Goal: Communication & Community: Answer question/provide support

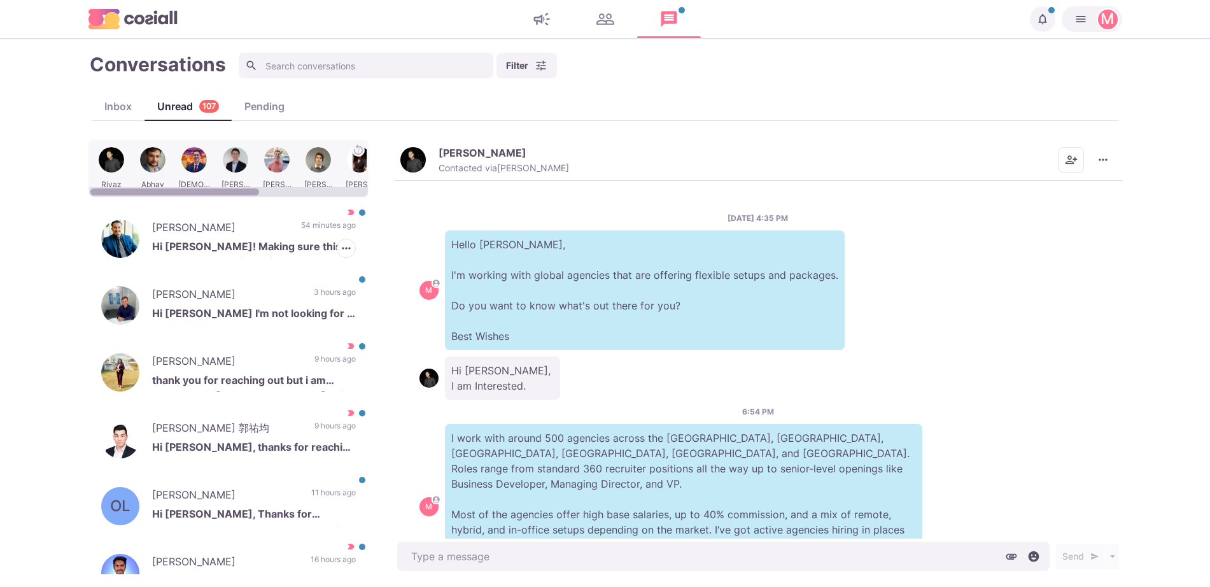
click at [301, 223] on p "54 minutes ago" at bounding box center [328, 229] width 55 height 19
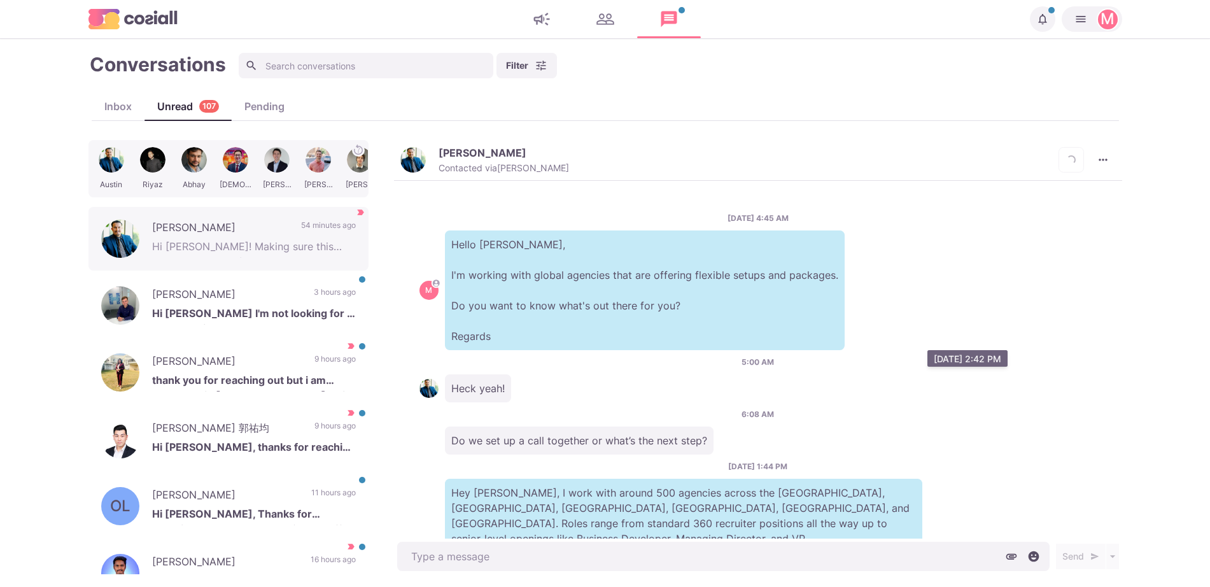
scroll to position [339, 0]
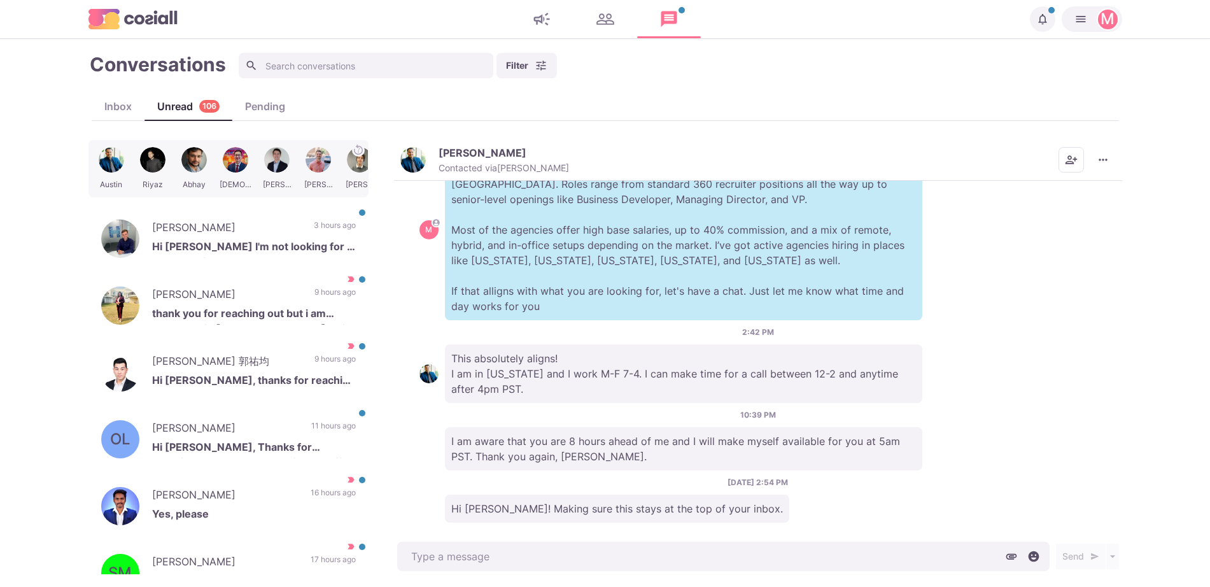
type textarea "x"
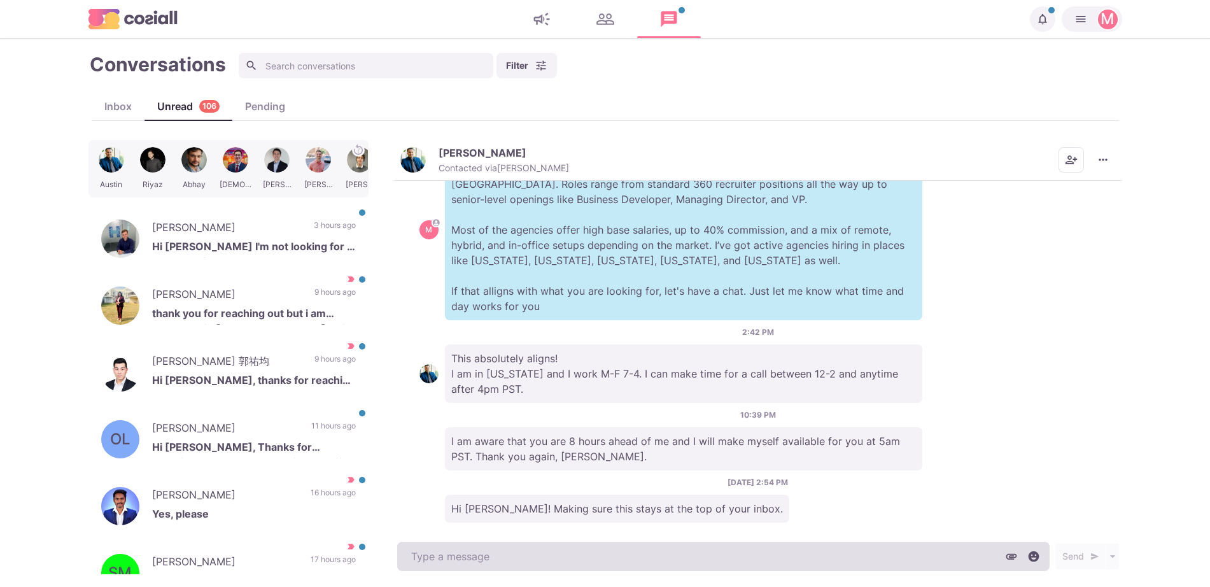
click at [640, 570] on textarea at bounding box center [723, 556] width 652 height 29
type textarea "T"
type textarea "x"
type textarea "Tha"
type textarea "x"
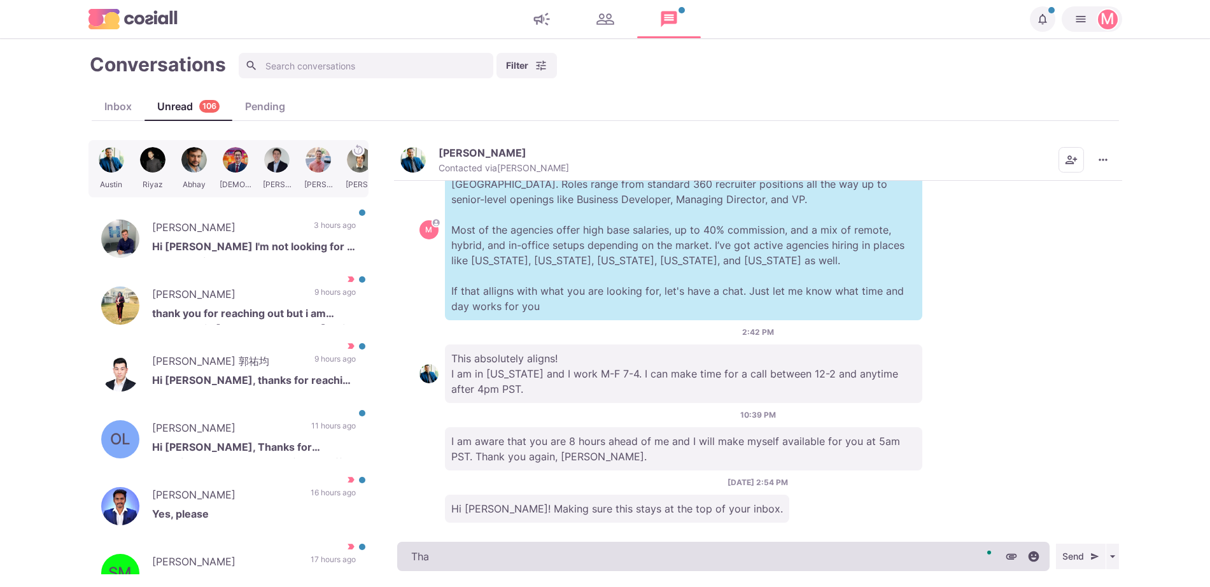
type textarea "Than"
type textarea "x"
type textarea "Thank"
type textarea "x"
type textarea "Thanks"
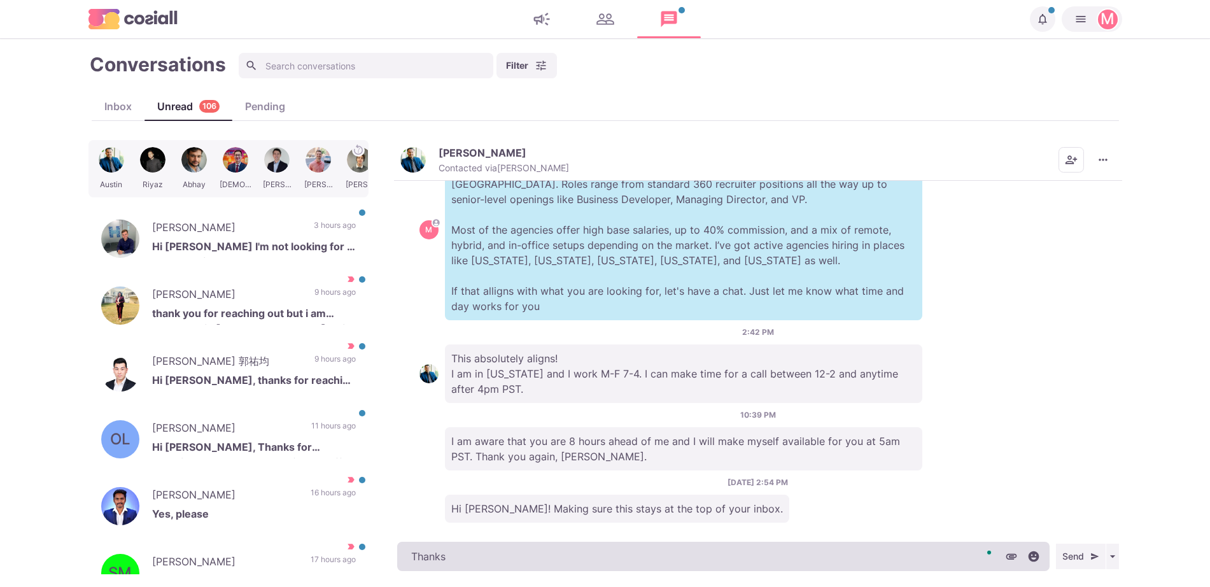
type textarea "x"
type textarea "Thanks!"
type textarea "x"
type textarea "Thanks!"
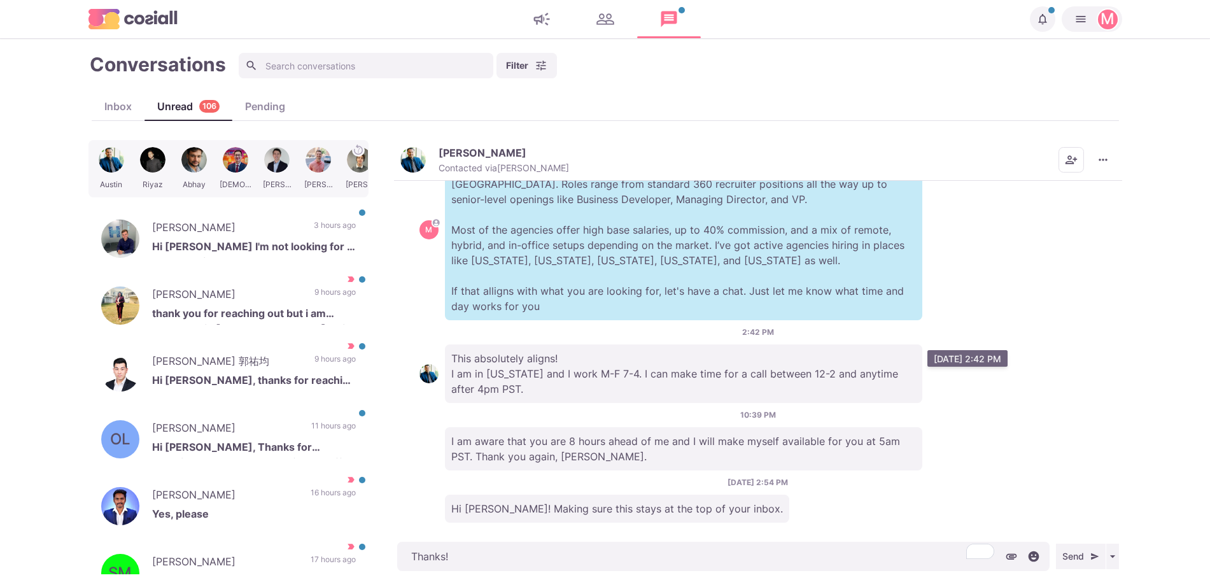
type textarea "x"
type textarea "Thanks!"
type textarea "x"
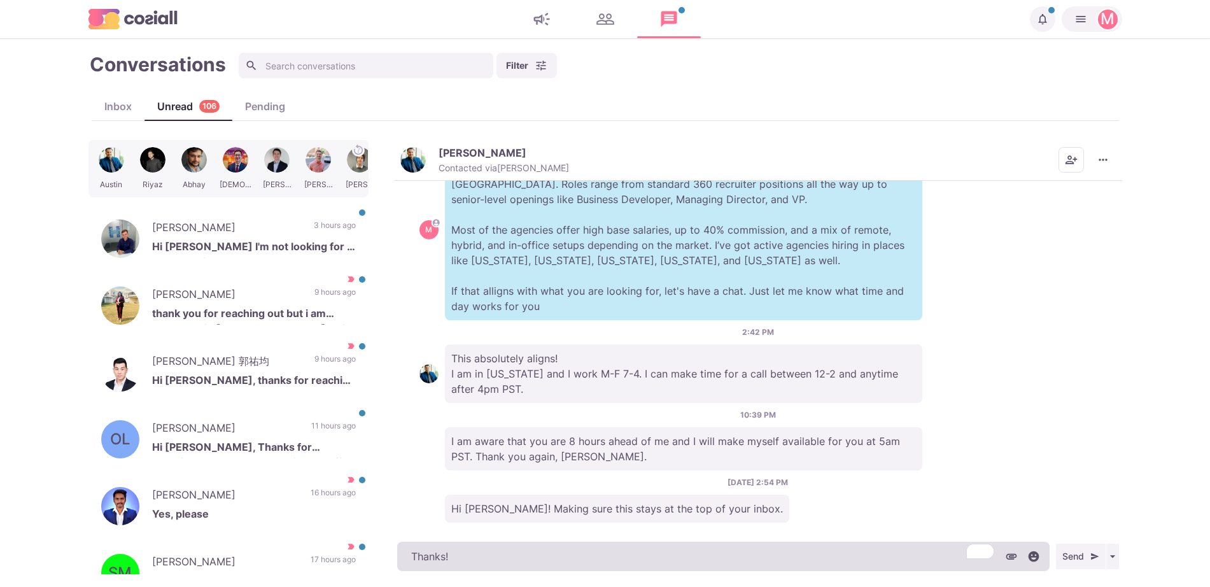
type textarea "Thanks! A"
type textarea "x"
type textarea "Thanks! Ae"
type textarea "x"
type textarea "Thanks! Aer"
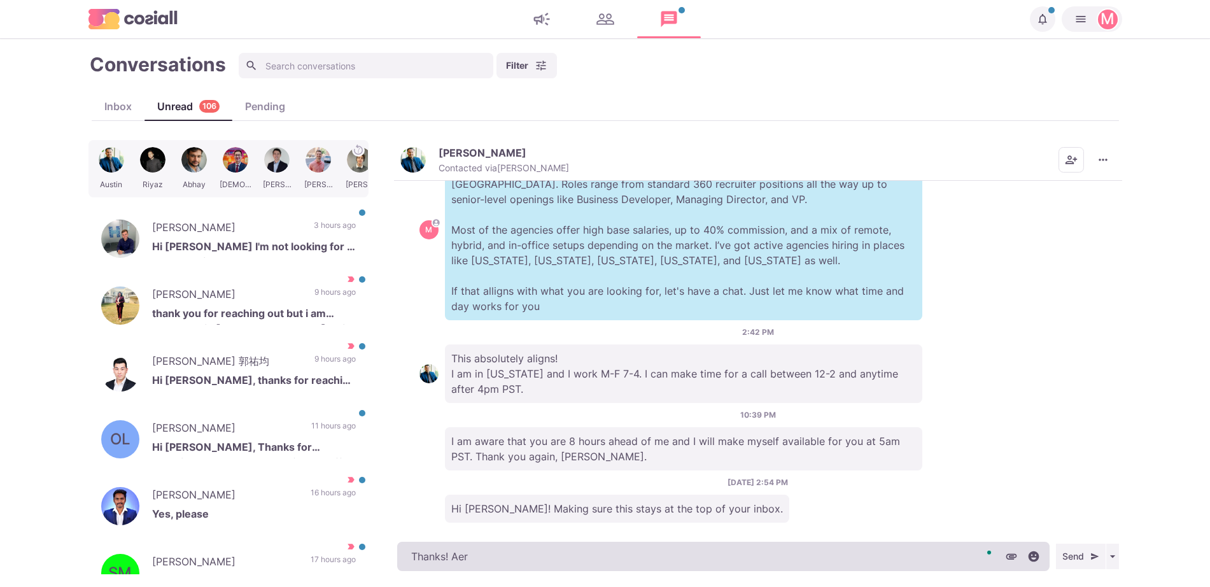
type textarea "x"
type textarea "Thanks! Ae"
type textarea "x"
type textarea "Thanks! Ar"
type textarea "x"
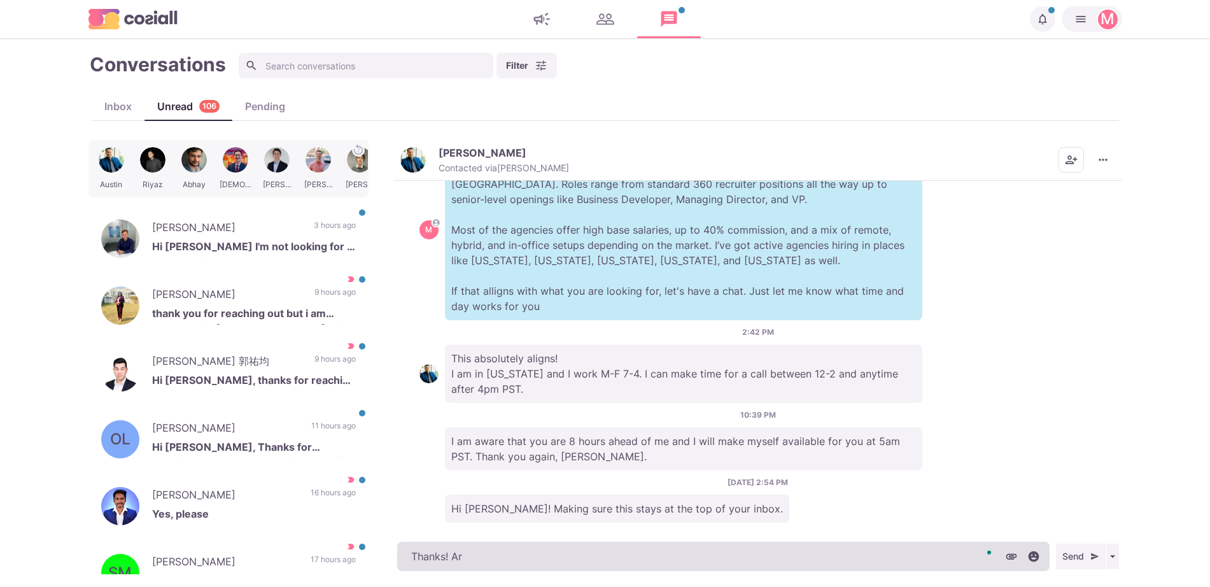
type textarea "Thanks! Are"
type textarea "x"
type textarea "Thanks! Are y"
type textarea "x"
type textarea "Thanks! Are yo"
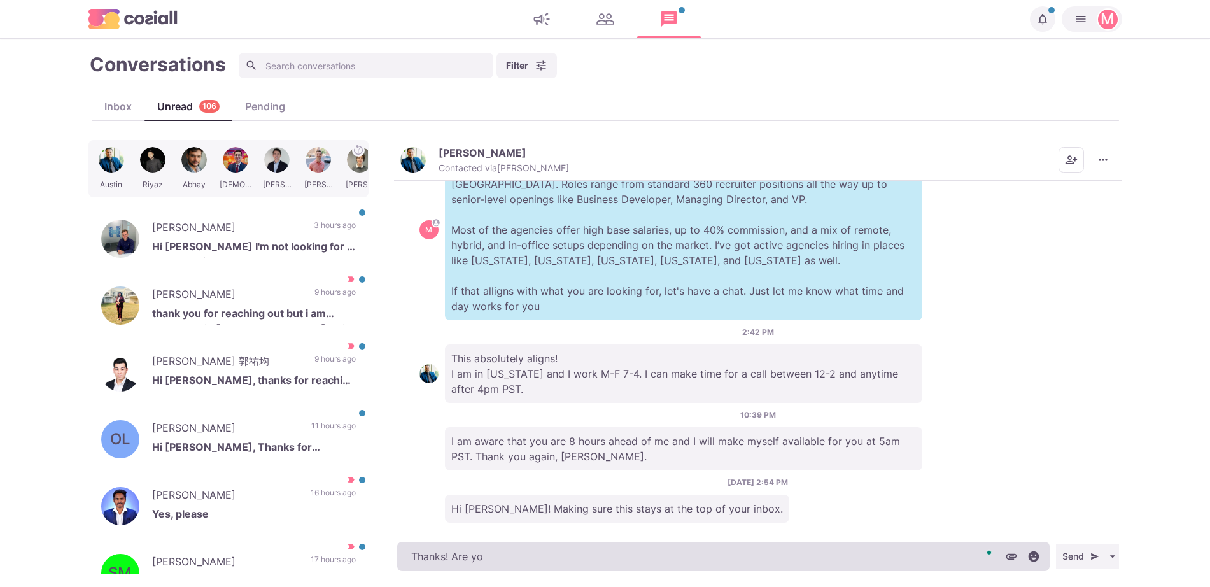
type textarea "x"
type textarea "Thanks! Are you"
type textarea "x"
type textarea "Thanks! Are you"
type textarea "x"
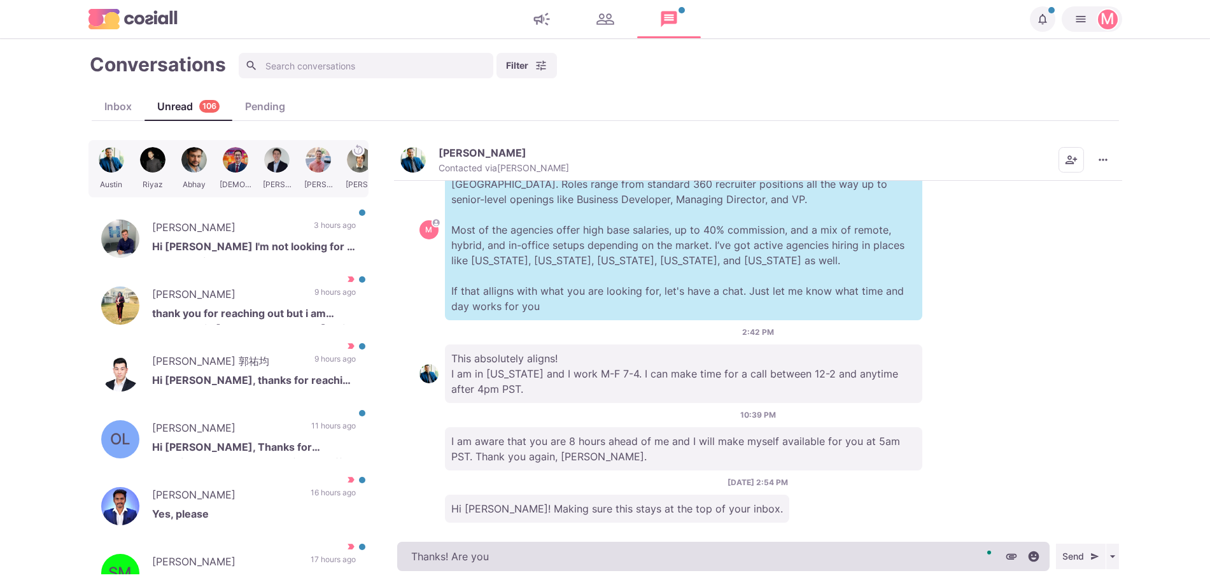
type textarea "Thanks! Are you s"
type textarea "x"
type textarea "Thanks! Are you stil"
type textarea "x"
type textarea "Thanks! Are you still av"
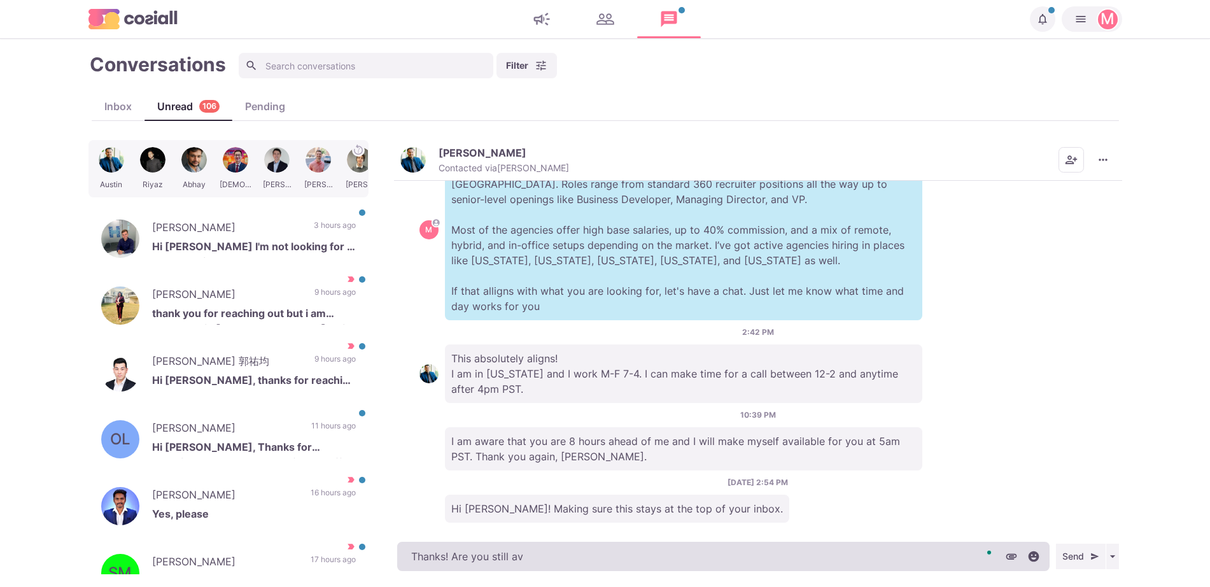
type textarea "x"
type textarea "Thanks! Are you still ava"
type textarea "x"
type textarea "Thanks! Are you still avai"
type textarea "x"
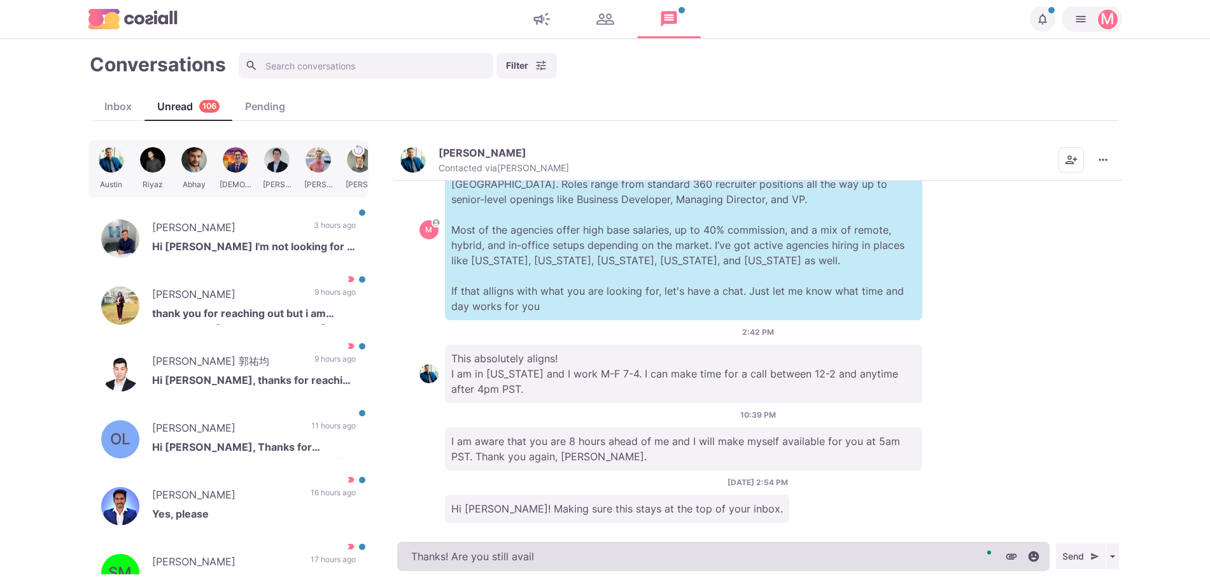
type textarea "Thanks! Are you still availa"
type textarea "x"
type textarea "Thanks! Are you still availab"
type textarea "x"
type textarea "Thanks! Are you still availabl"
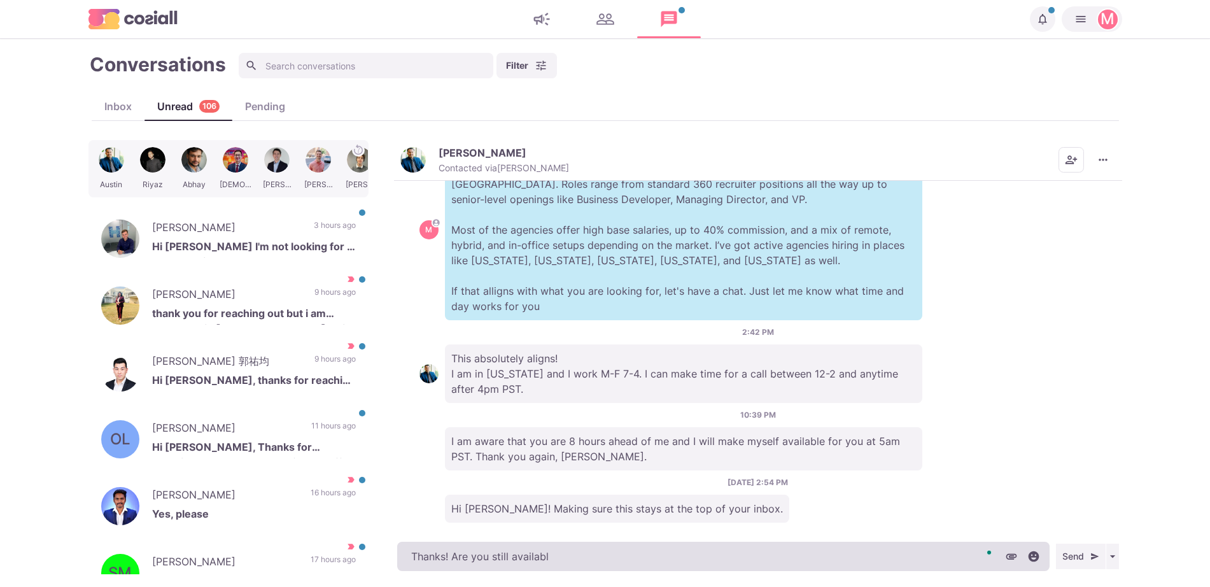
type textarea "x"
type textarea "Thanks! Are you still available"
type textarea "x"
type textarea "Thanks! Are you still available?"
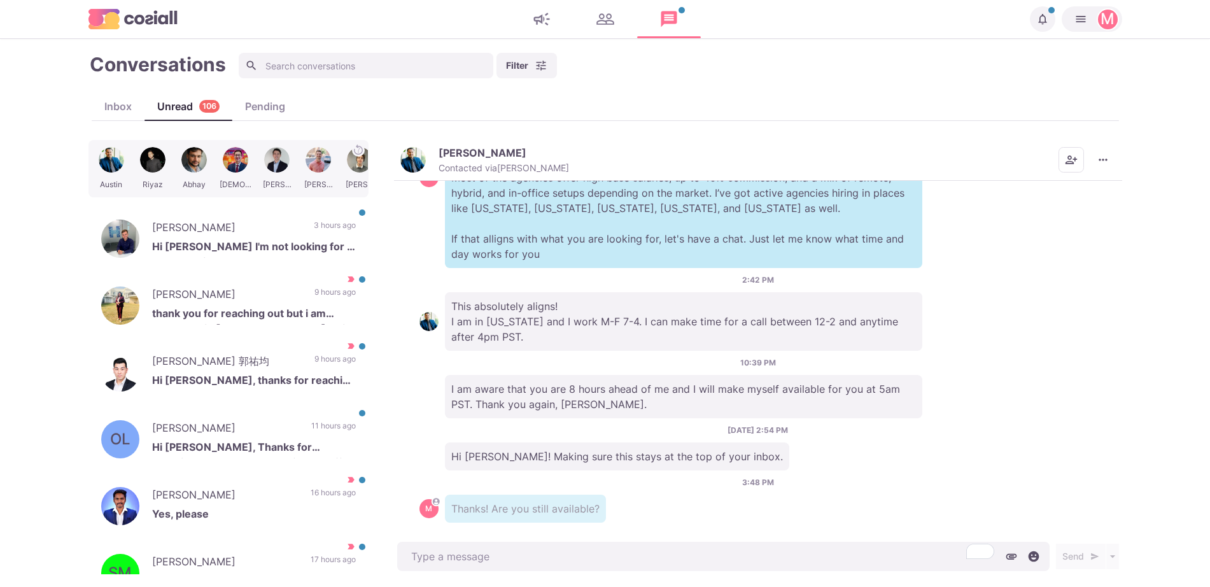
type textarea "x"
type textarea "s"
type textarea "x"
type textarea "so"
type textarea "x"
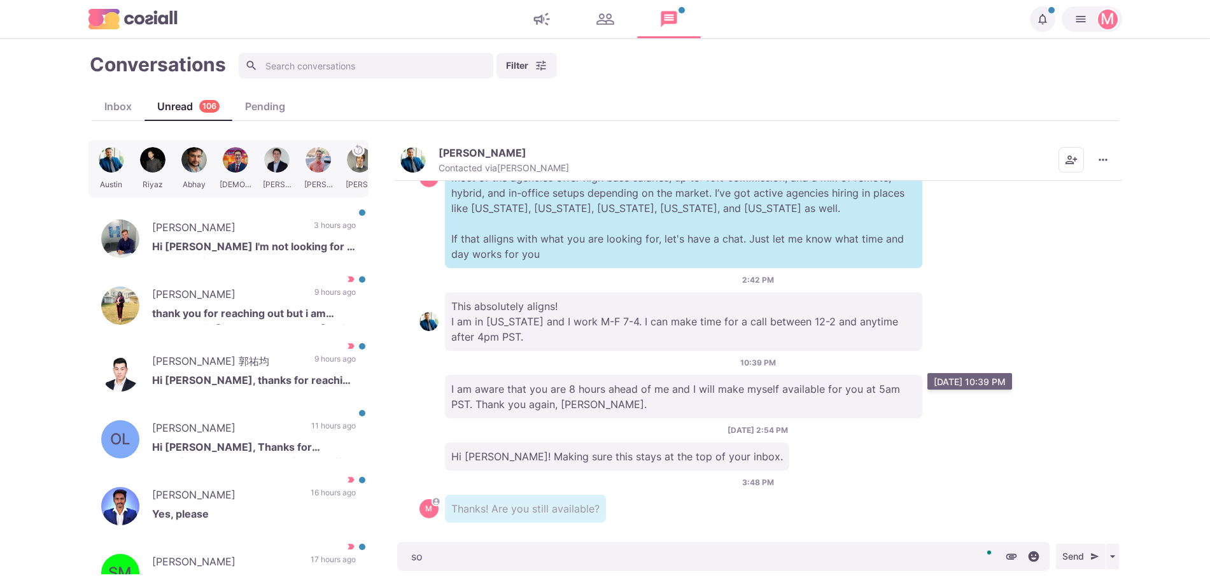
type textarea "sor"
type textarea "x"
type textarea "sorry"
type textarea "x"
type textarea "sorry"
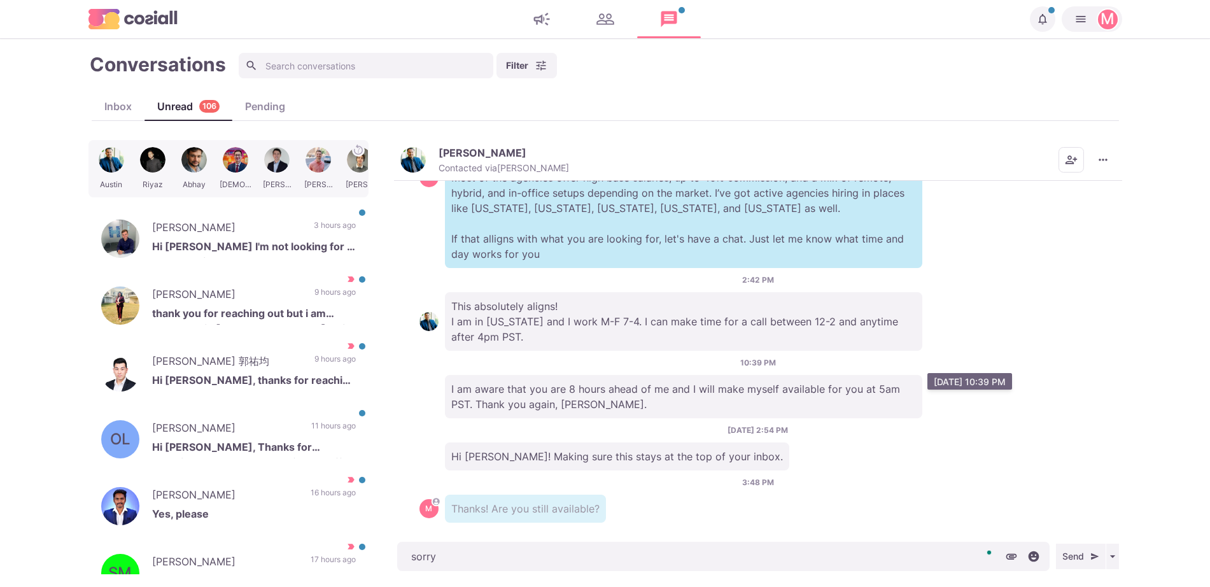
type textarea "x"
type textarea "sorry it"
type textarea "x"
type textarea "sorry it's"
type textarea "x"
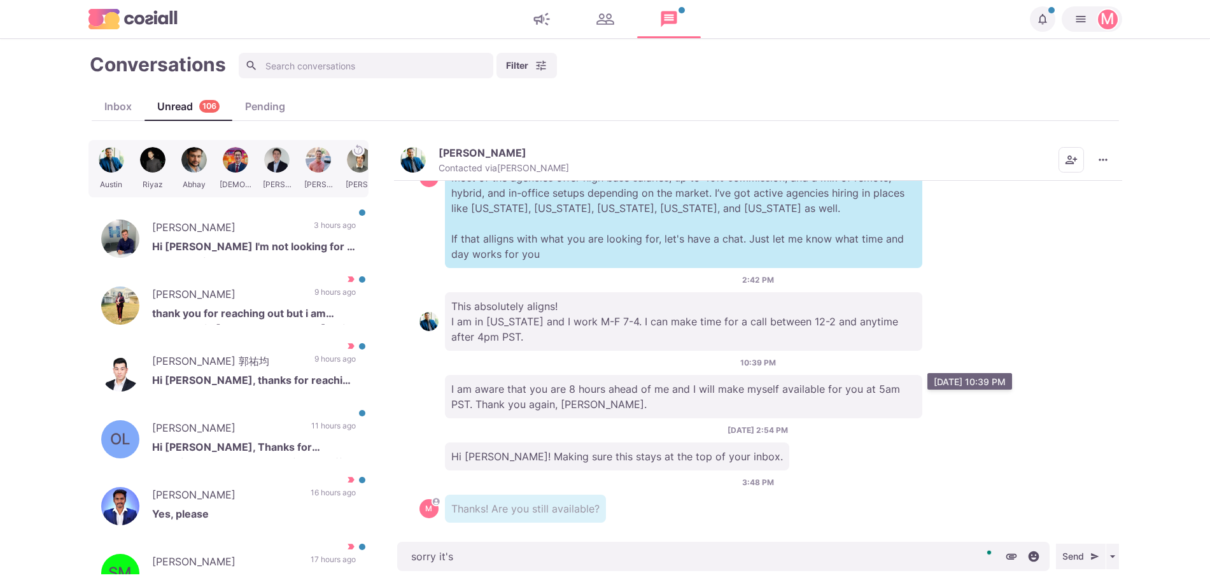
type textarea "sorry it's"
type textarea "x"
type textarea "sorry it's s"
type textarea "x"
type textarea "sorry it's su"
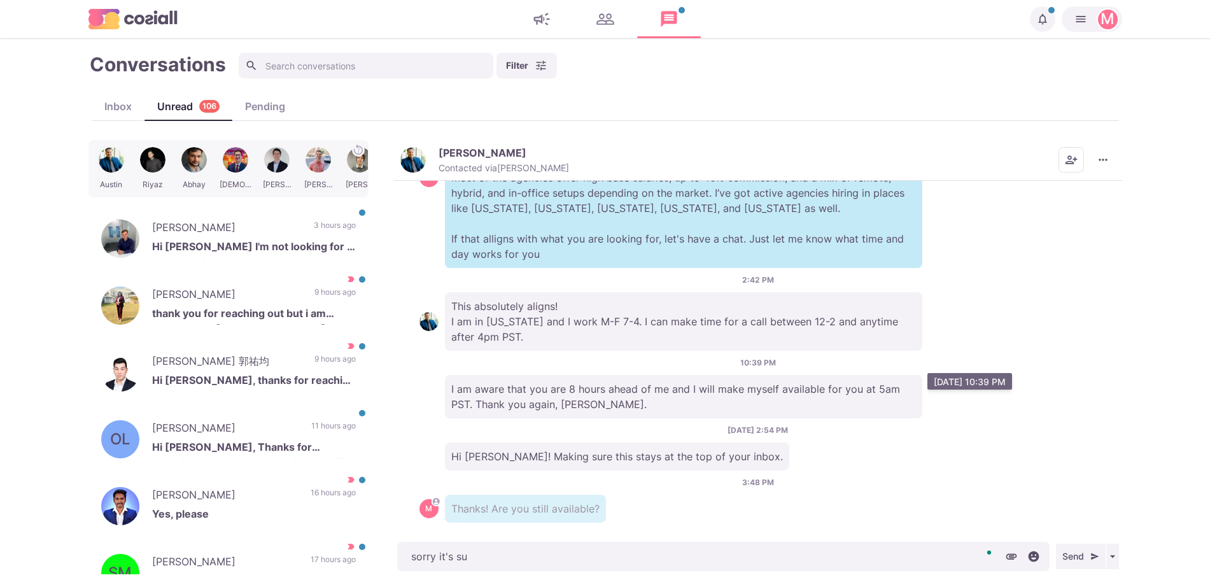
type textarea "x"
type textarea "sorry it's supe"
type textarea "x"
type textarea "sorry it's super h"
type textarea "x"
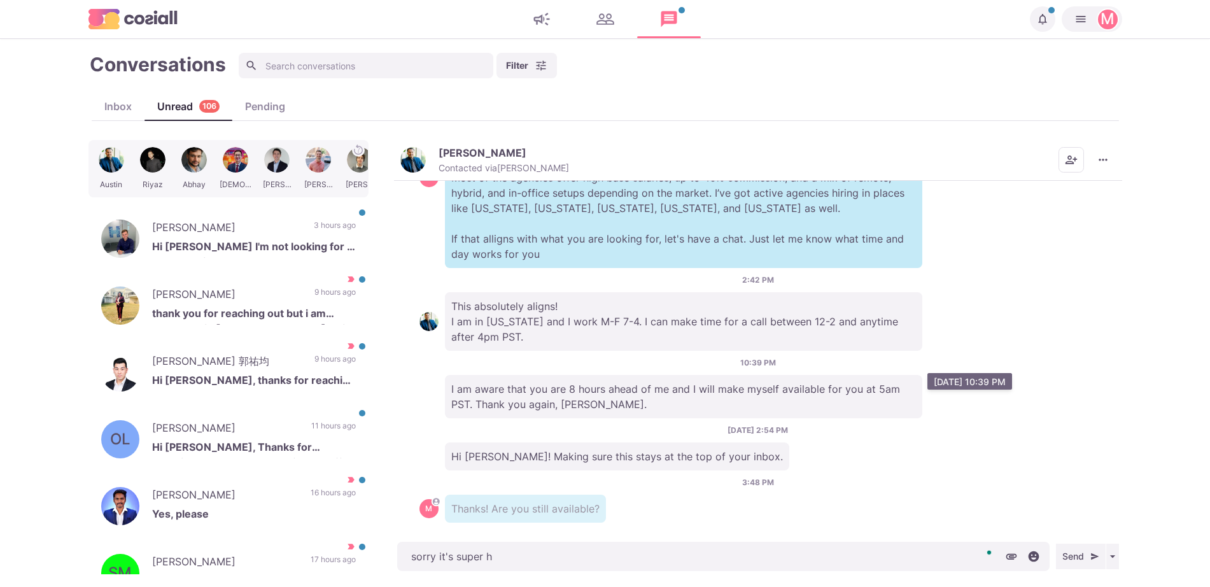
type textarea "sorry it's super he"
type textarea "x"
type textarea "sorry it's super hec"
type textarea "x"
type textarea "sorry it's super hect"
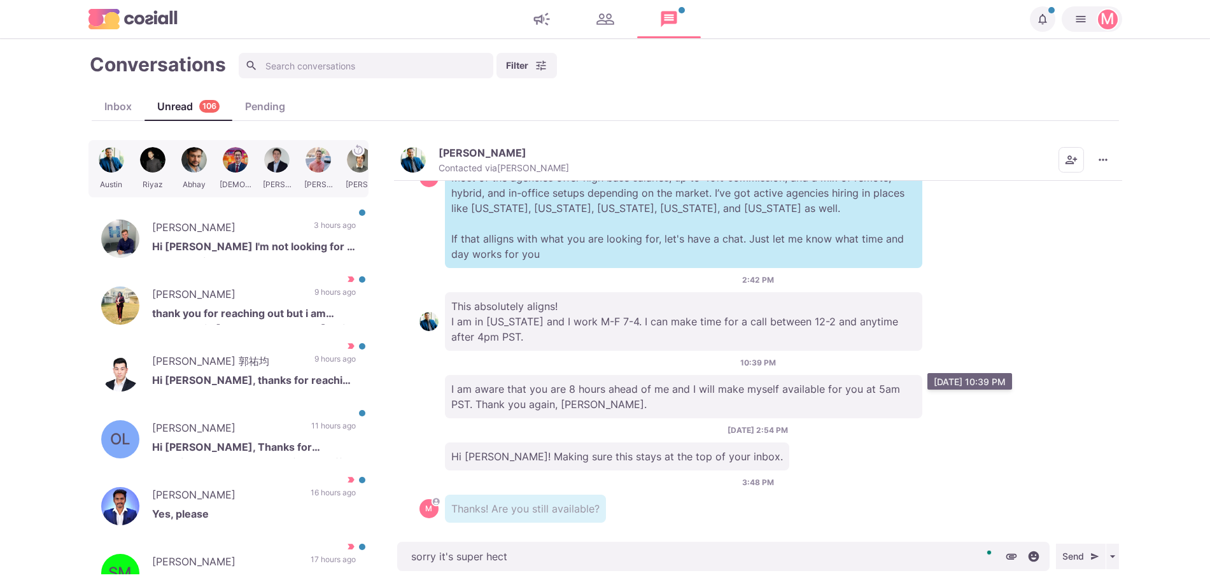
type textarea "x"
type textarea "sorry it's super hectic"
type textarea "x"
type textarea "sorry it's super hectic"
type textarea "x"
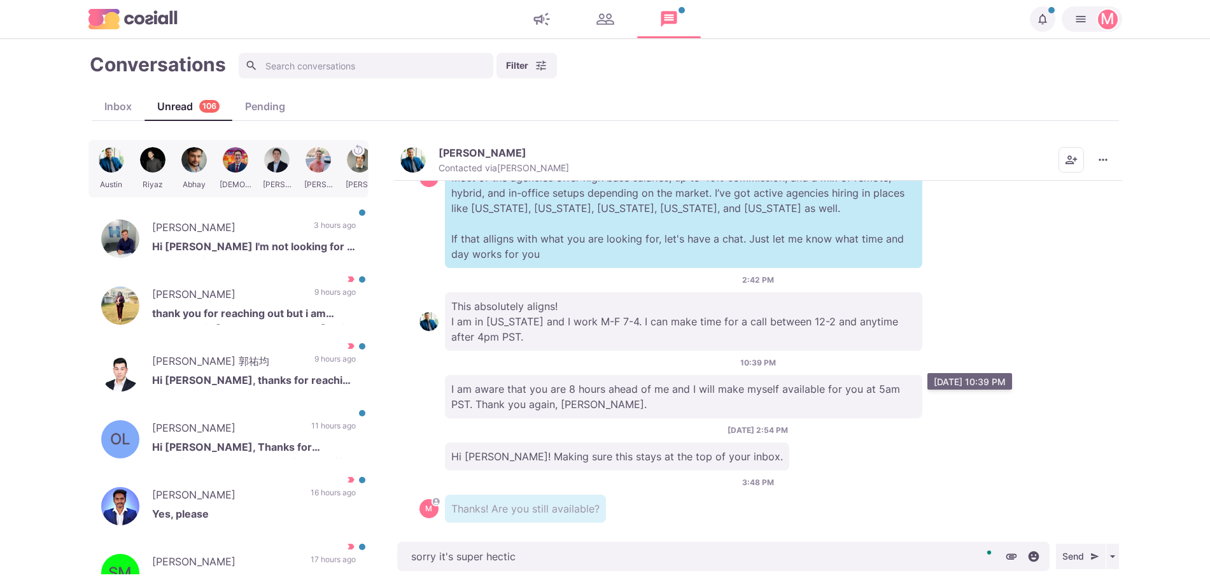
type textarea "sorry it's super hectic a"
type textarea "x"
type textarea "sorry it's super hectic and"
type textarea "x"
type textarea "sorry it's super hectic and I"
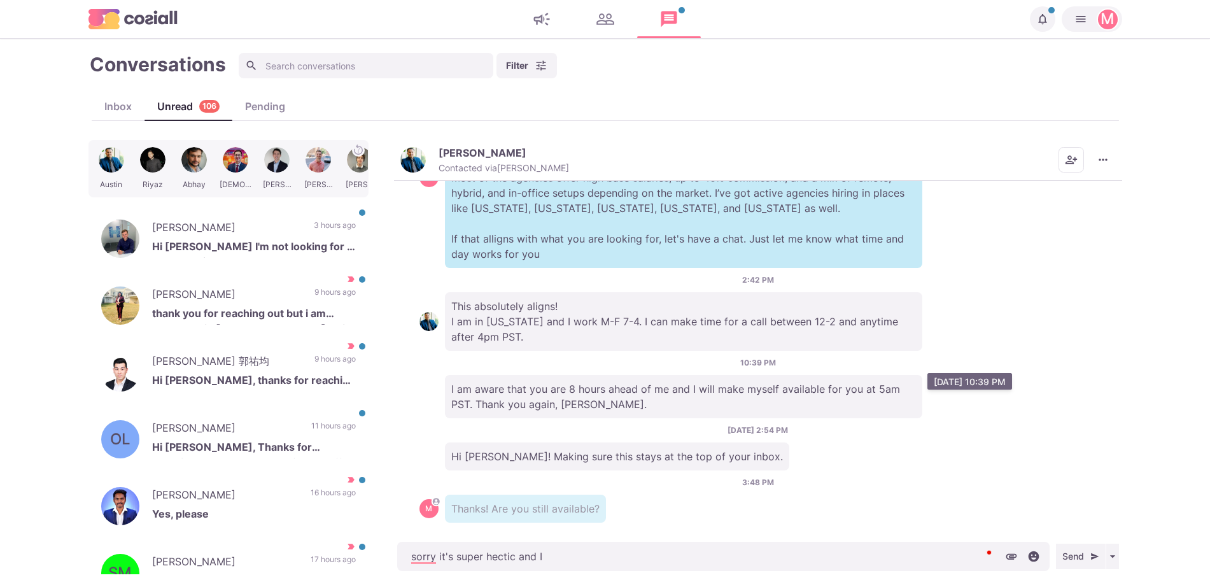
type textarea "x"
type textarea "sorry it's super hectic and I ge"
type textarea "x"
type textarea "sorry it's super hectic and I get"
type textarea "x"
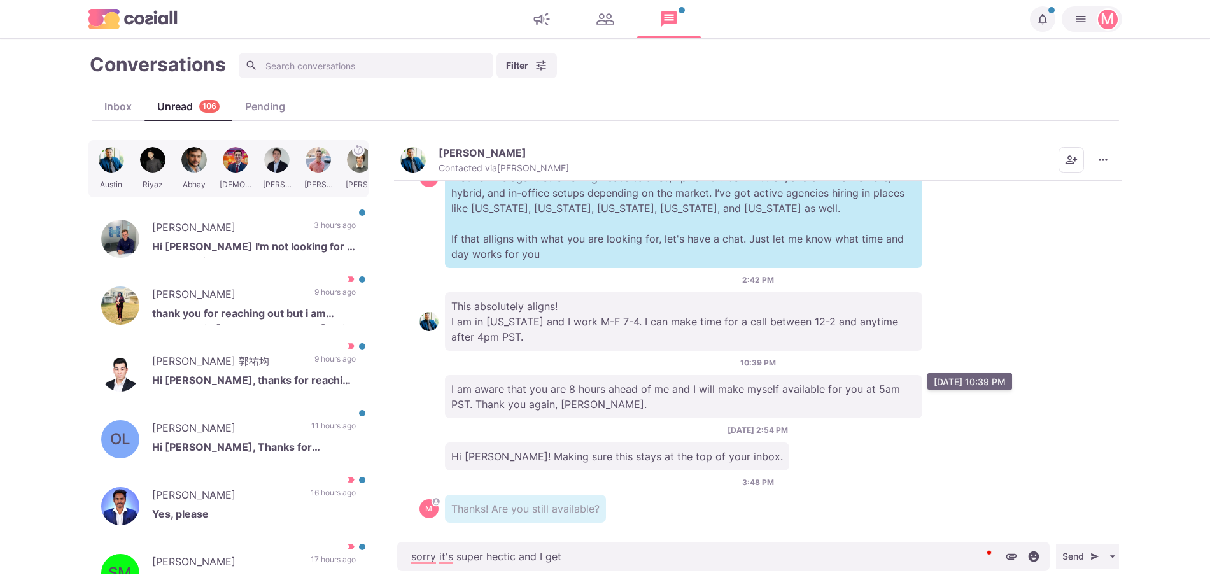
type textarea "sorry it's super hectic and I get a"
type textarea "x"
type textarea "sorry it's super hectic and I get a"
type textarea "x"
type textarea "sorry it's super hectic and I get a lot"
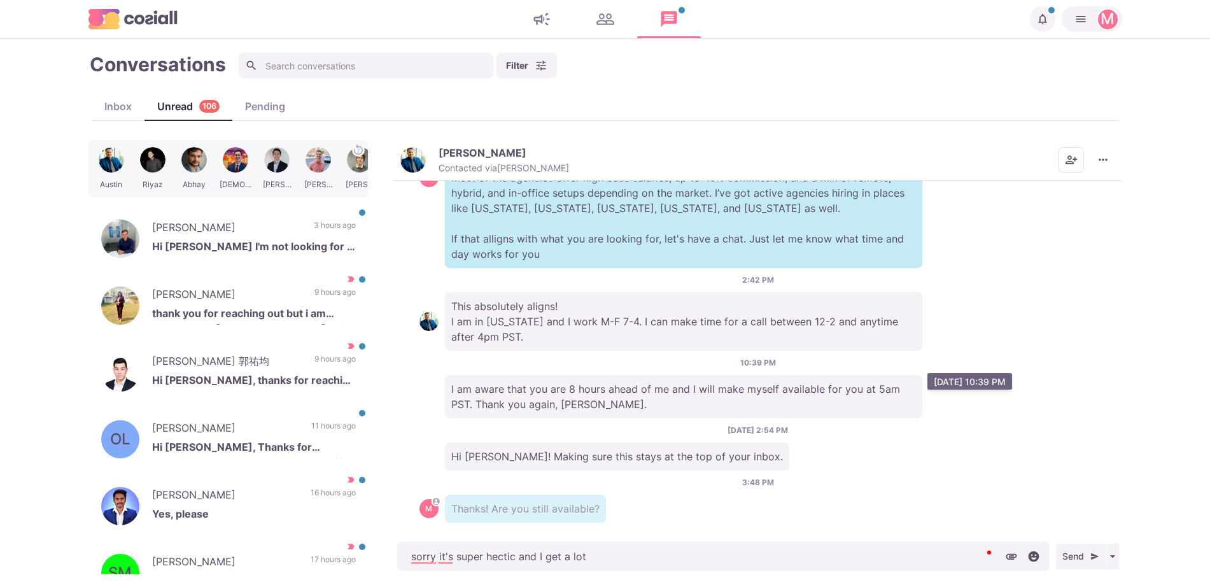
type textarea "x"
type textarea "sorry it's super hectic and I get a lot of"
type textarea "x"
type textarea "sorry it's super hectic and I get a lot of m"
type textarea "x"
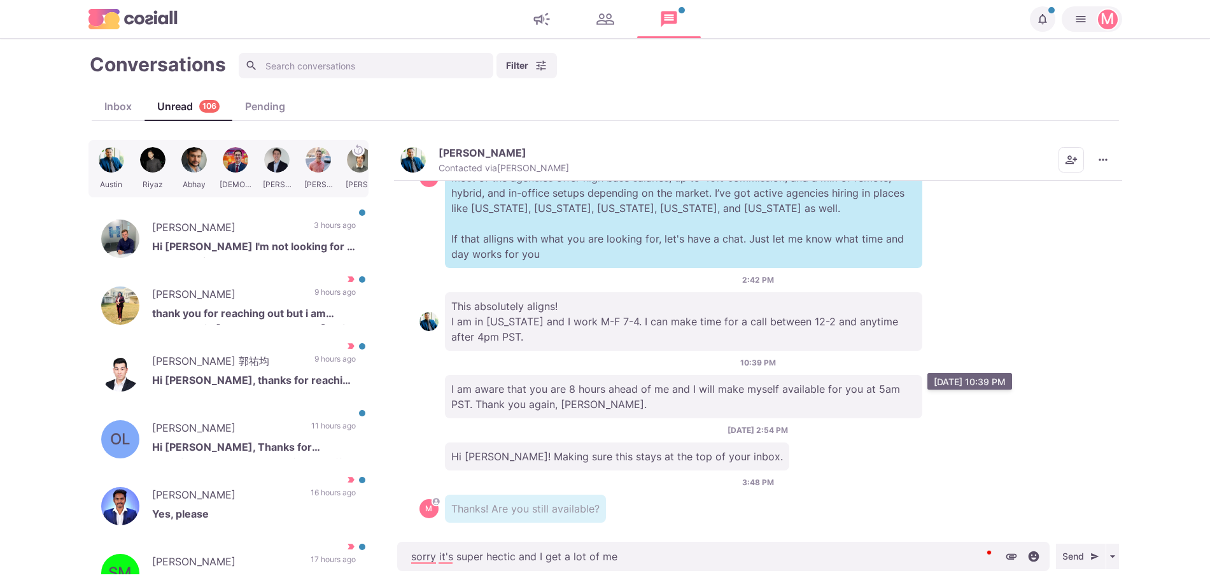
type textarea "sorry it's super hectic and I get a lot of mes"
type textarea "x"
type textarea "sorry it's super hectic and I get a lot of messa"
type textarea "x"
type textarea "sorry it's super hectic and I get a lot of messag"
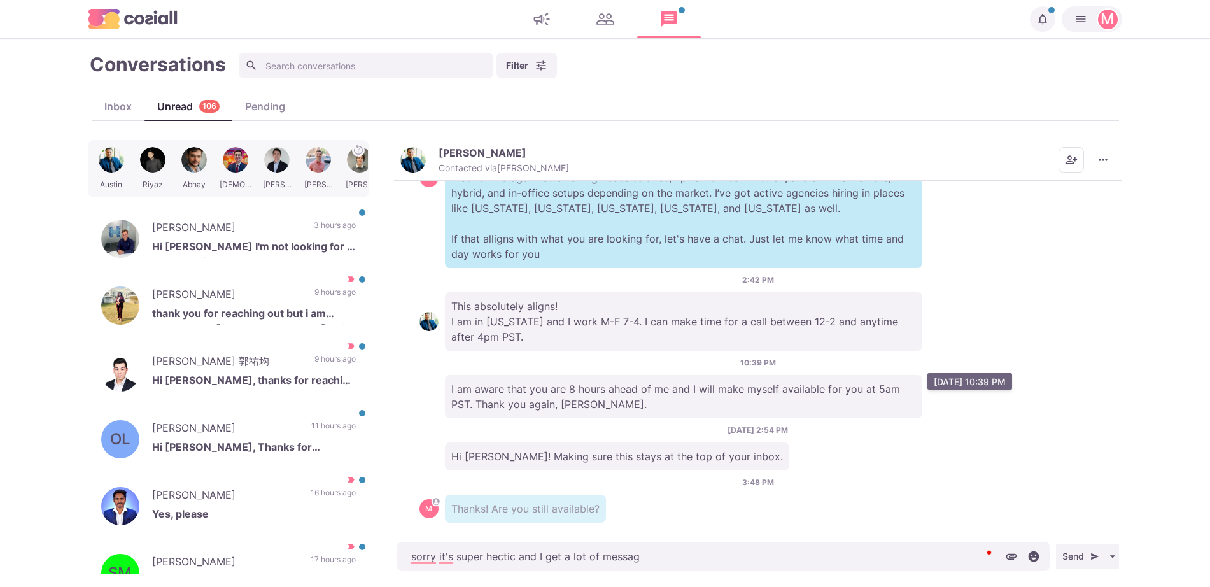
type textarea "x"
type textarea "sorry it's super hectic and I get a lot of messages"
type textarea "x"
type textarea "sorry it's super hectic and I get a lot of messages,"
type textarea "x"
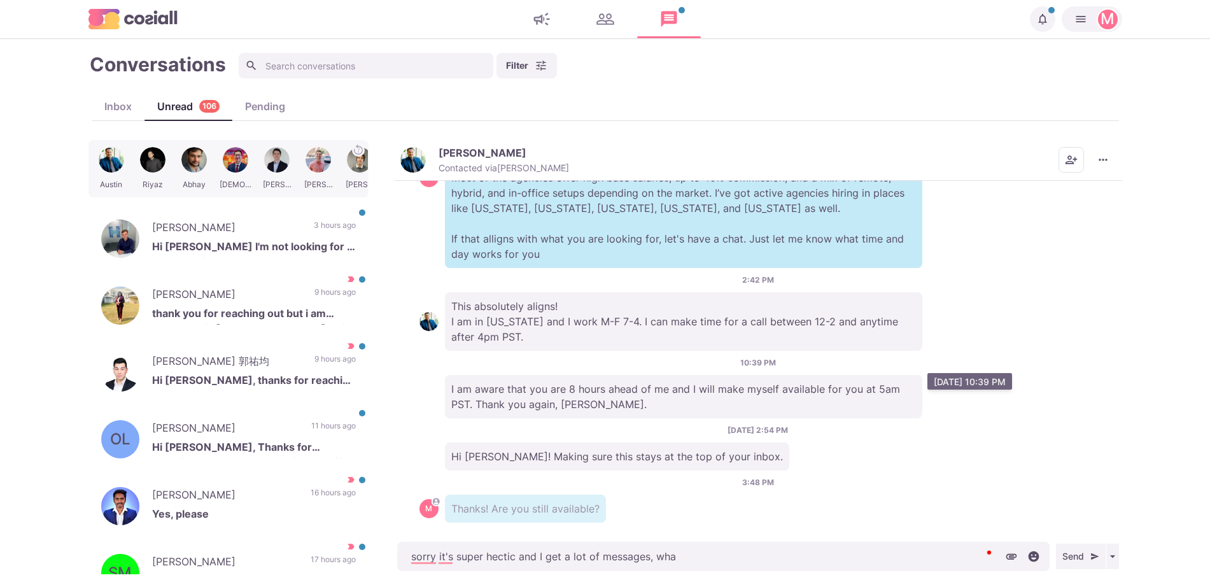
type textarea "sorry it's super hectic and I get a lot of messages, what"
type textarea "x"
type textarea "sorry it's super hectic and I get a lot of messages, whats"
type textarea "x"
type textarea "sorry it's super hectic and I get a lot of messages, whatsapp m"
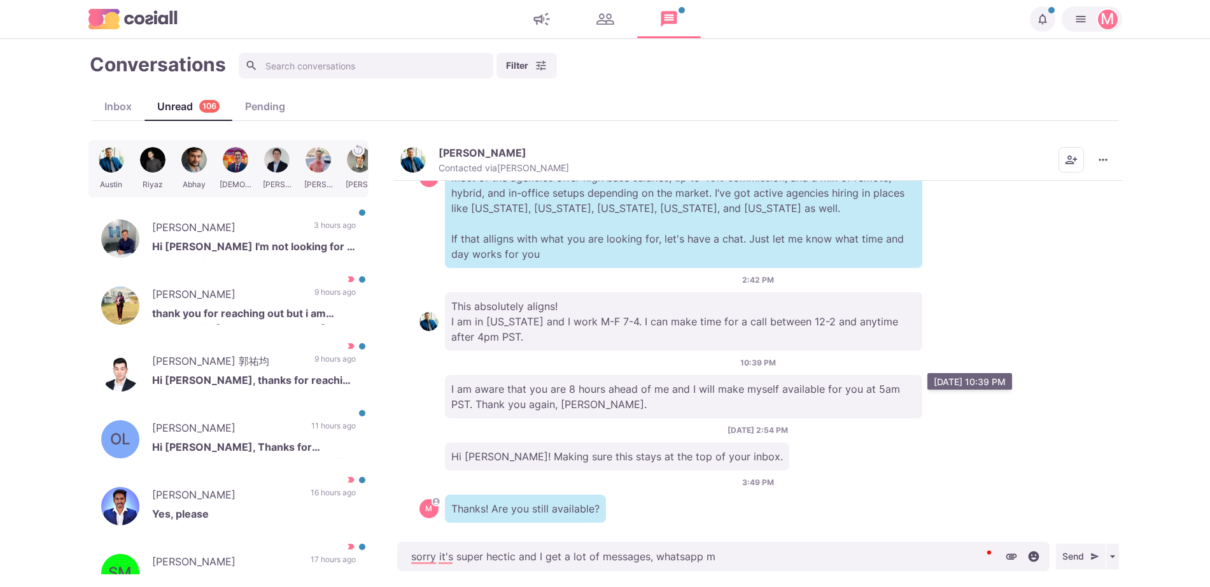
type textarea "x"
type textarea "sorry it's super hectic and I get a lot of messages, whatsapp might"
type textarea "x"
type textarea "sorry it's super hectic and I get a lot of messages, whatsapp might e"
type textarea "x"
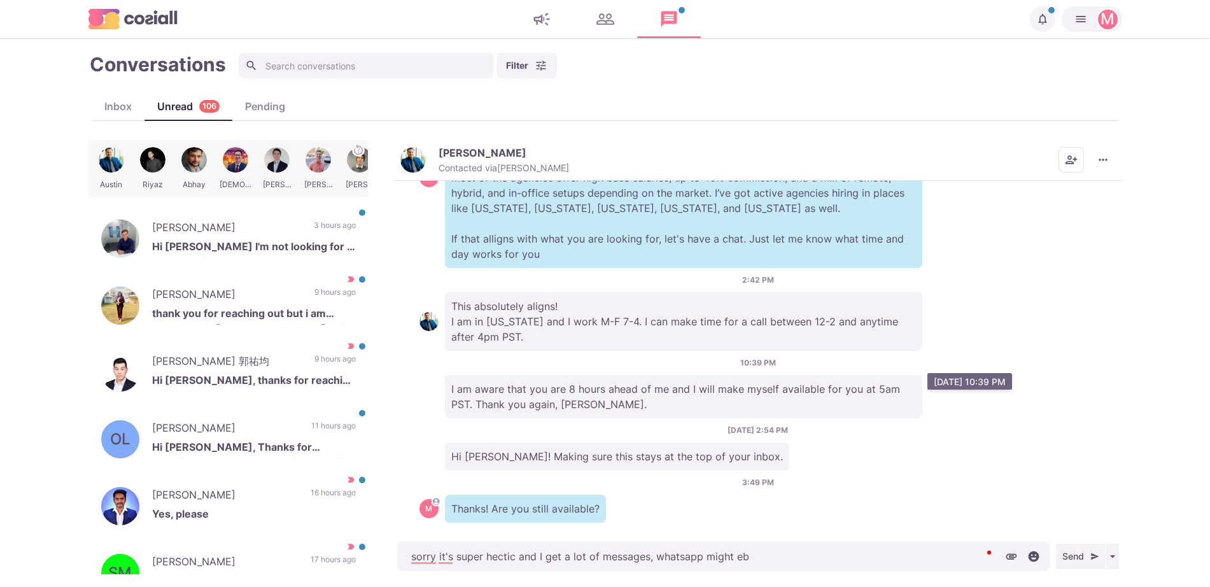
type textarea "sorry it's super hectic and I get a lot of messages, whatsapp might eb b"
type textarea "x"
type textarea "sorry it's super hectic and I get a lot of messages, whatsapp might eb be"
type textarea "x"
type textarea "sorry it's super hectic and I get a lot of messages, whatsapp might eb [PERSON_…"
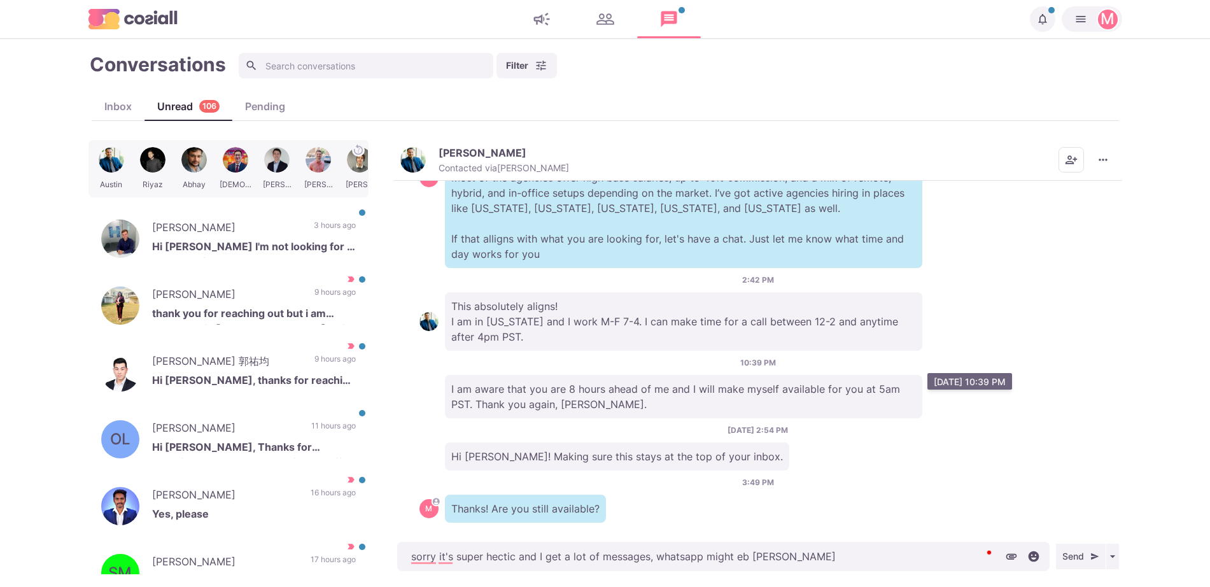
type textarea "x"
type textarea "sorry it's super hectic and I get a lot of messages, whatsapp might eb better"
type textarea "x"
type textarea "sorry it's super hectic and I get a lot of messages, whatsapp might eb better"
type textarea "x"
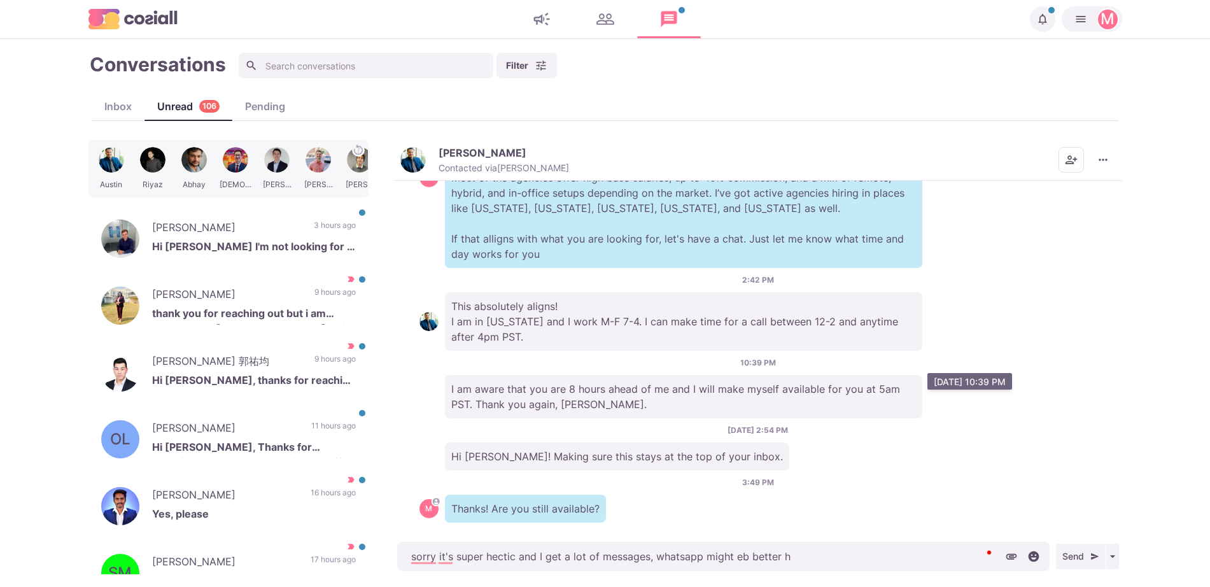
type textarea "sorry it's super hectic and I get a lot of messages, whatsapp might eb better ha"
type textarea "x"
type textarea "sorry it's super hectic and I get a lot of messages, whatsapp might eb better h…"
type textarea "x"
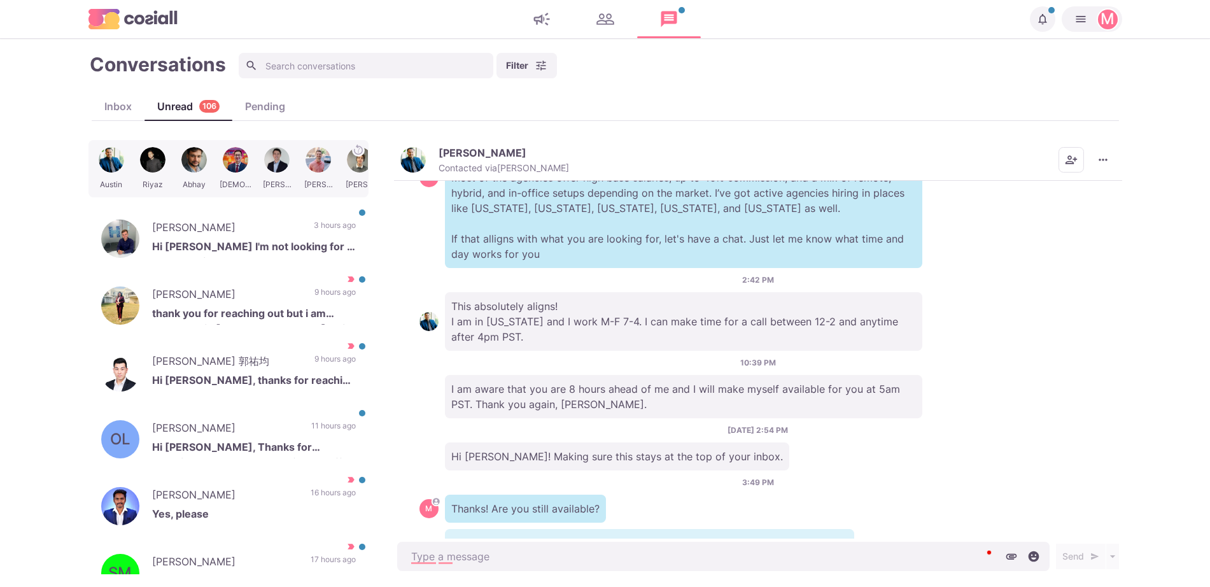
scroll to position [426, 0]
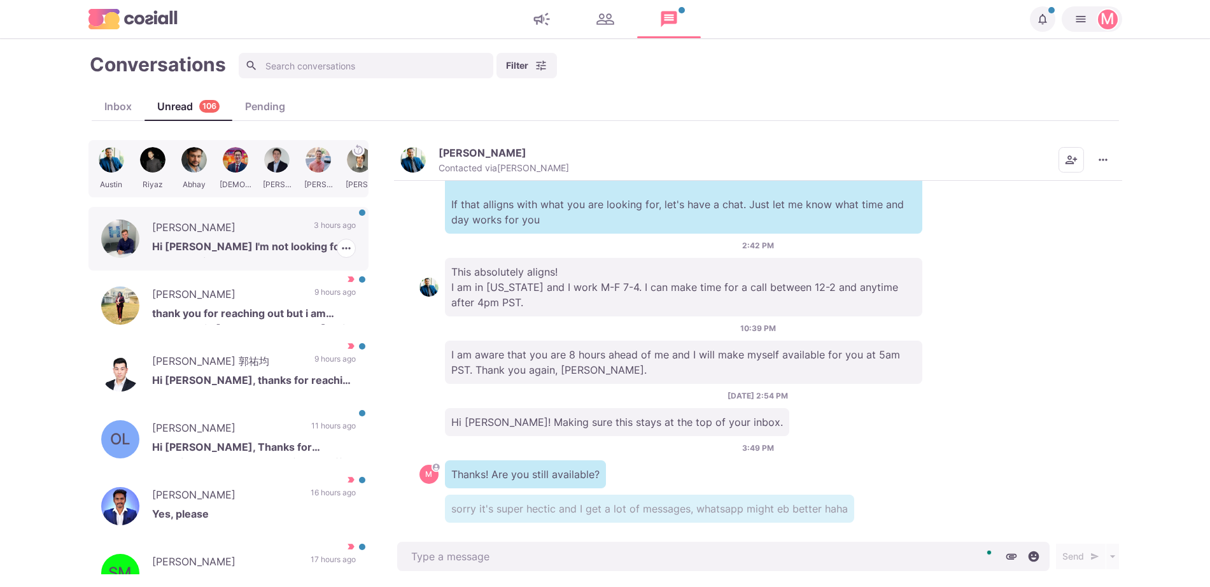
click at [296, 234] on div "[PERSON_NAME] Hi [PERSON_NAME] I'm not looking for a new role right now. Thanks…" at bounding box center [228, 239] width 280 height 64
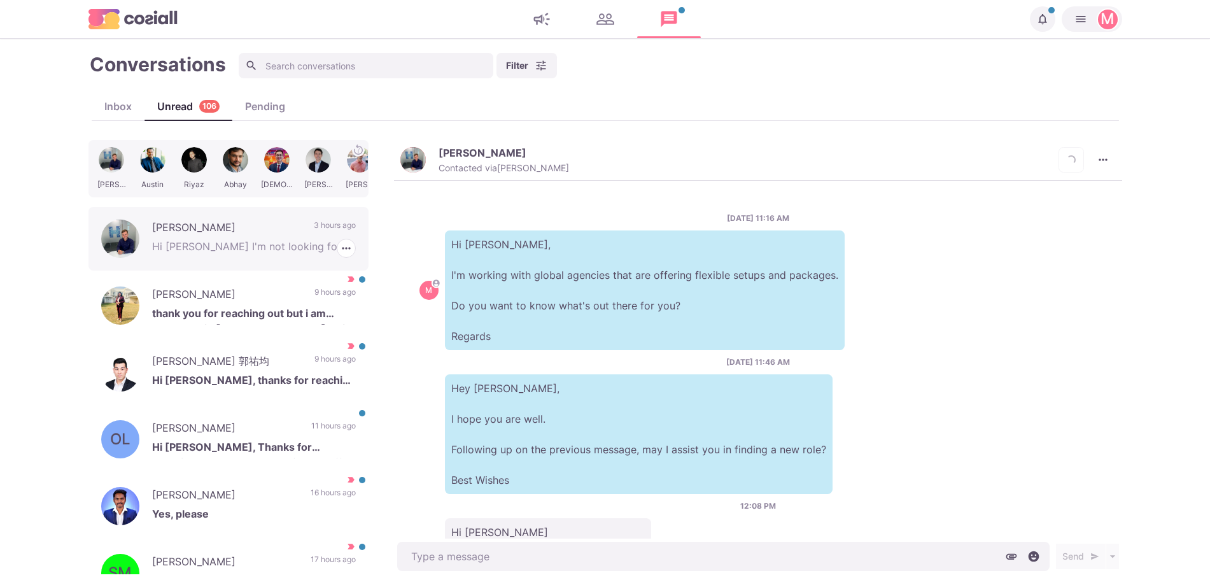
scroll to position [130, 0]
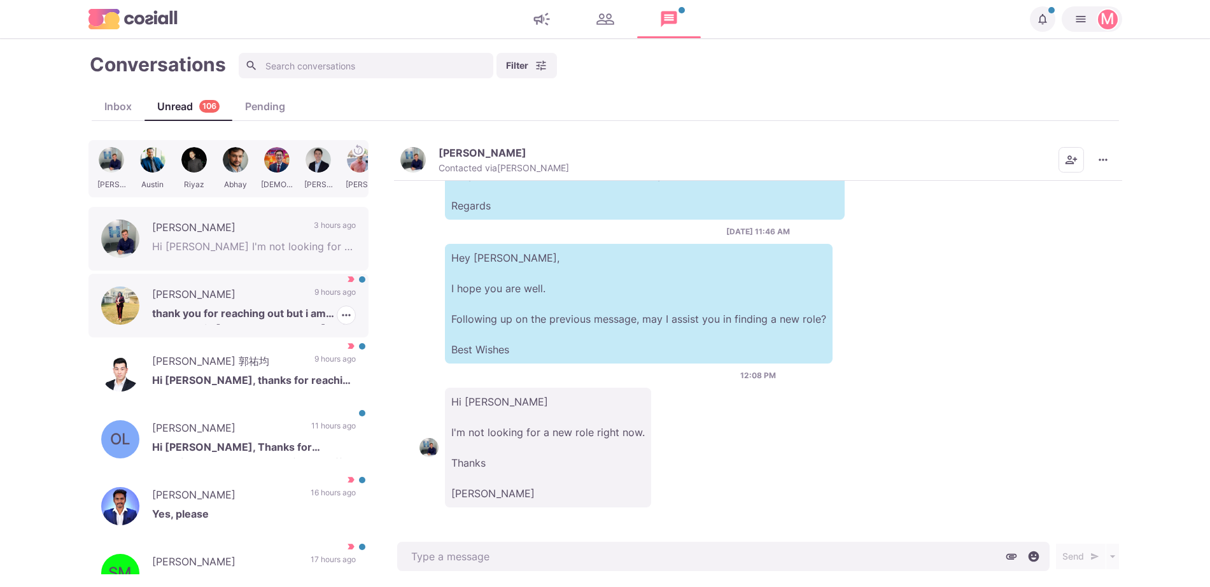
click at [299, 309] on p "thank you for reaching out but i am based out in [GEOGRAPHIC_DATA] , will that …" at bounding box center [254, 314] width 204 height 19
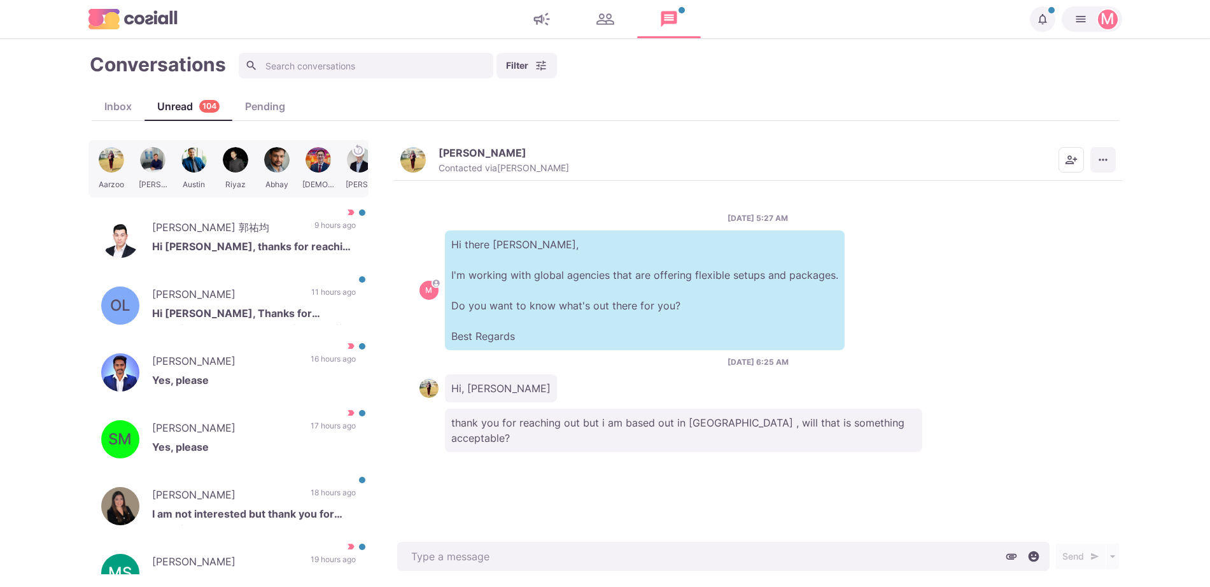
click at [1103, 167] on button "More menu" at bounding box center [1102, 159] width 25 height 25
drag, startPoint x: 1031, startPoint y: 197, endPoint x: 1029, endPoint y: 219, distance: 21.7
click at [1029, 219] on div "Mark as Unread Mark as Not Important Scheduled Messages Info" at bounding box center [1053, 221] width 125 height 87
click at [1029, 219] on button "Mark as Not Important" at bounding box center [1053, 211] width 123 height 20
click at [270, 309] on p "Hi [PERSON_NAME], Thanks for reaching out. But thank you for the offer" at bounding box center [254, 314] width 204 height 19
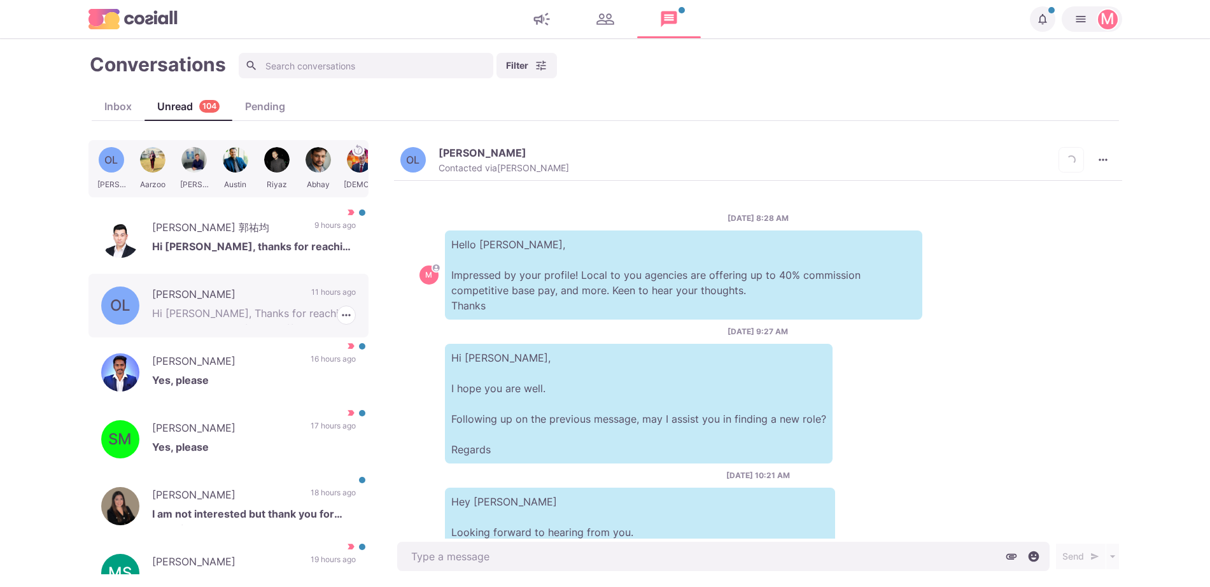
scroll to position [394, 0]
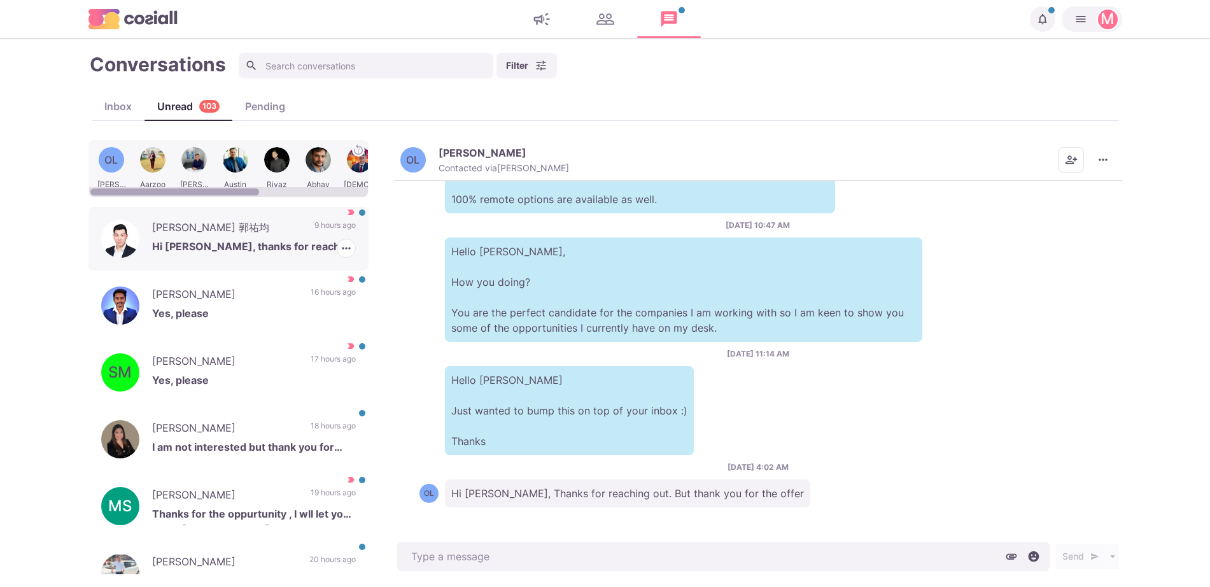
click at [258, 239] on p "Hi [PERSON_NAME], thanks for reaching out. Was away the past 1.5 weeks. Happy t…" at bounding box center [254, 248] width 204 height 19
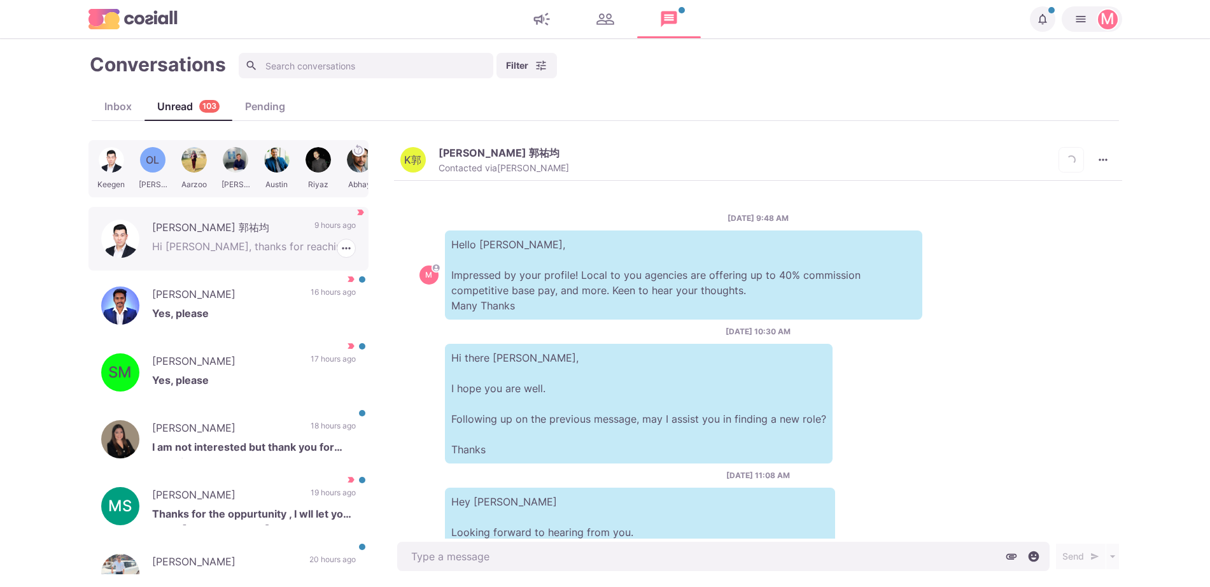
scroll to position [538, 0]
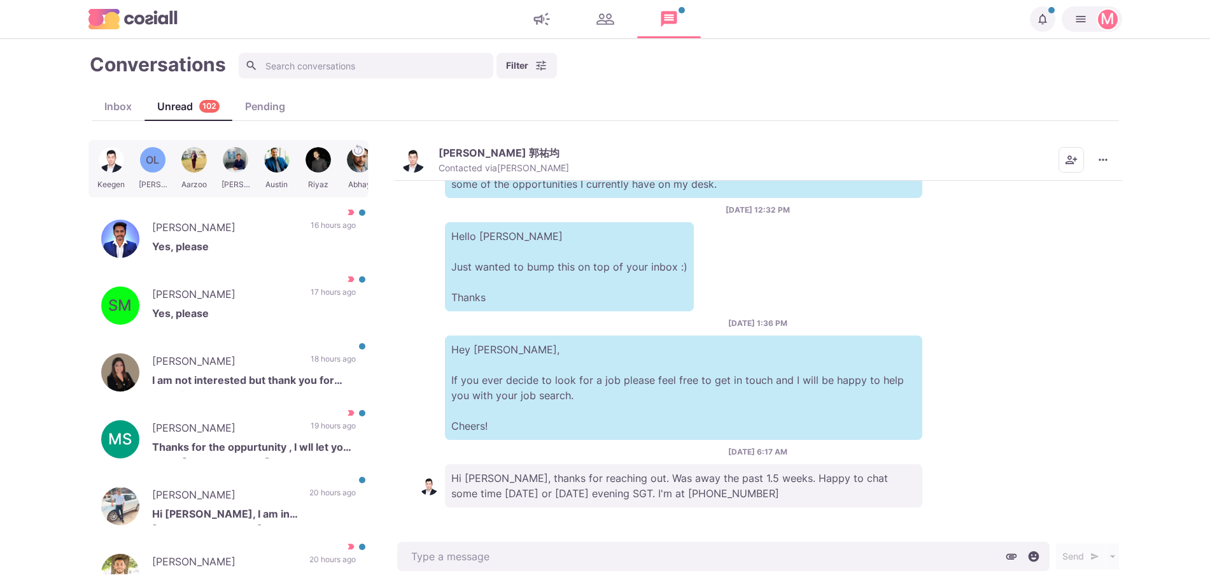
click at [419, 159] on img "button" at bounding box center [412, 159] width 25 height 25
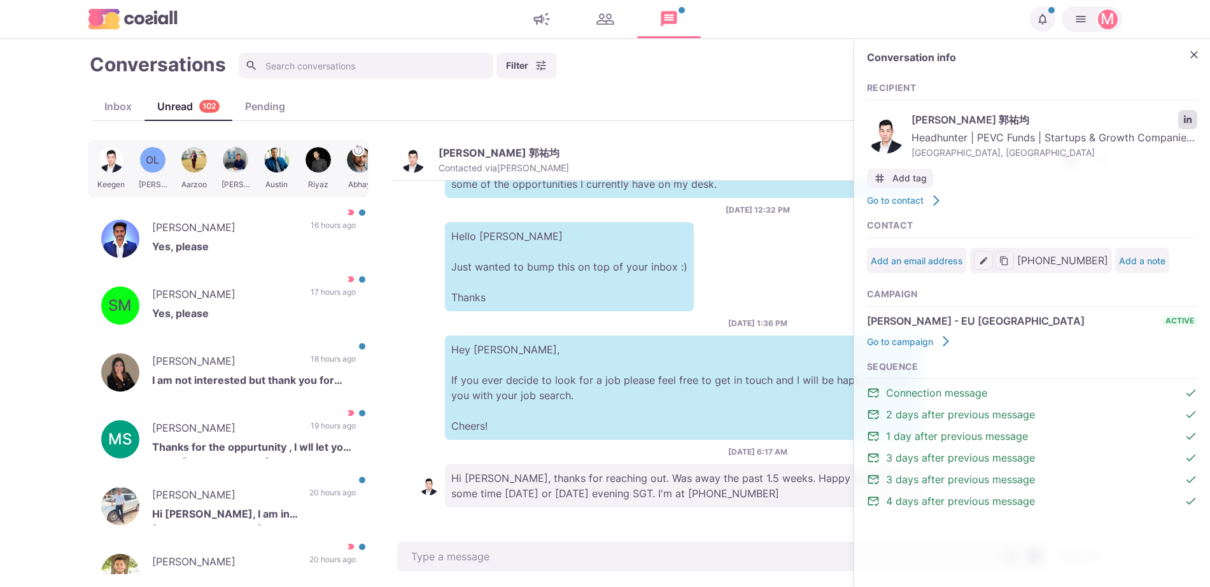
click at [1190, 126] on link "LinkedIn profile link" at bounding box center [1187, 119] width 19 height 19
click at [662, 477] on p "Hi [PERSON_NAME], thanks for reaching out. Was away the past 1.5 weeks. Happy t…" at bounding box center [683, 485] width 477 height 43
click at [1191, 49] on icon "Close" at bounding box center [1194, 54] width 13 height 13
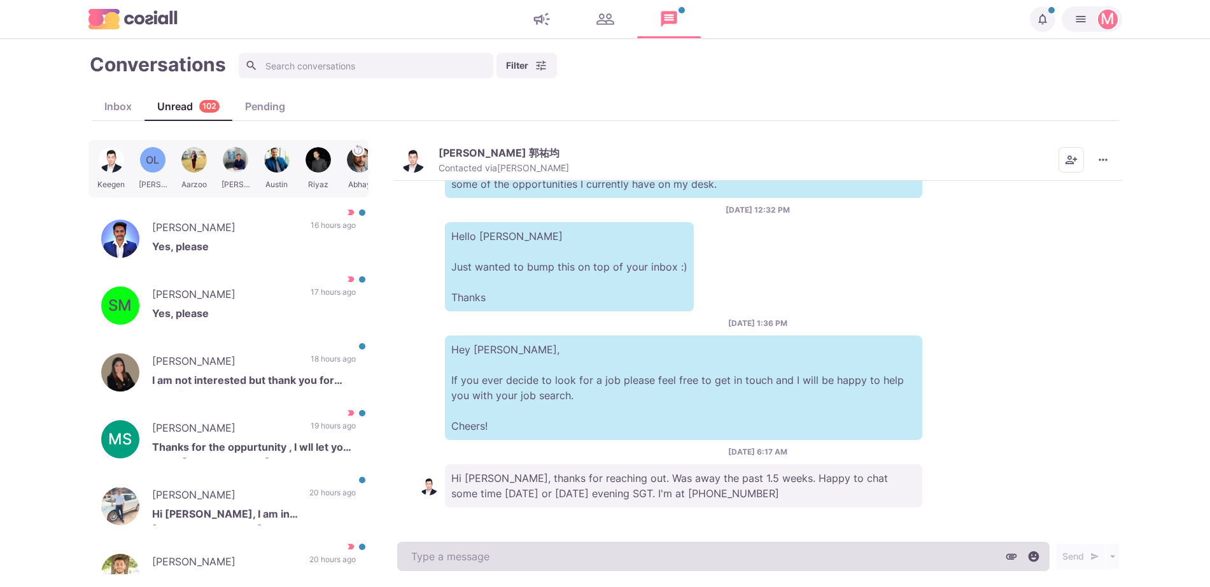
click at [578, 561] on textarea at bounding box center [723, 556] width 652 height 29
click at [577, 559] on textarea "To enrich screen reader interactions, please activate Accessibility in Grammarl…" at bounding box center [723, 556] width 652 height 29
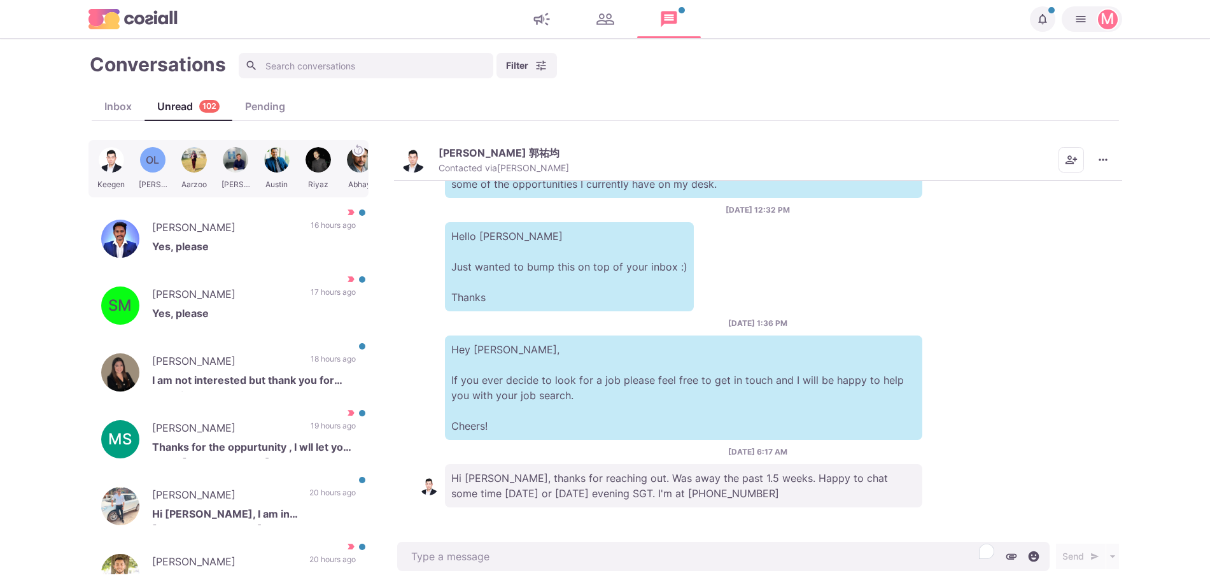
type textarea "x"
type textarea "Y"
type textarea "x"
type textarea "Yes"
type textarea "x"
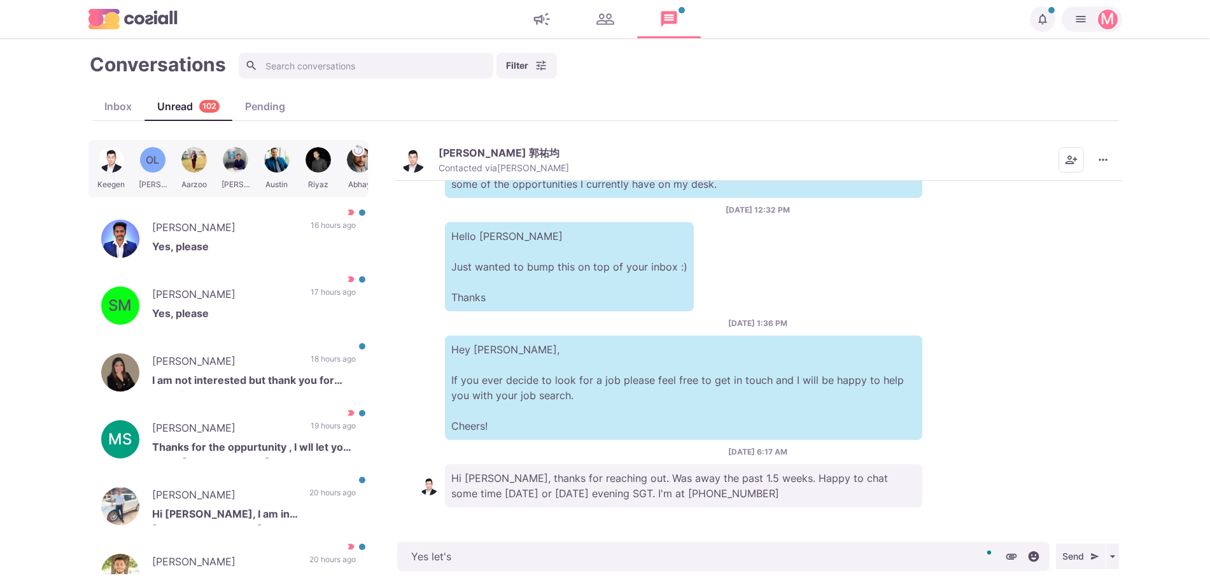
type textarea "Yes let's"
type textarea "x"
type textarea "Yes let's d"
type textarea "x"
type textarea "Yes let's do"
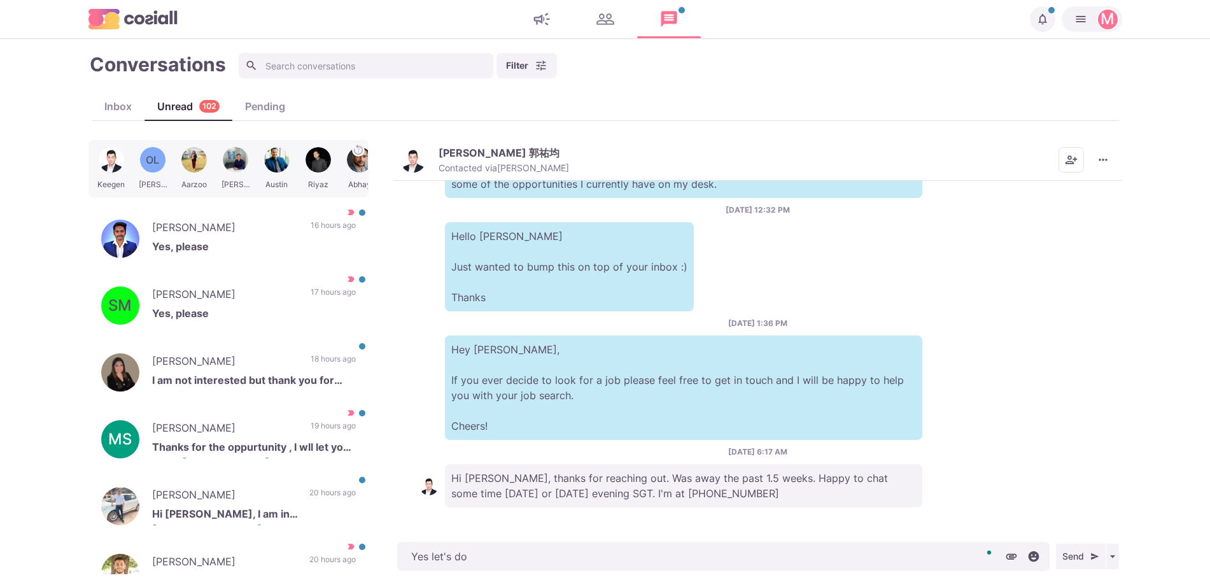
type textarea "x"
type textarea "Yes let's do"
type textarea "x"
type textarea "Yes let's do t"
type textarea "x"
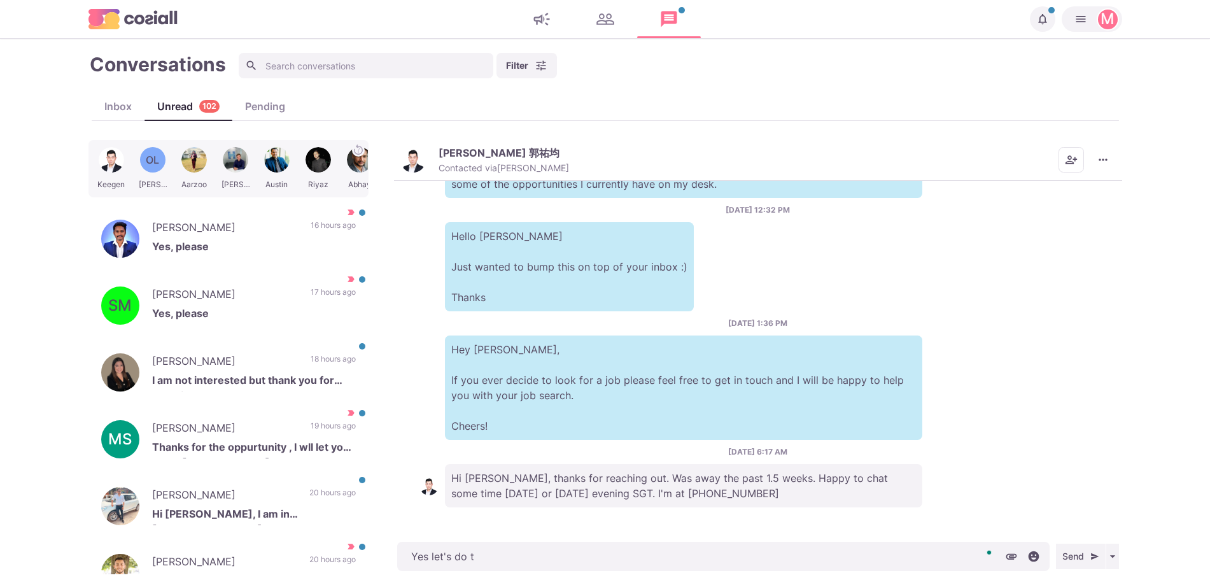
type textarea "Yes let's do to"
type textarea "x"
type textarea "Yes let's do tomo"
type textarea "x"
type textarea "Yes let's do tomor"
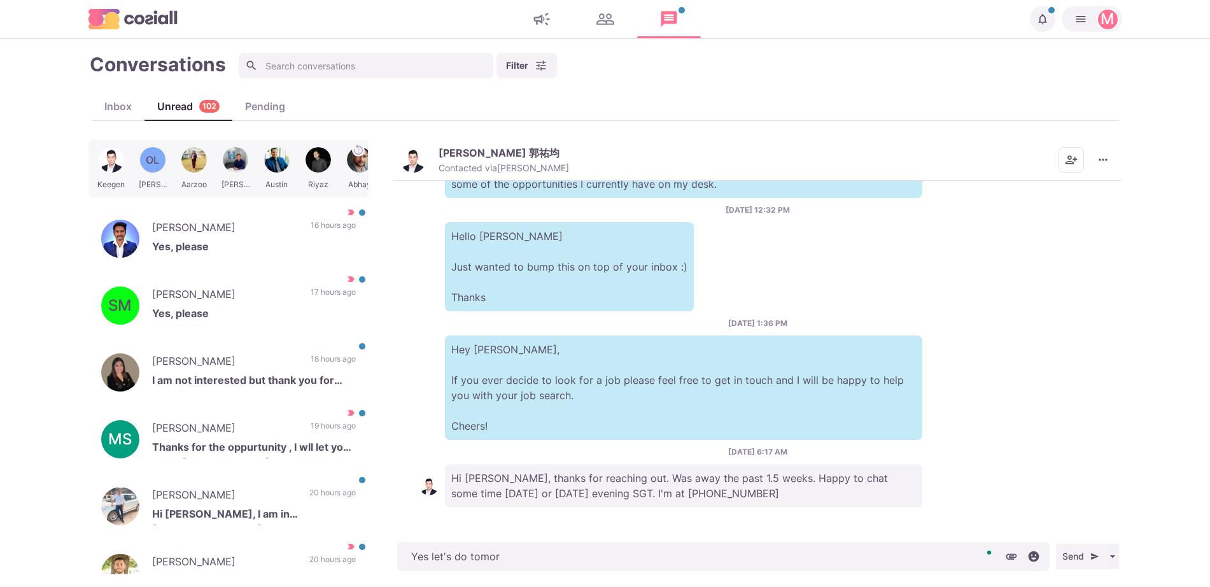
type textarea "x"
type textarea "Yes let's do tomorr"
type textarea "x"
type textarea "Yes let's do [DATE]"
type textarea "x"
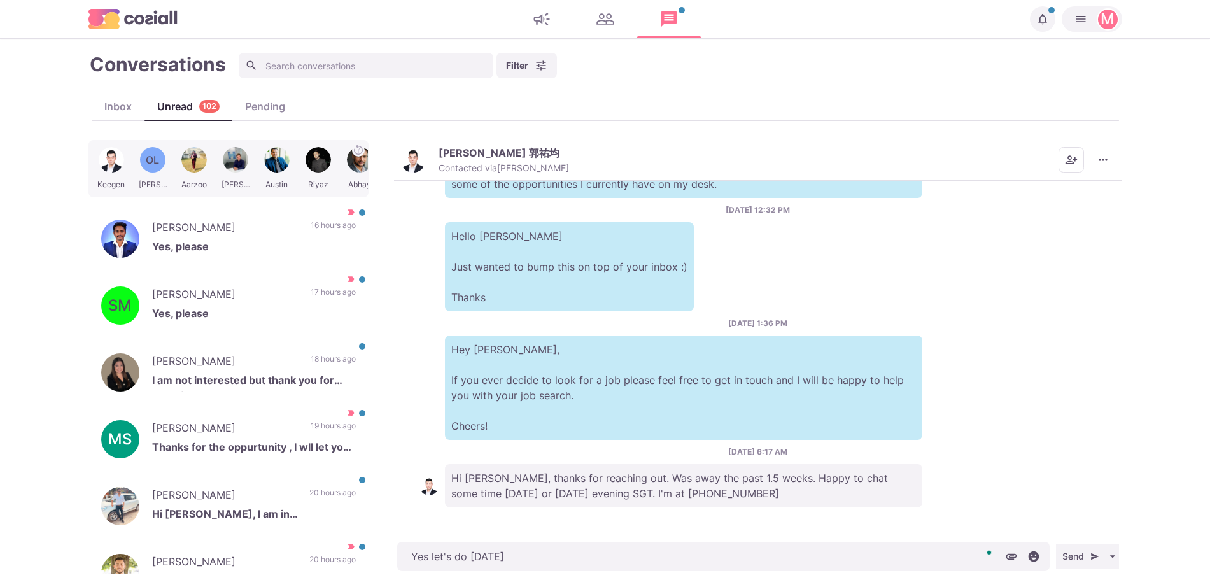
type textarea "Yes let's do [DATE]"
type textarea "x"
type textarea "Yes let's do [DATE] [PERSON_NAME]"
type textarea "x"
type textarea "Yes let's do [DATE] [PERSON_NAME]"
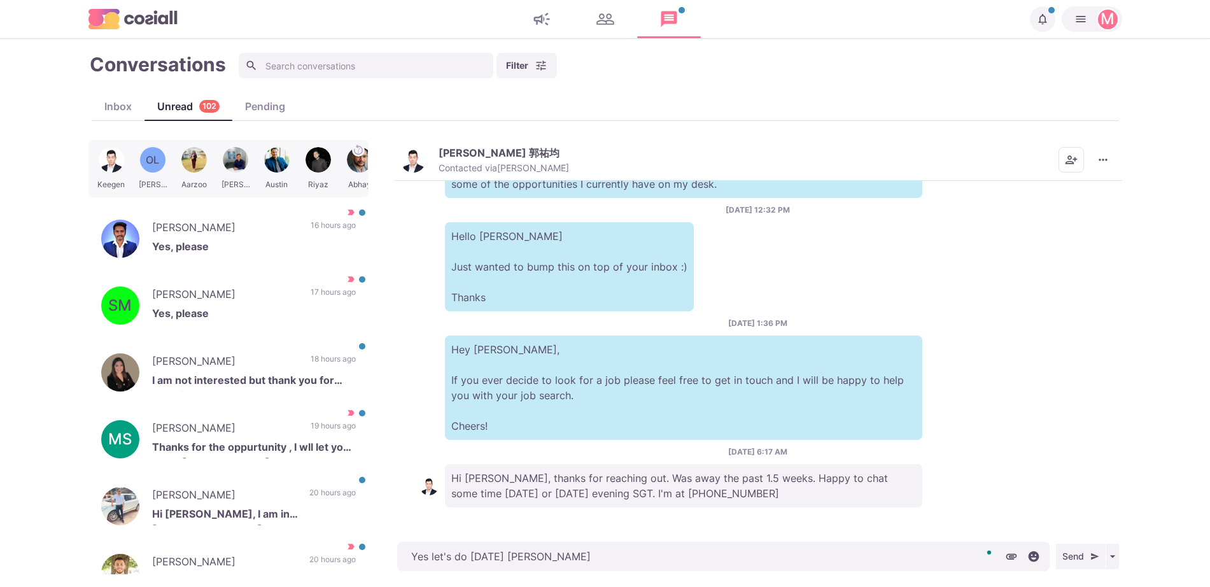
type textarea "x"
type textarea "Yes let's do [DATE] Evening"
type textarea "x"
type textarea "Yes let's do [DATE] Evening!"
type textarea "x"
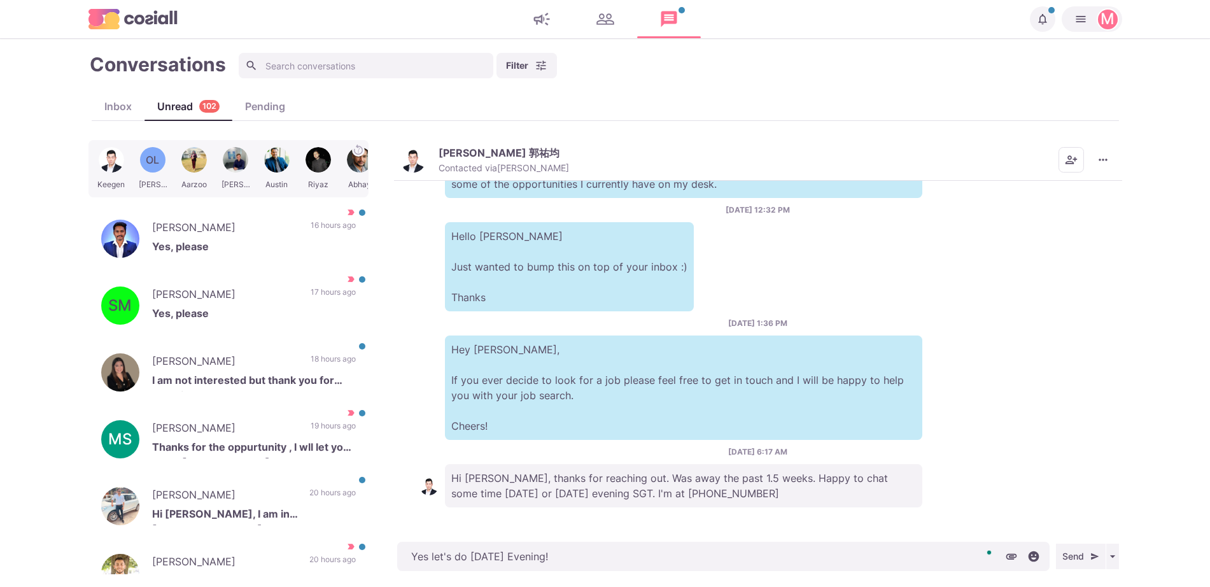
type textarea "Yes let's do [DATE] Evening!"
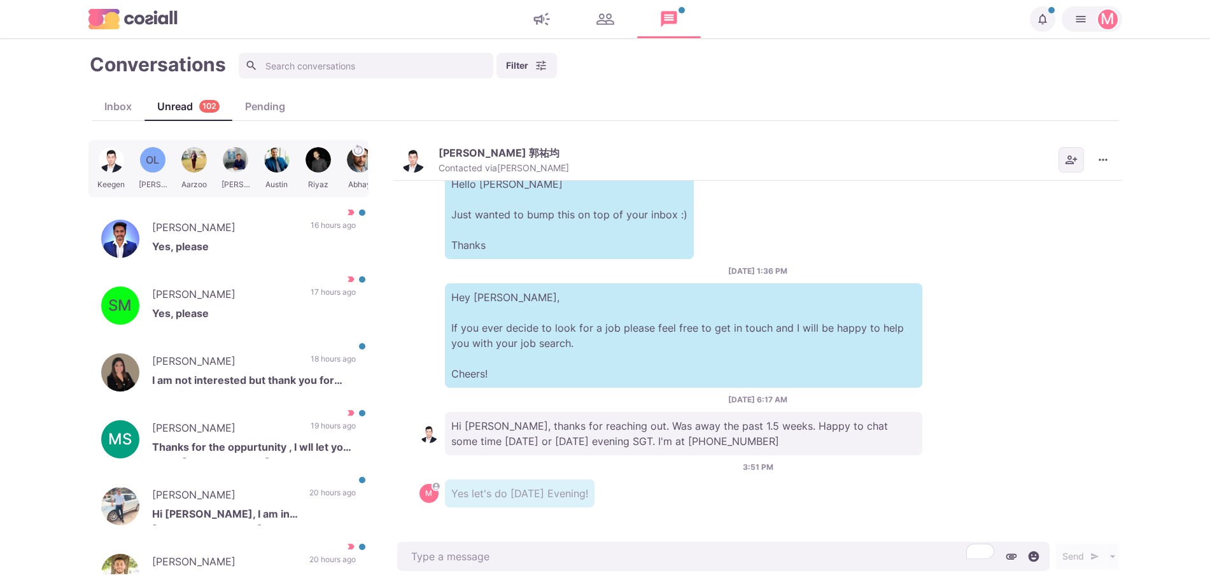
type textarea "x"
click at [1070, 166] on button "Add add contacts" at bounding box center [1070, 159] width 25 height 25
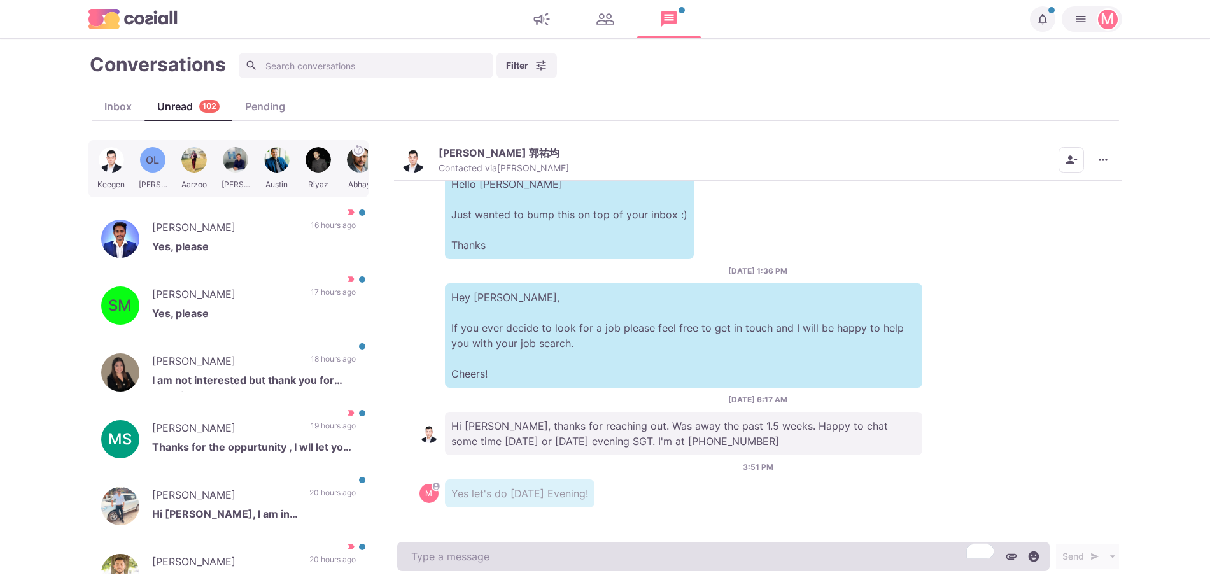
click at [642, 545] on textarea "To enrich screen reader interactions, please activate Accessibility in Grammarl…" at bounding box center [723, 556] width 652 height 29
type textarea "J"
type textarea "x"
type textarea "Just"
type textarea "x"
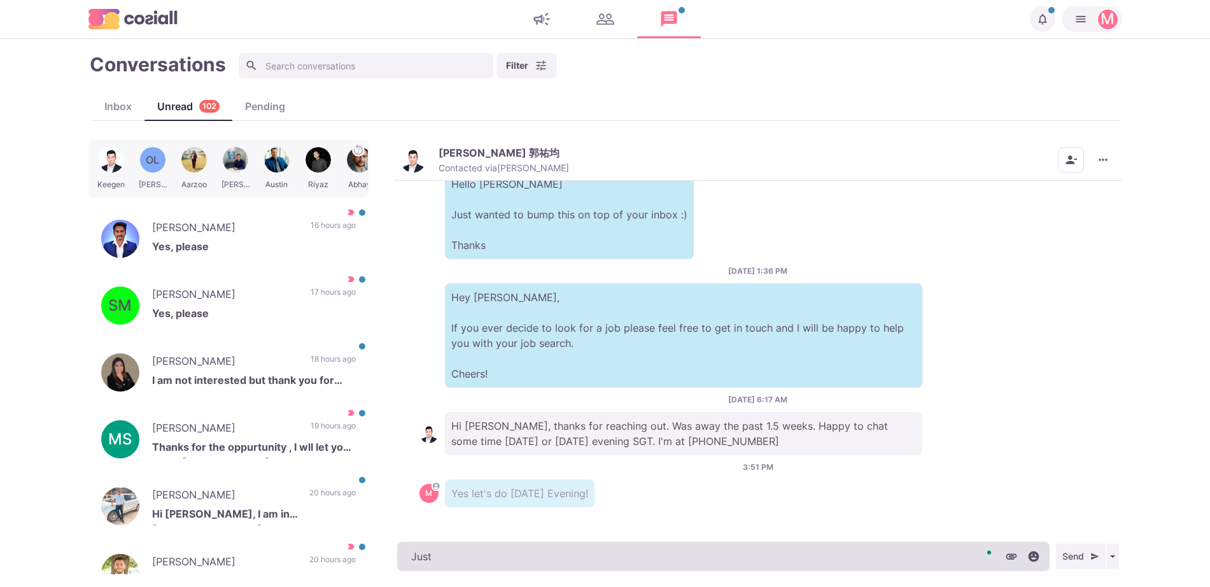
type textarea "Just"
type textarea "x"
type textarea "Just dr"
type textarea "x"
type textarea "Just dro"
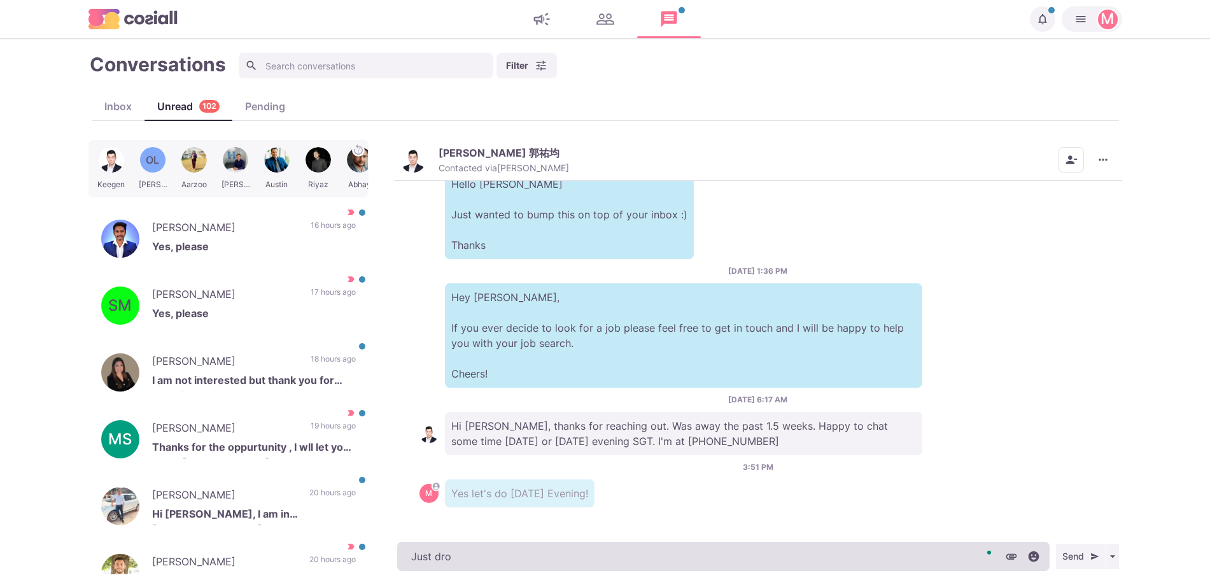
type textarea "x"
type textarea "Just drop"
type textarea "x"
type textarea "Just drop m"
type textarea "x"
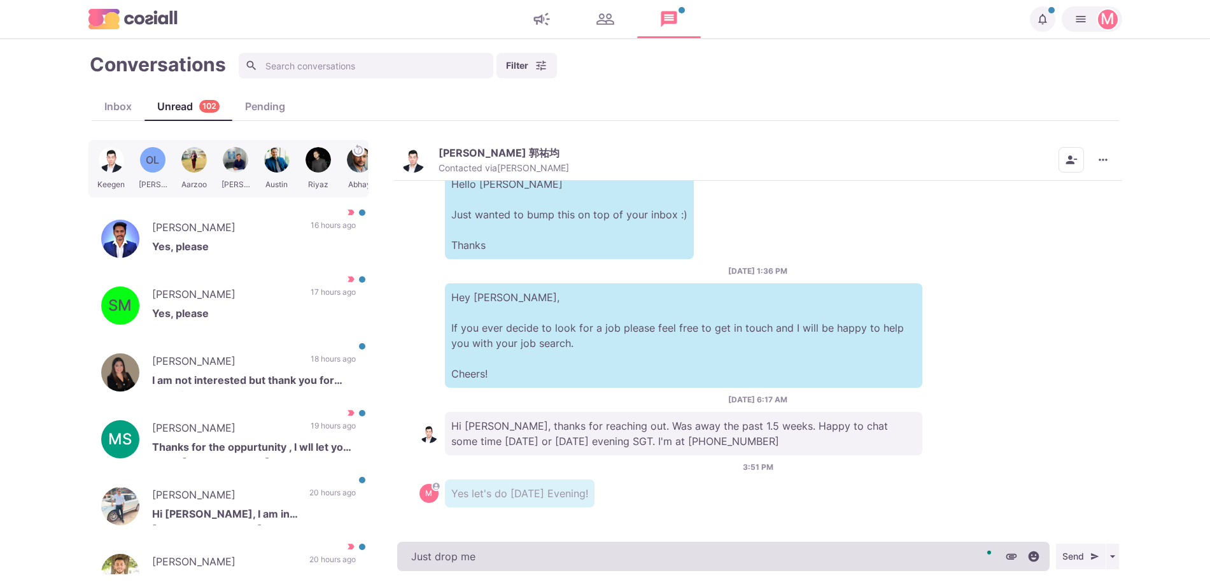
type textarea "Just drop me"
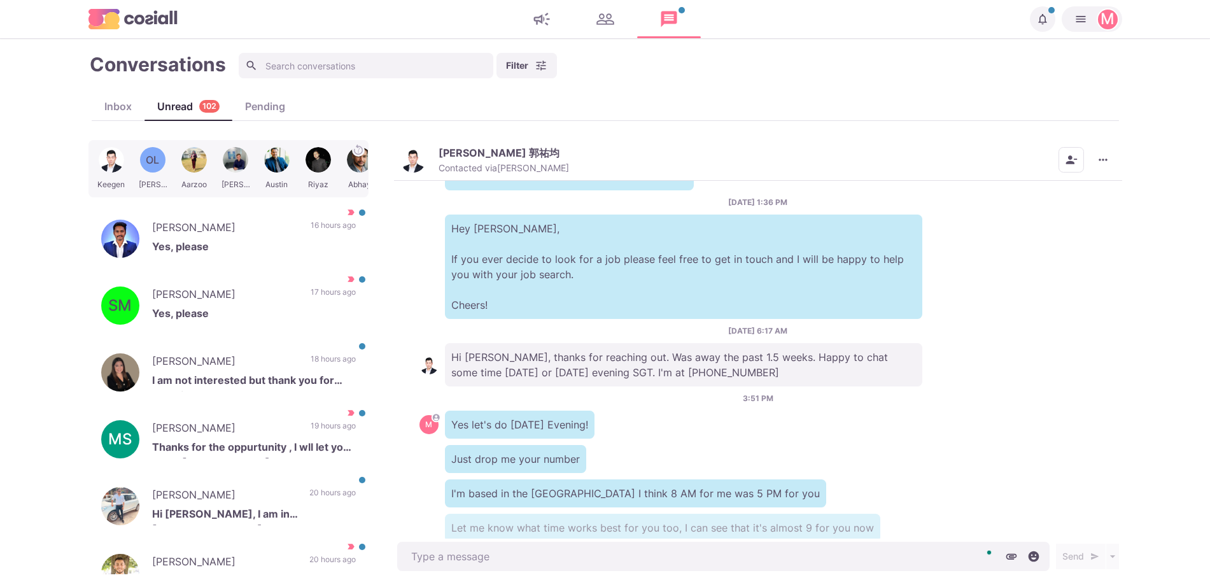
scroll to position [693, 0]
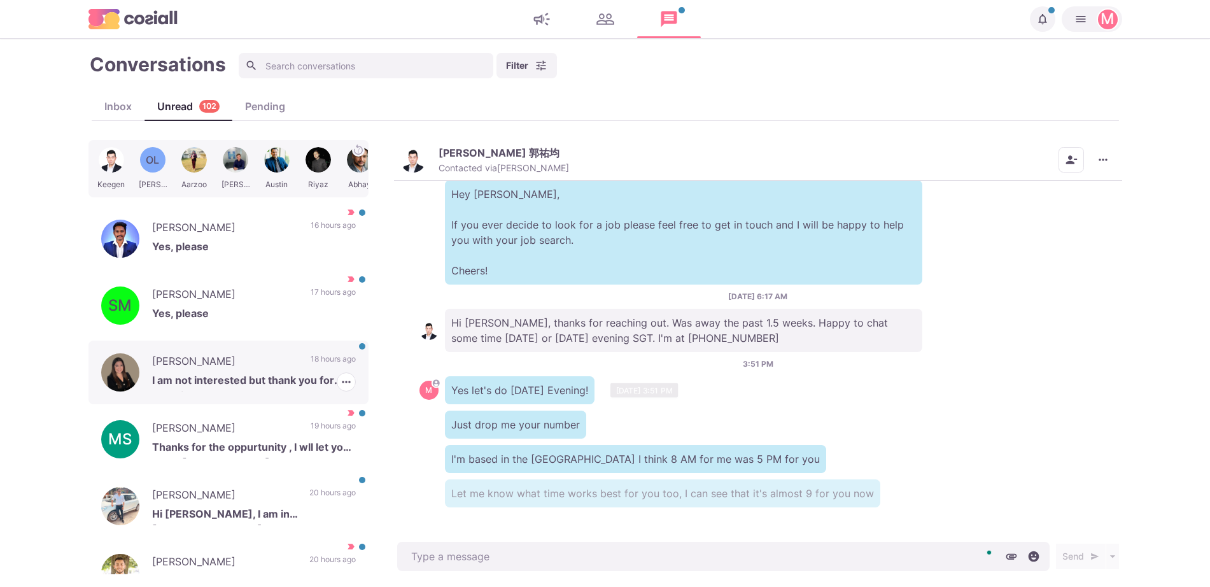
click at [227, 361] on p "[PERSON_NAME]" at bounding box center [225, 362] width 146 height 19
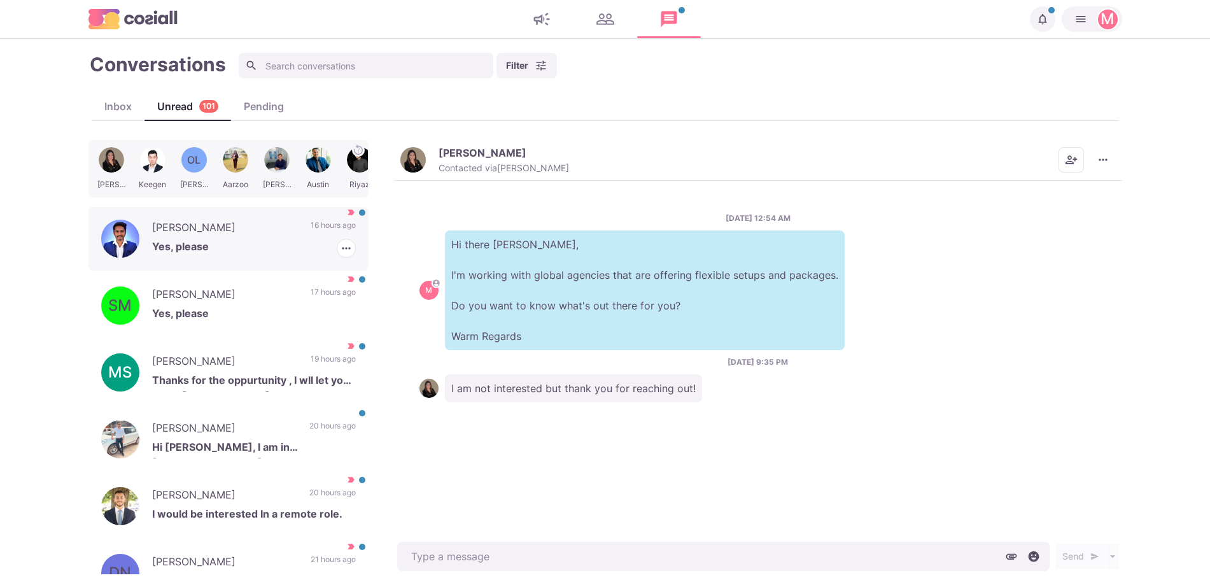
click at [248, 237] on p "[PERSON_NAME]" at bounding box center [225, 229] width 146 height 19
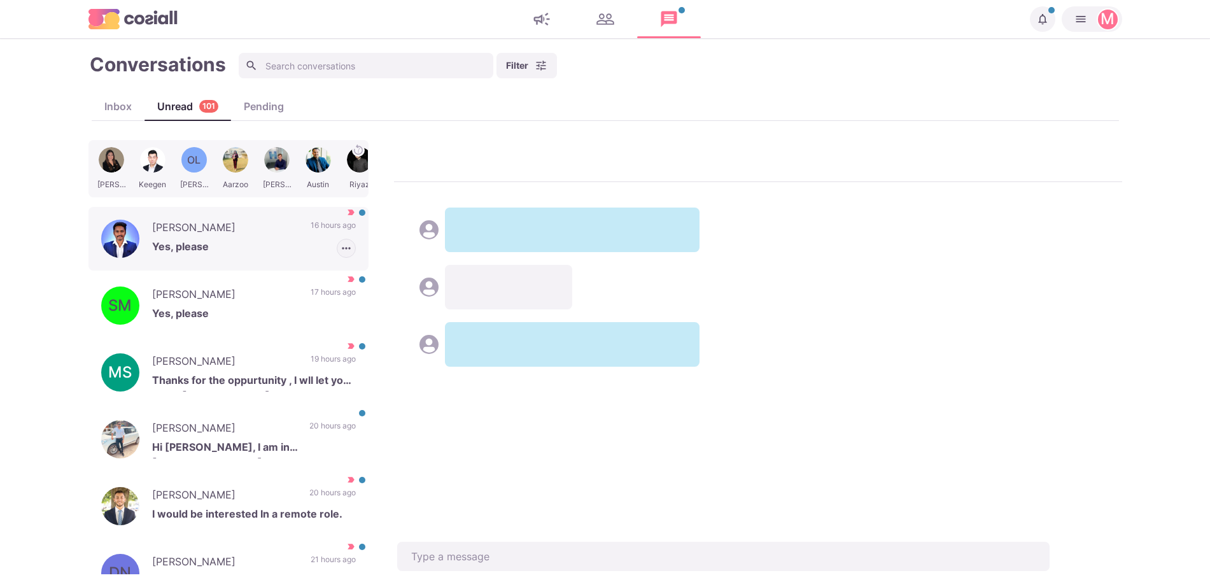
click at [340, 246] on icon "button" at bounding box center [346, 248] width 13 height 13
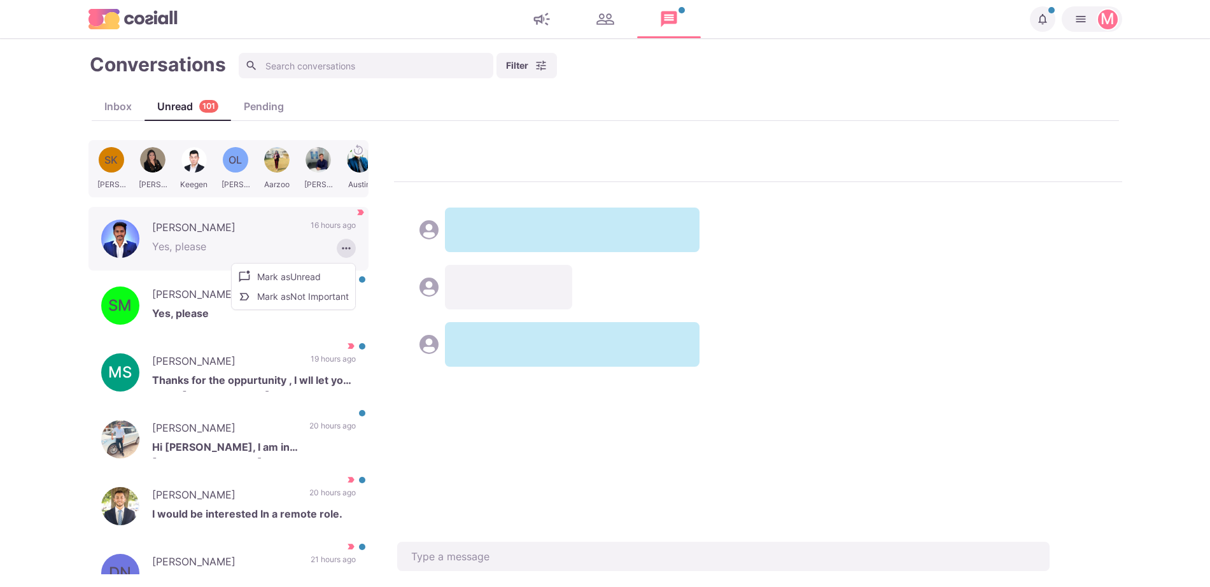
click at [293, 297] on button "Mark as Not Important" at bounding box center [293, 296] width 123 height 20
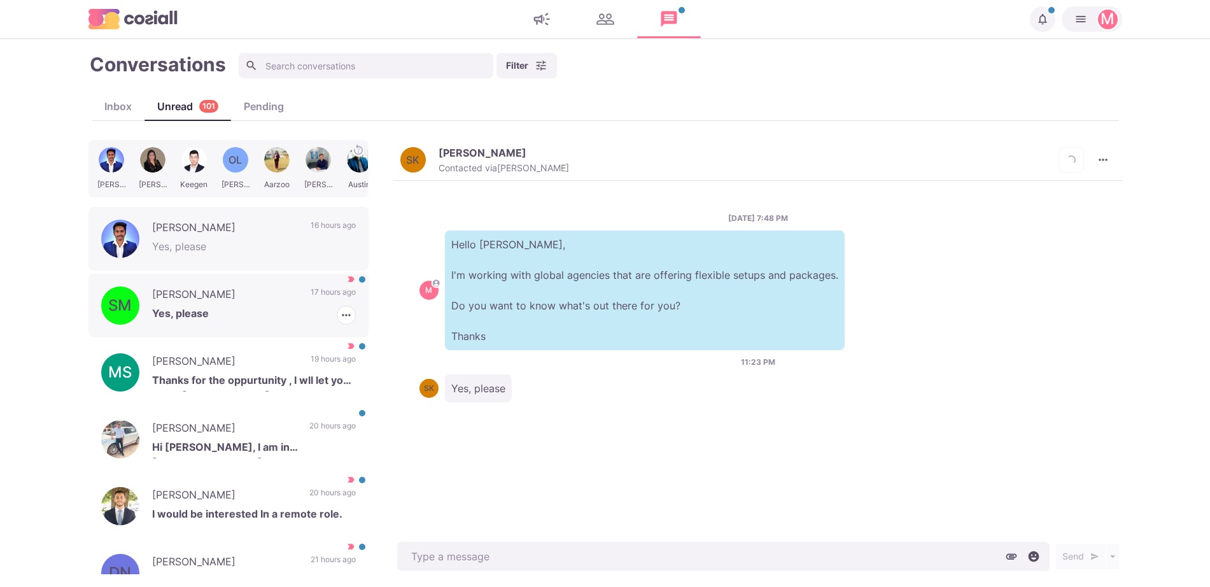
click at [174, 297] on p "[PERSON_NAME]" at bounding box center [225, 295] width 146 height 19
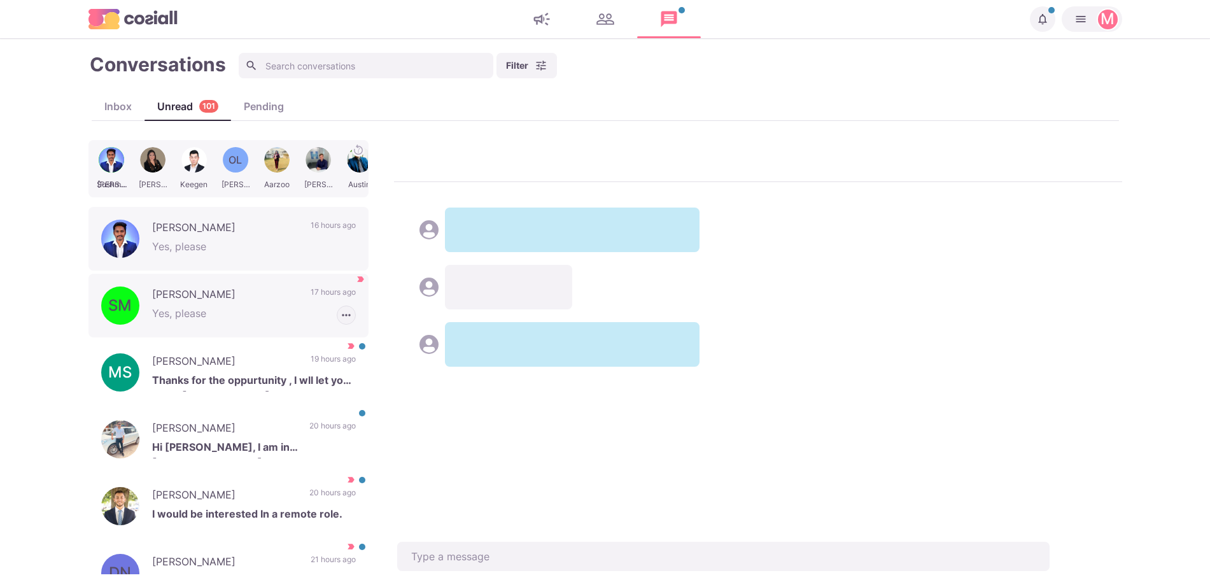
click at [340, 314] on icon "button" at bounding box center [346, 315] width 13 height 13
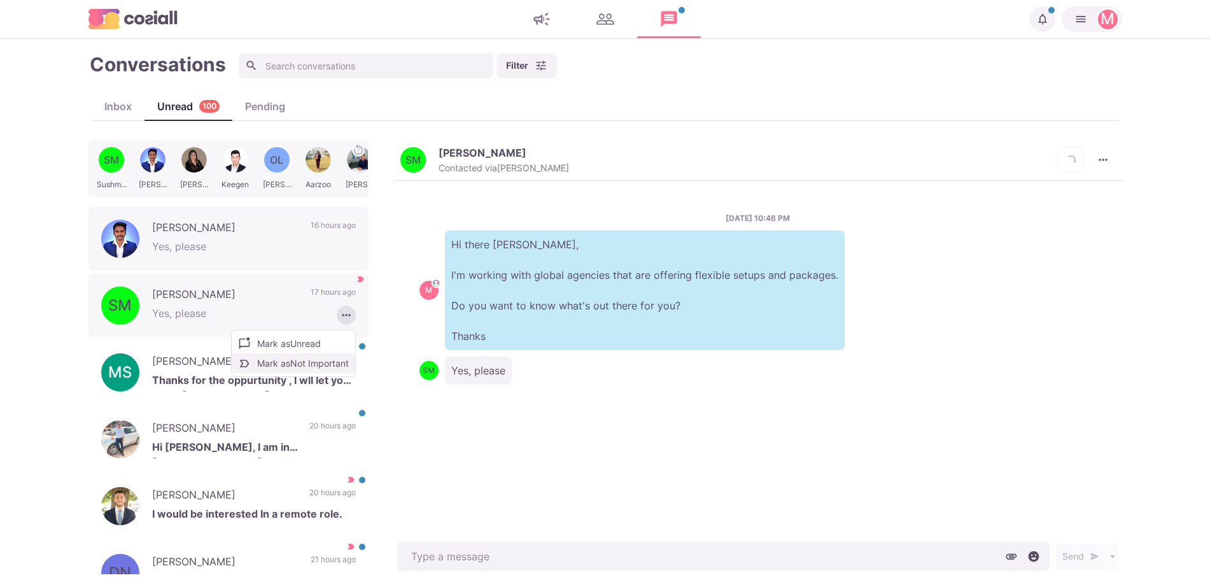
click at [306, 364] on button "Mark as Not Important" at bounding box center [293, 363] width 123 height 20
drag, startPoint x: 217, startPoint y: 421, endPoint x: 164, endPoint y: 353, distance: 86.6
click at [217, 421] on p "[PERSON_NAME]" at bounding box center [224, 429] width 144 height 19
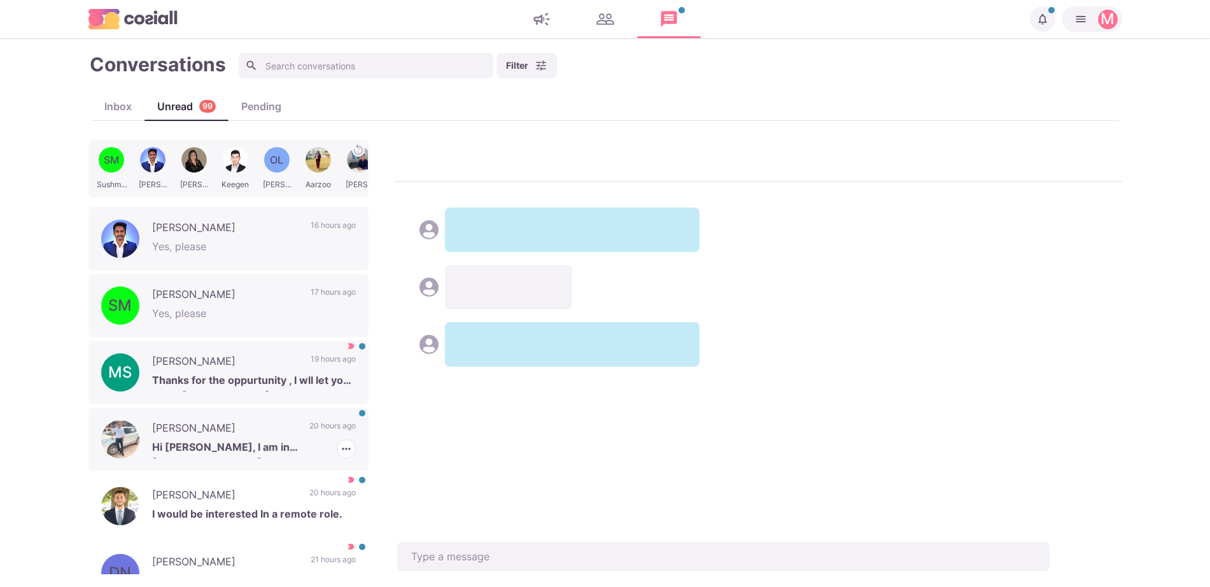
click at [164, 353] on p "[PERSON_NAME]" at bounding box center [225, 362] width 146 height 19
click at [172, 359] on p "[PERSON_NAME]" at bounding box center [225, 362] width 146 height 19
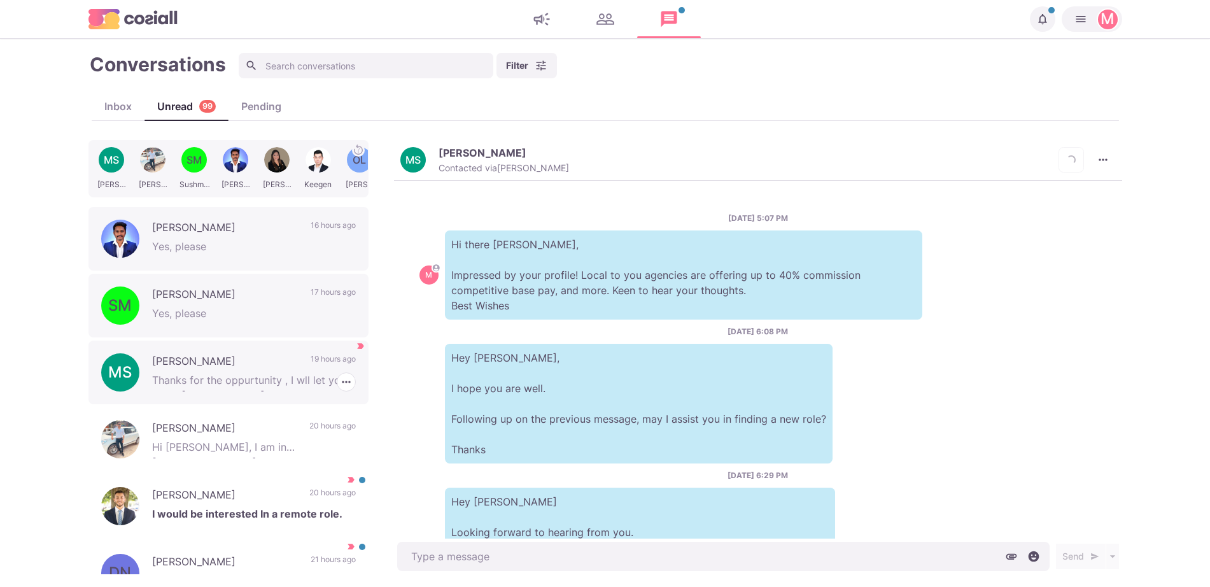
scroll to position [539, 0]
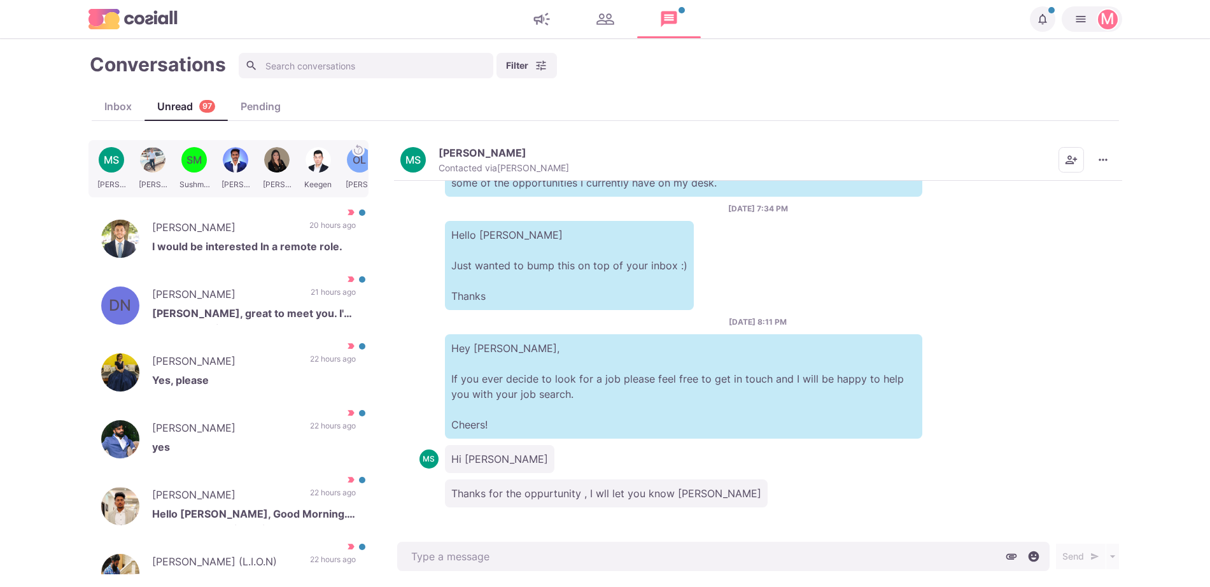
click at [435, 162] on button "MS [PERSON_NAME] Contacted via [PERSON_NAME]" at bounding box center [484, 159] width 169 height 27
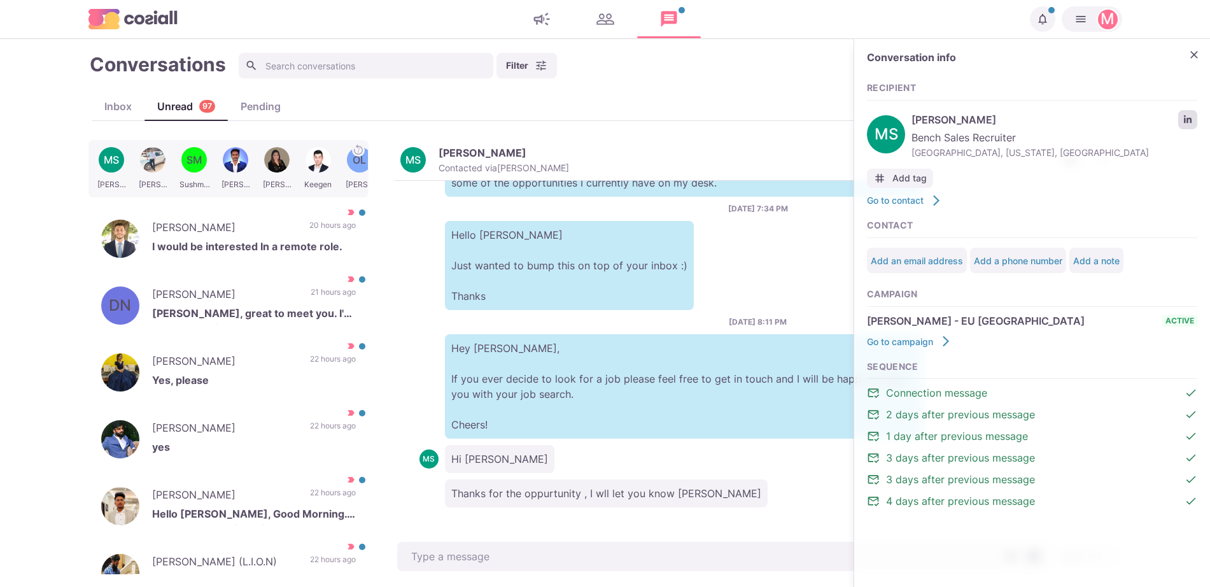
click at [1191, 122] on icon "LinkedIn profile link" at bounding box center [1188, 119] width 8 height 8
click at [1197, 56] on icon "Close" at bounding box center [1194, 54] width 13 height 13
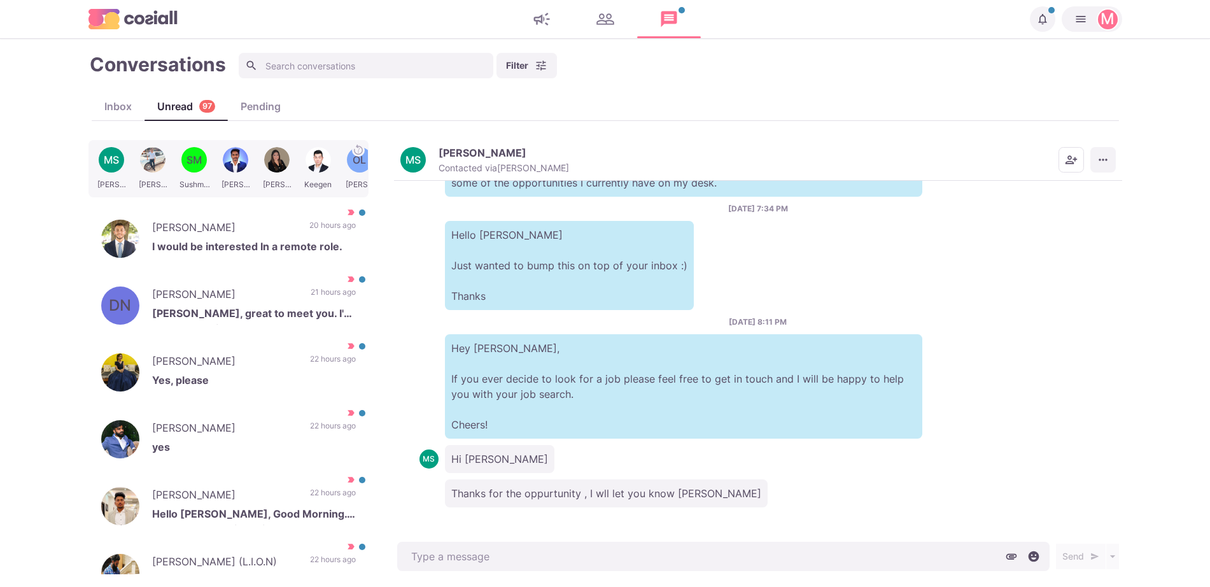
click at [1097, 157] on icon "More menu" at bounding box center [1103, 159] width 13 height 13
click at [1060, 206] on button "Mark as Not Important" at bounding box center [1053, 211] width 123 height 20
click at [309, 218] on div "[PERSON_NAME] I would be interested In a remote role. 20 hours ago [PERSON_NAME…" at bounding box center [228, 239] width 280 height 64
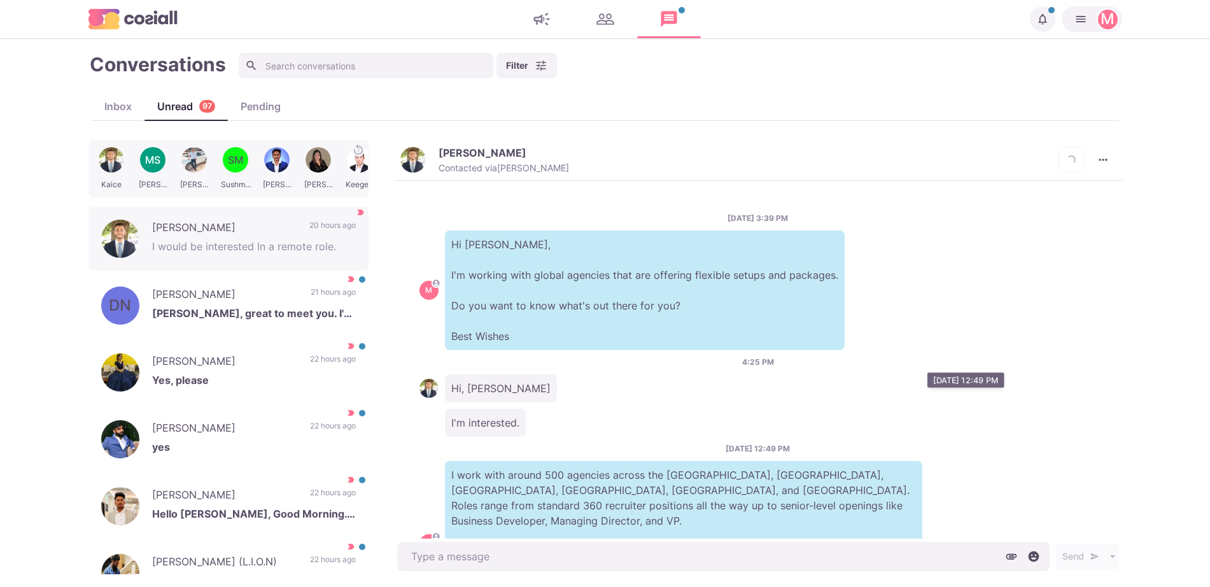
scroll to position [156, 0]
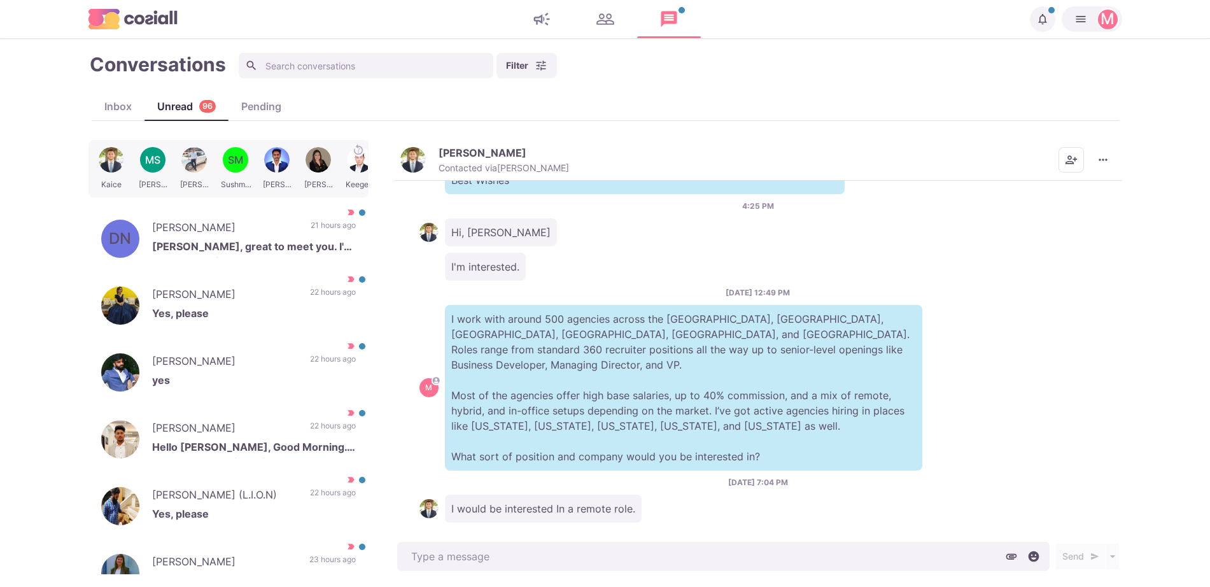
click at [425, 161] on img "button" at bounding box center [412, 159] width 25 height 25
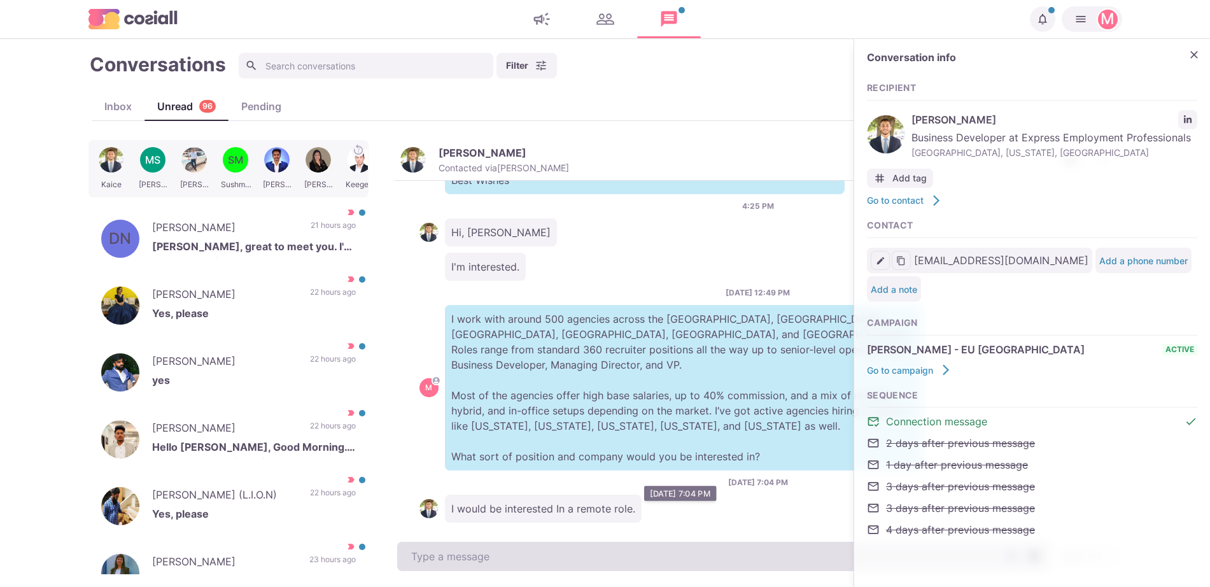
click at [553, 565] on textarea at bounding box center [723, 556] width 652 height 29
click at [553, 565] on textarea "A" at bounding box center [723, 556] width 652 height 29
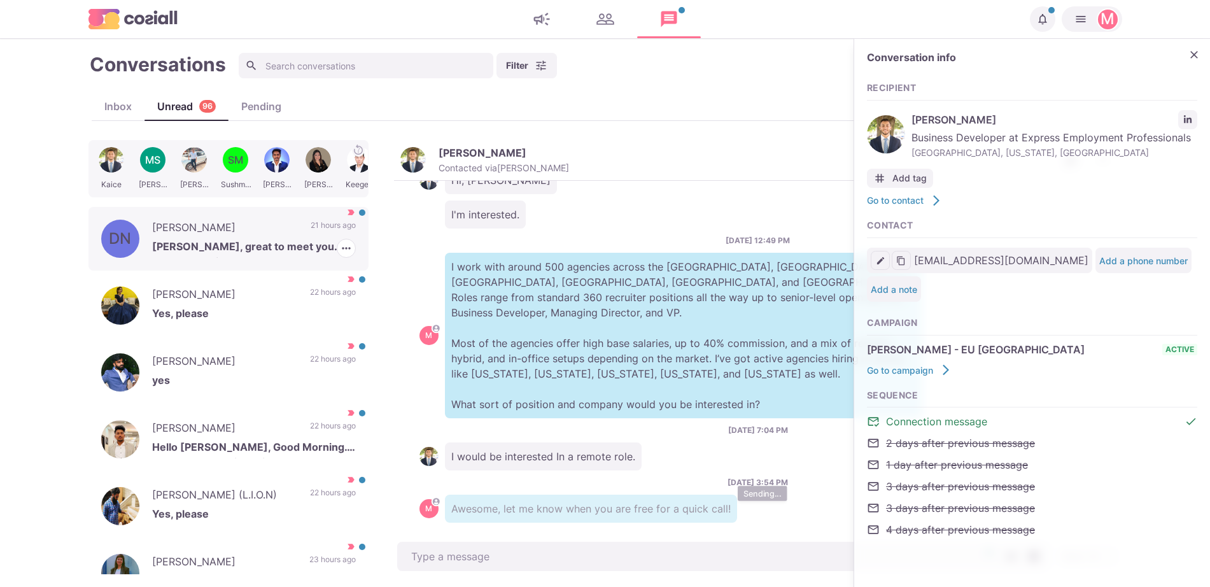
click at [278, 255] on p "[PERSON_NAME], great to meet you. I'm open to hearing what you've got." at bounding box center [254, 248] width 204 height 19
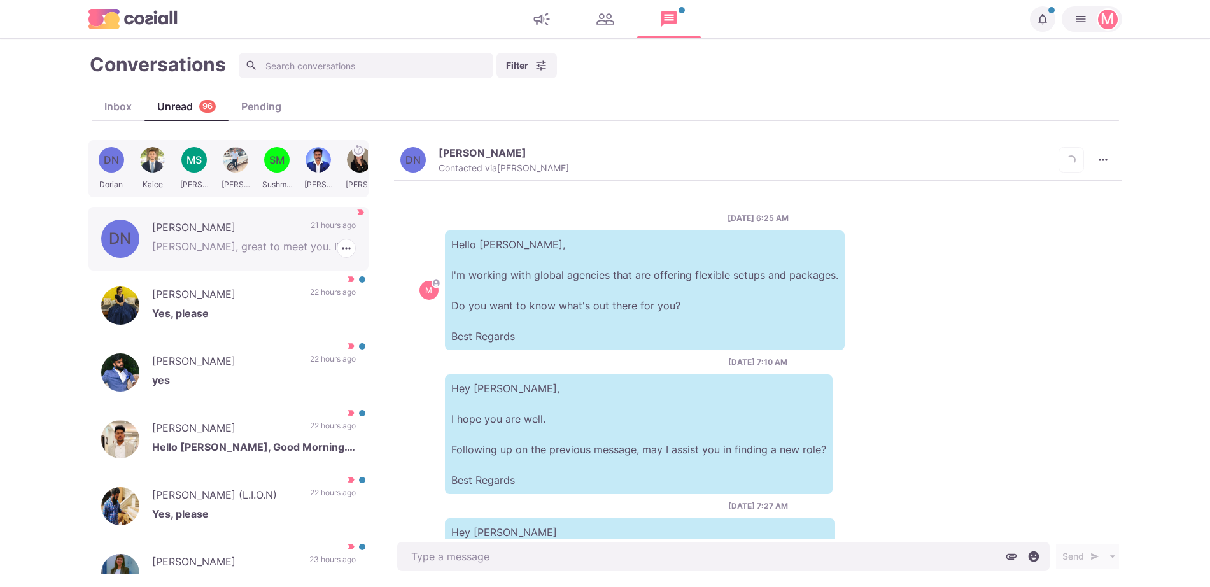
scroll to position [311, 0]
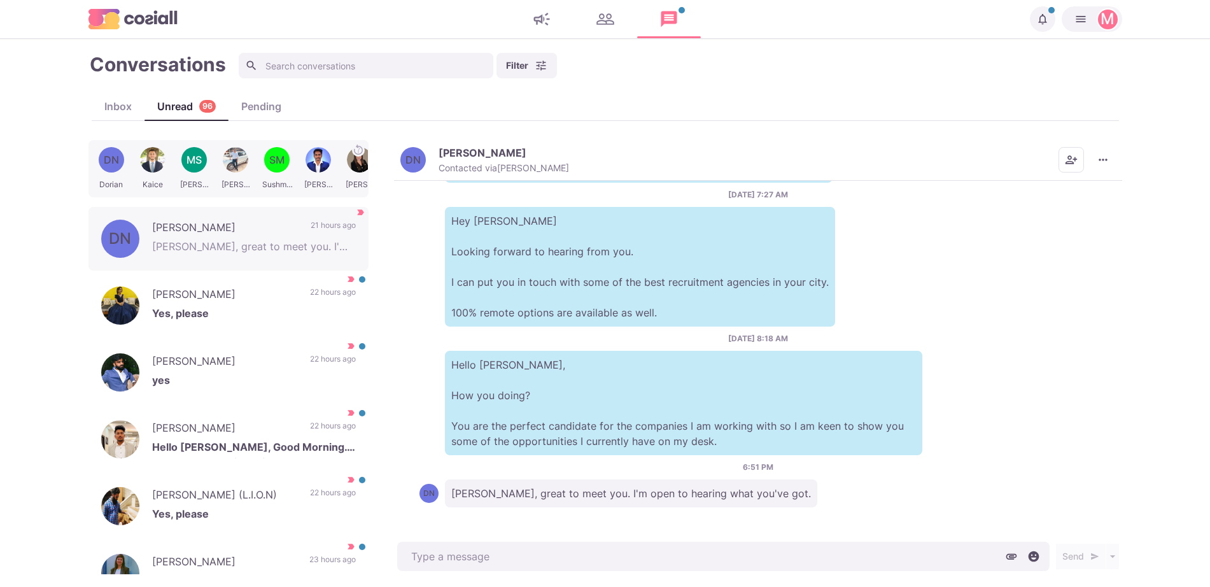
click at [428, 165] on button "DN [PERSON_NAME] Contacted via [PERSON_NAME]" at bounding box center [484, 159] width 169 height 27
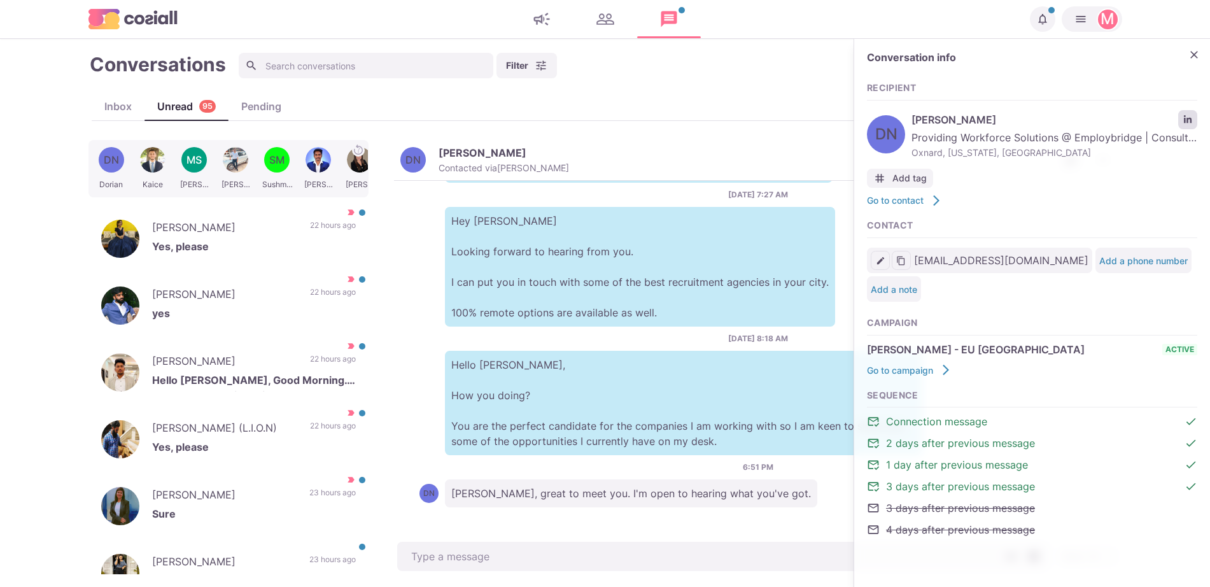
click at [1190, 115] on icon "LinkedIn profile link" at bounding box center [1187, 119] width 9 height 9
click at [1192, 61] on button "Close" at bounding box center [1193, 54] width 19 height 19
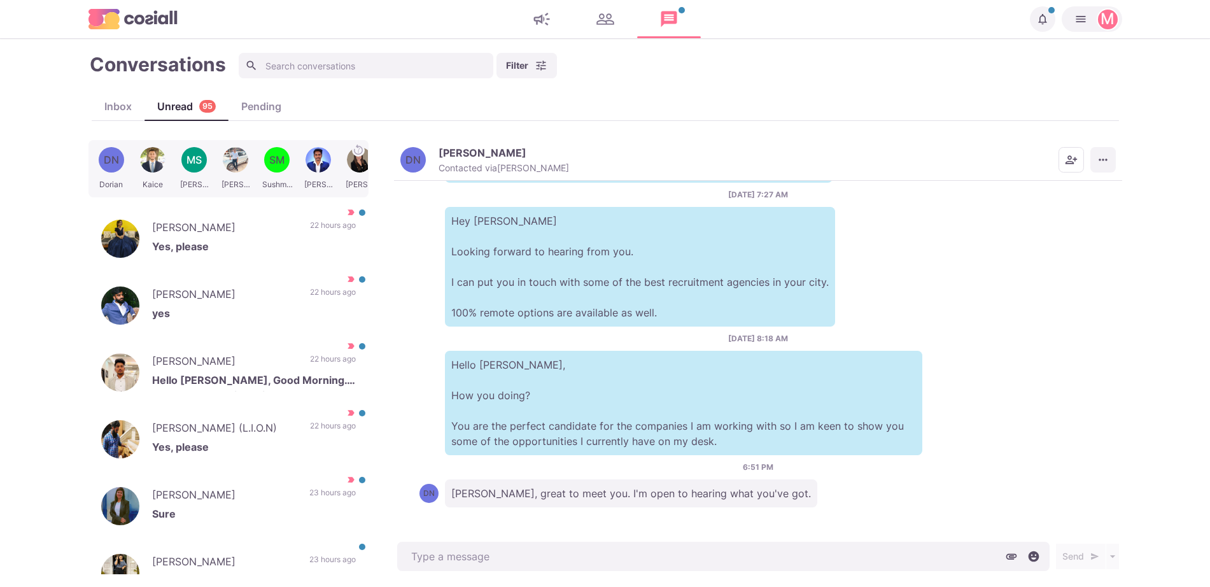
click at [1107, 164] on icon "More menu" at bounding box center [1103, 159] width 13 height 13
click at [1074, 207] on button "Mark as Not Important" at bounding box center [1053, 211] width 123 height 20
click at [291, 297] on div "[PERSON_NAME] yes 22 hours ago Mark as Read Mark as Not Important" at bounding box center [228, 306] width 280 height 64
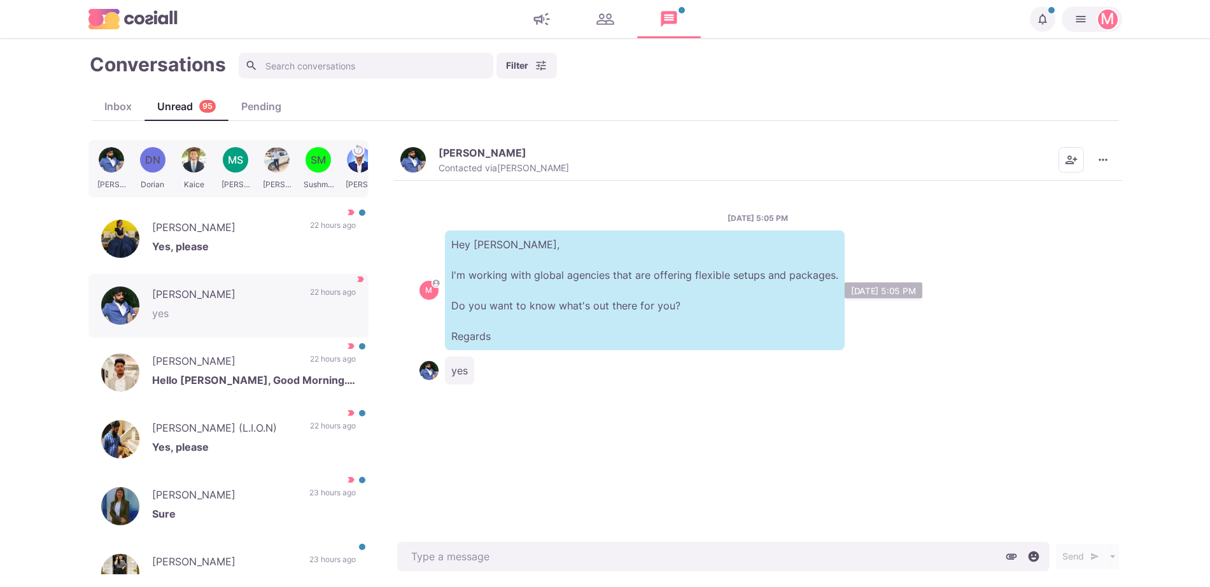
click at [666, 369] on div "yes" at bounding box center [757, 370] width 677 height 28
click at [109, 171] on div at bounding box center [111, 169] width 38 height 50
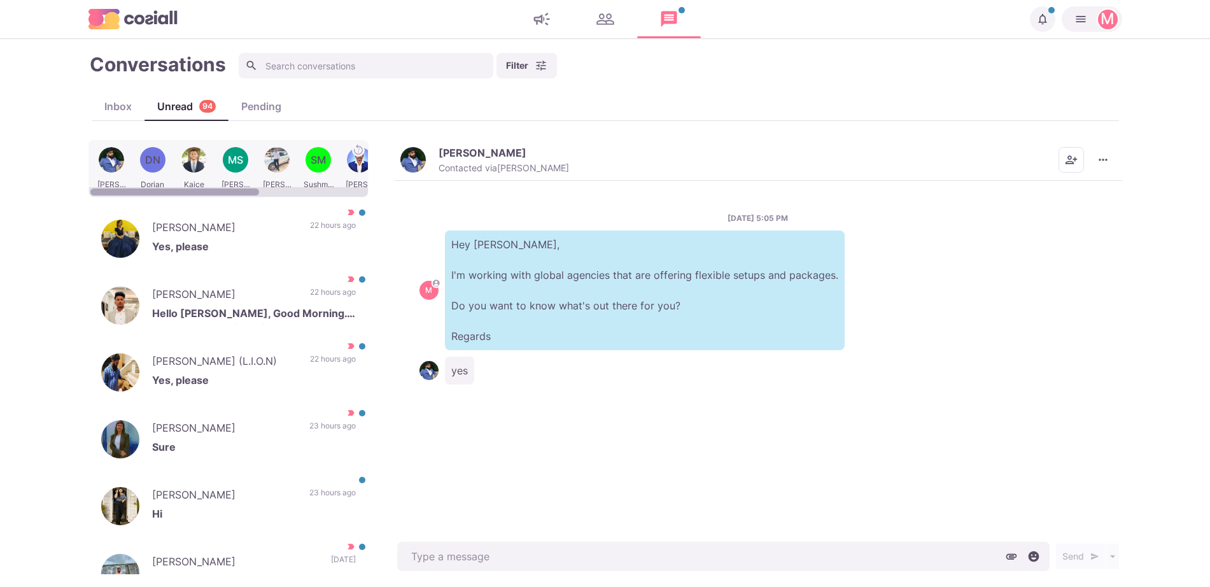
click at [157, 160] on div at bounding box center [153, 169] width 38 height 50
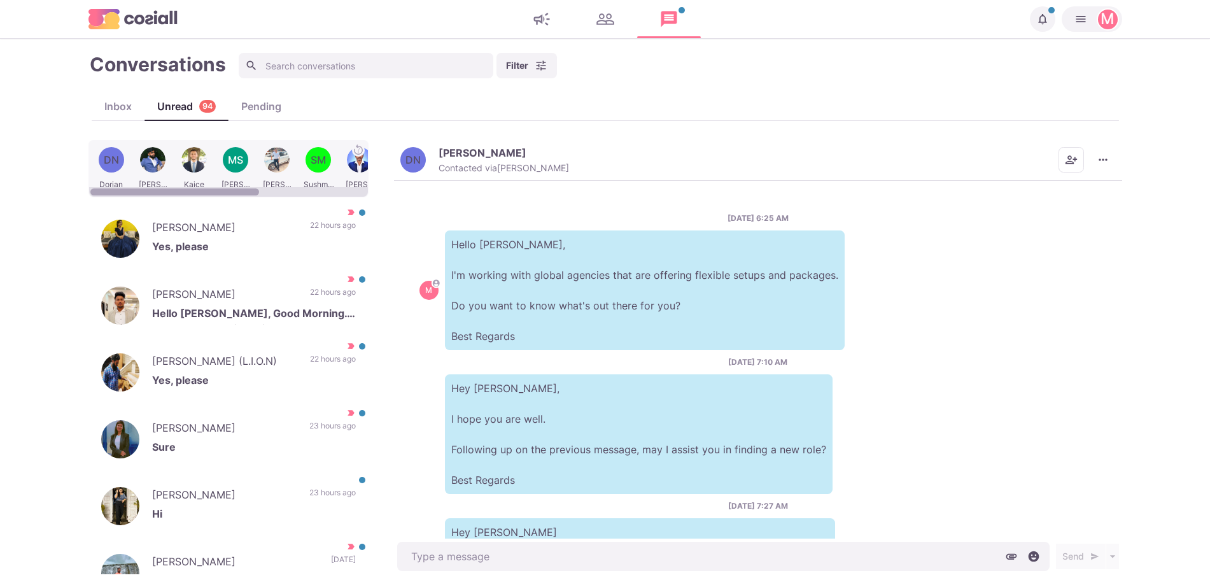
scroll to position [311, 0]
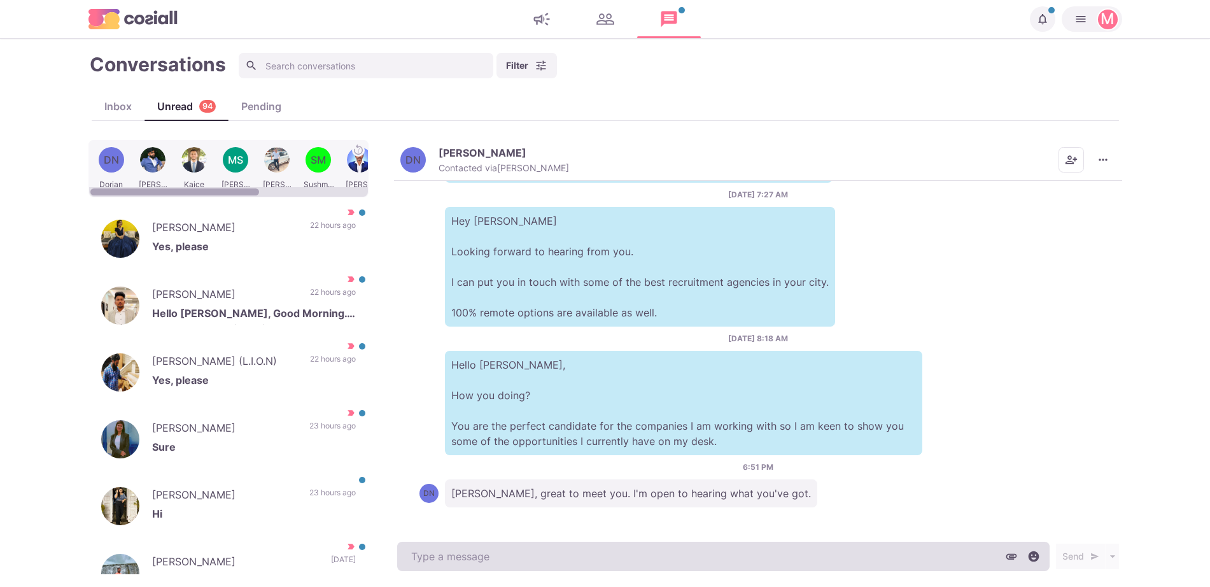
click at [503, 558] on textarea at bounding box center [723, 556] width 652 height 29
paste textarea "I work with around 500 agencies across the [GEOGRAPHIC_DATA], [GEOGRAPHIC_DATA]…"
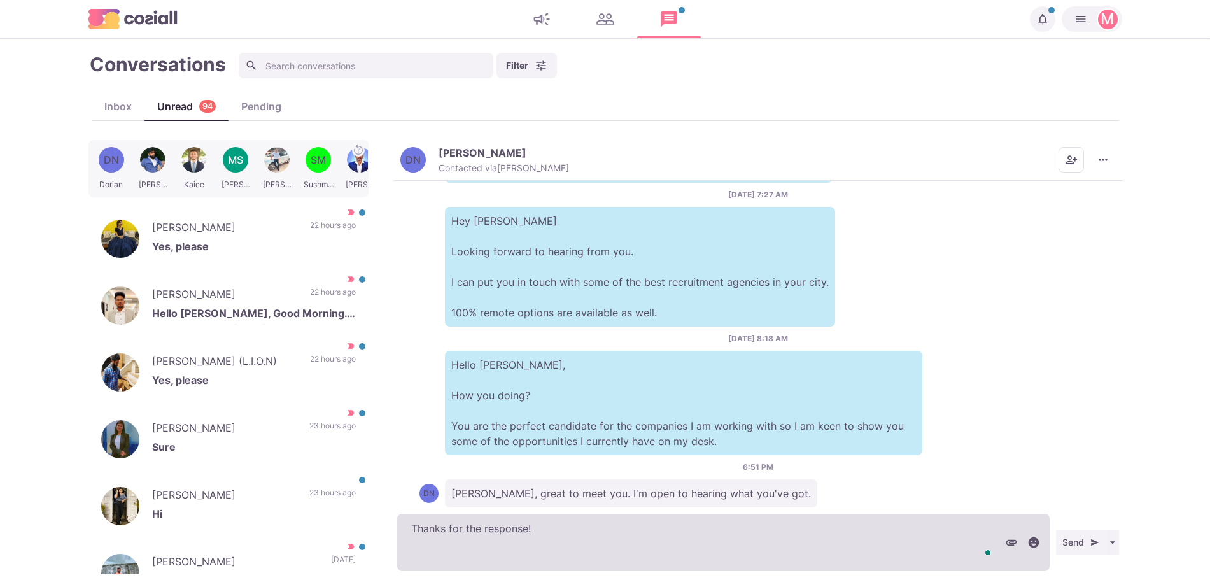
paste textarea "I work with around 500 agencies across the [GEOGRAPHIC_DATA], [GEOGRAPHIC_DATA]…"
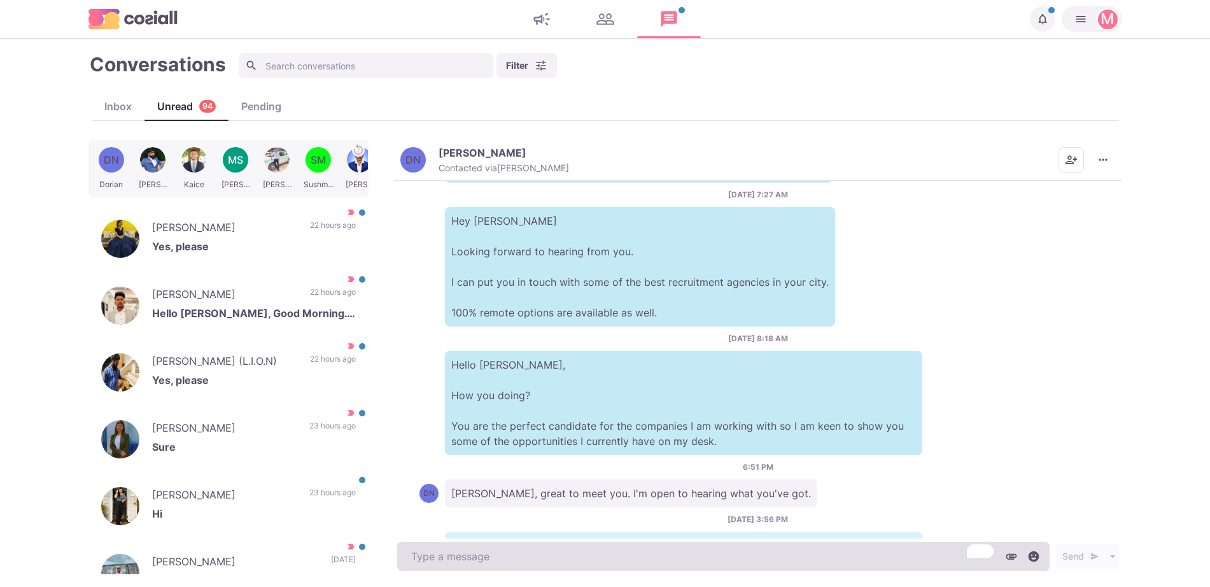
scroll to position [516, 0]
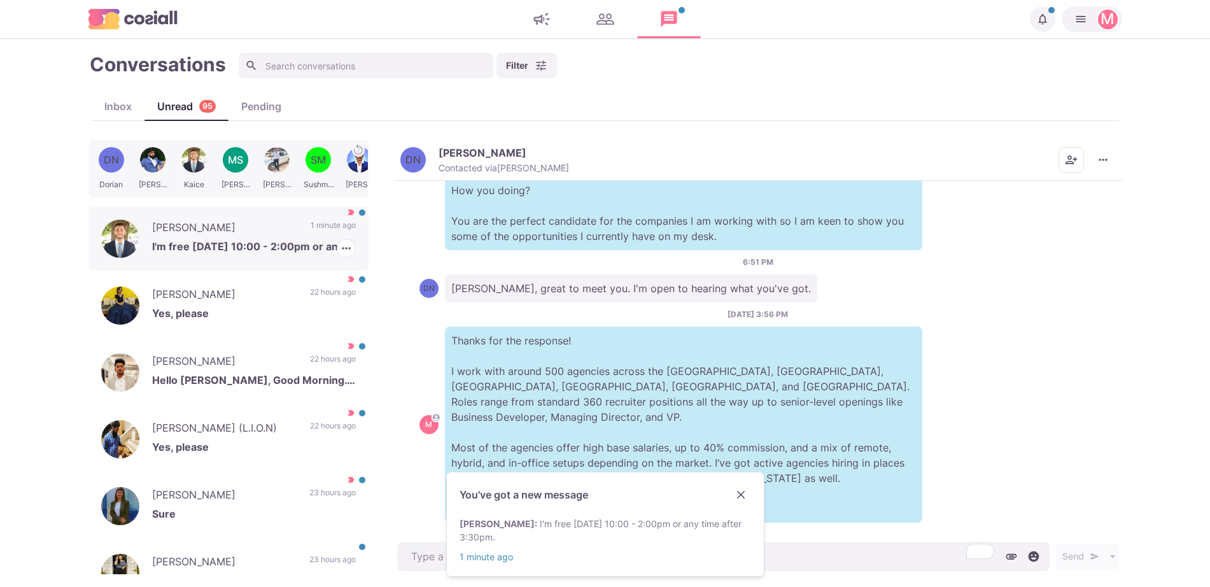
click at [232, 231] on p "[PERSON_NAME]" at bounding box center [225, 229] width 146 height 19
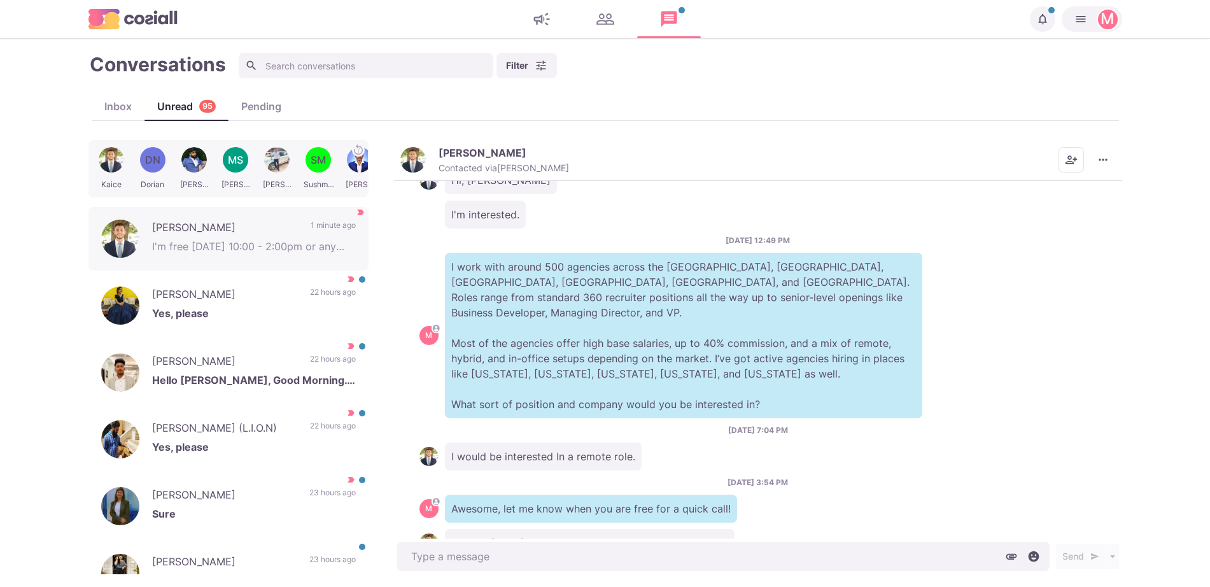
scroll to position [242, 0]
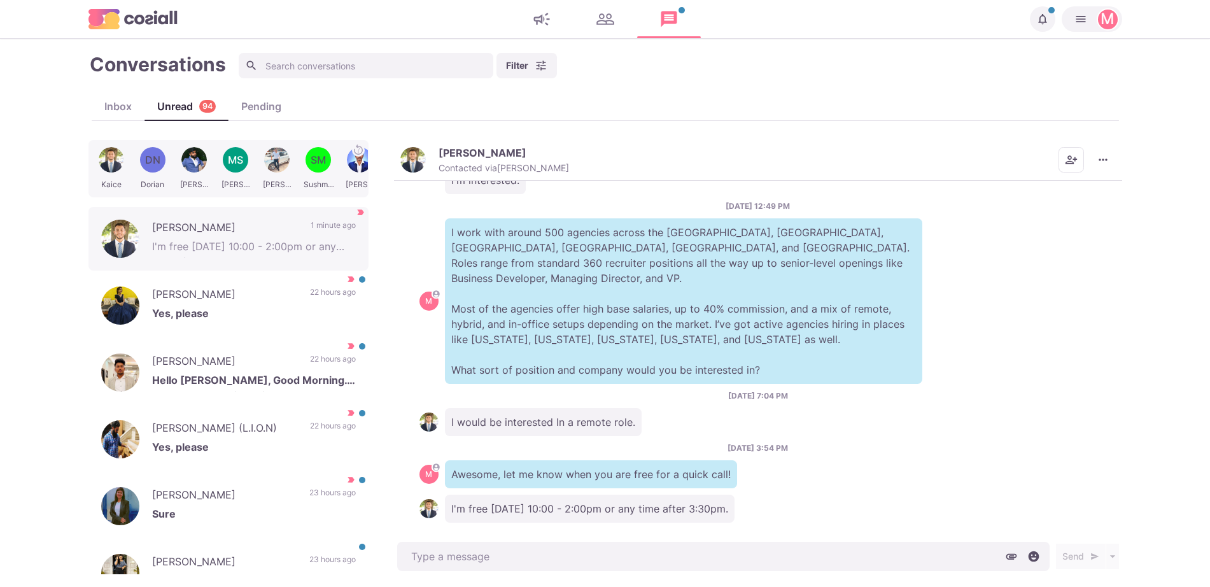
click at [421, 149] on button "[PERSON_NAME] Contacted via [PERSON_NAME]" at bounding box center [484, 159] width 169 height 27
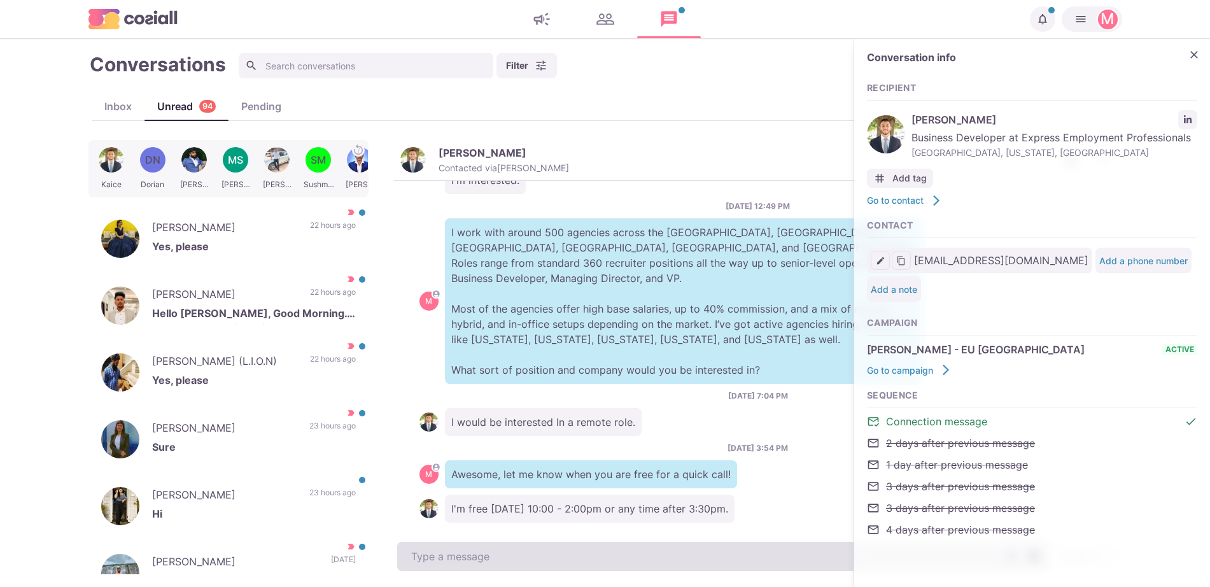
click at [516, 560] on textarea at bounding box center [723, 556] width 652 height 29
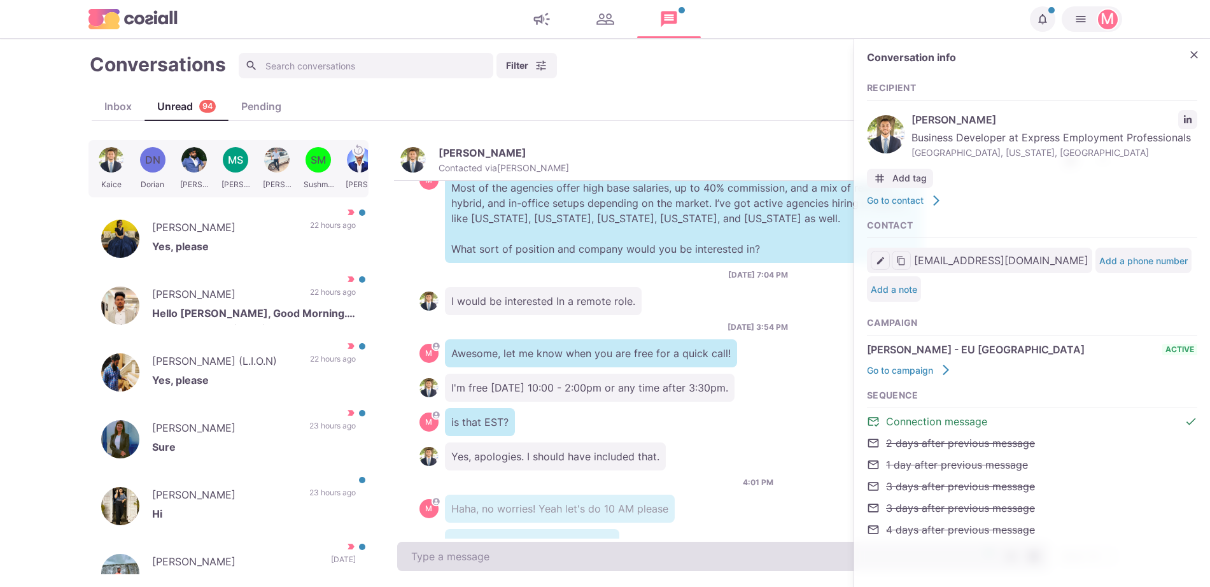
scroll to position [398, 0]
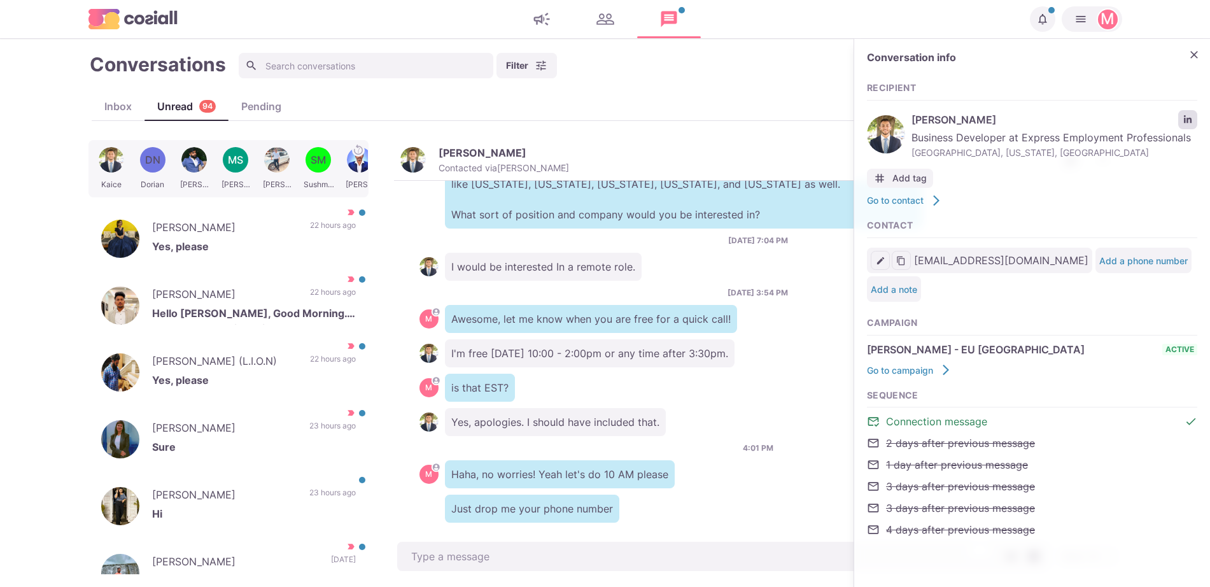
click at [1190, 115] on icon "LinkedIn profile link" at bounding box center [1187, 119] width 9 height 9
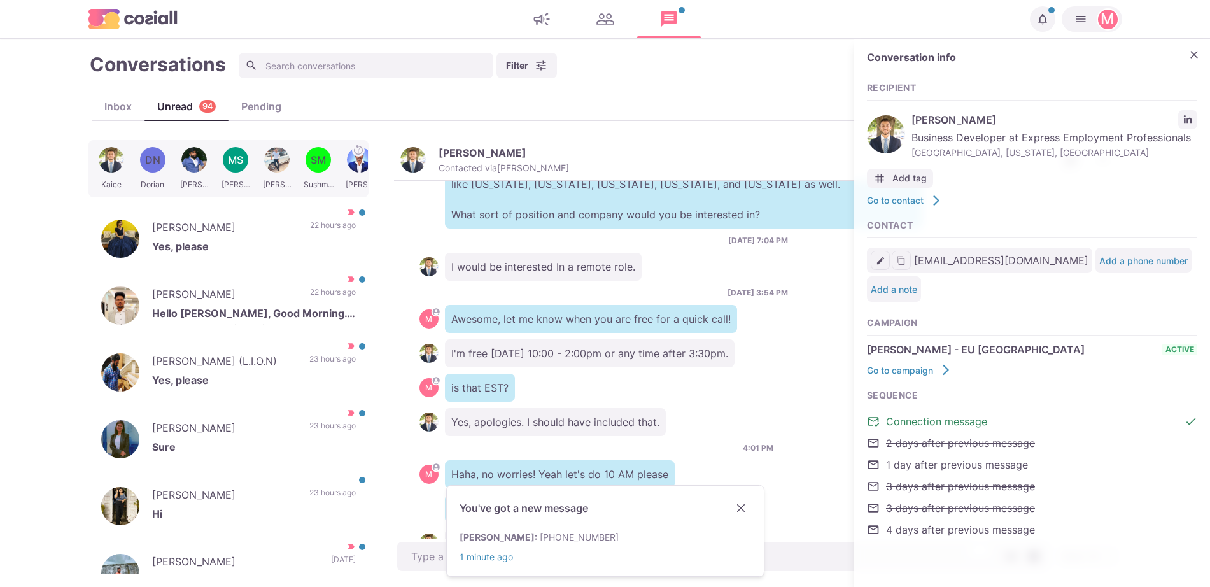
scroll to position [432, 0]
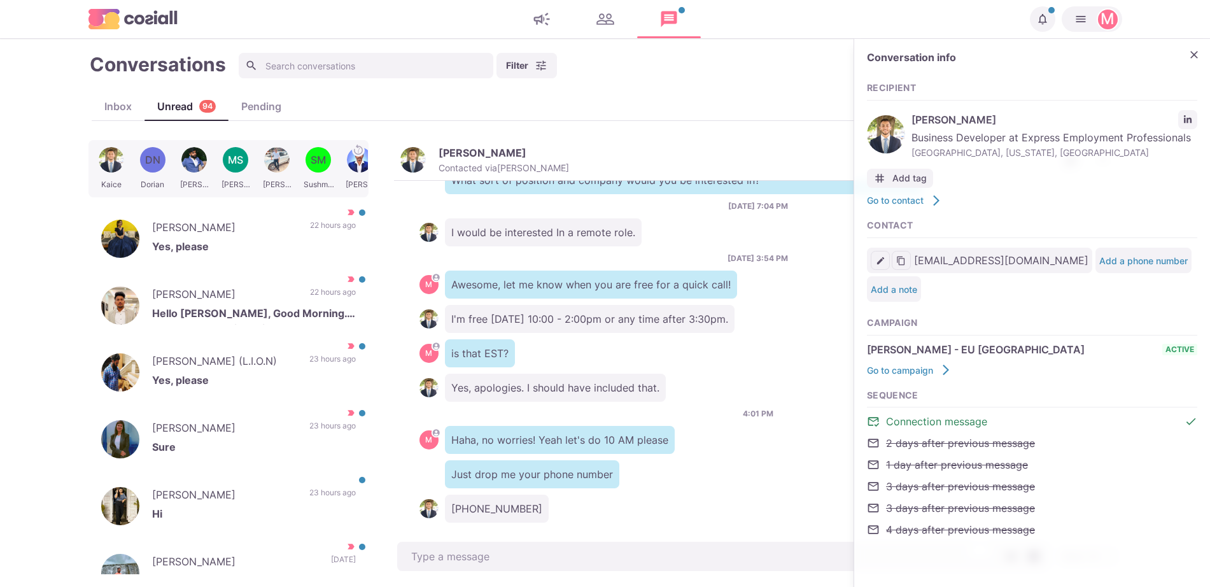
click at [734, 381] on div "Yes, apologies. I should have included that." at bounding box center [757, 388] width 677 height 28
click at [311, 227] on p "22 hours ago" at bounding box center [333, 229] width 46 height 19
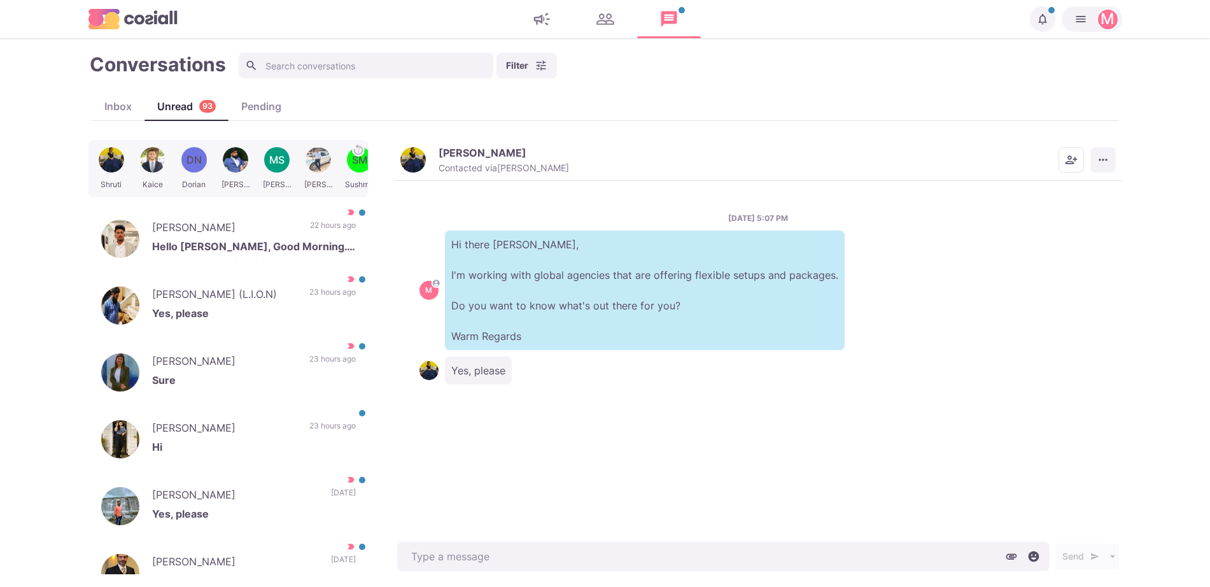
drag, startPoint x: 1116, startPoint y: 156, endPoint x: 1109, endPoint y: 161, distance: 8.7
click at [1116, 157] on div "[PERSON_NAME] Contacted via [PERSON_NAME] [PERSON_NAME] as Unread Mark as Not I…" at bounding box center [758, 160] width 728 height 41
click at [1101, 162] on icon "More menu" at bounding box center [1103, 159] width 13 height 13
click at [1053, 216] on button "Mark as Not Important" at bounding box center [1053, 211] width 123 height 20
click at [221, 235] on p "[PERSON_NAME]" at bounding box center [224, 229] width 145 height 19
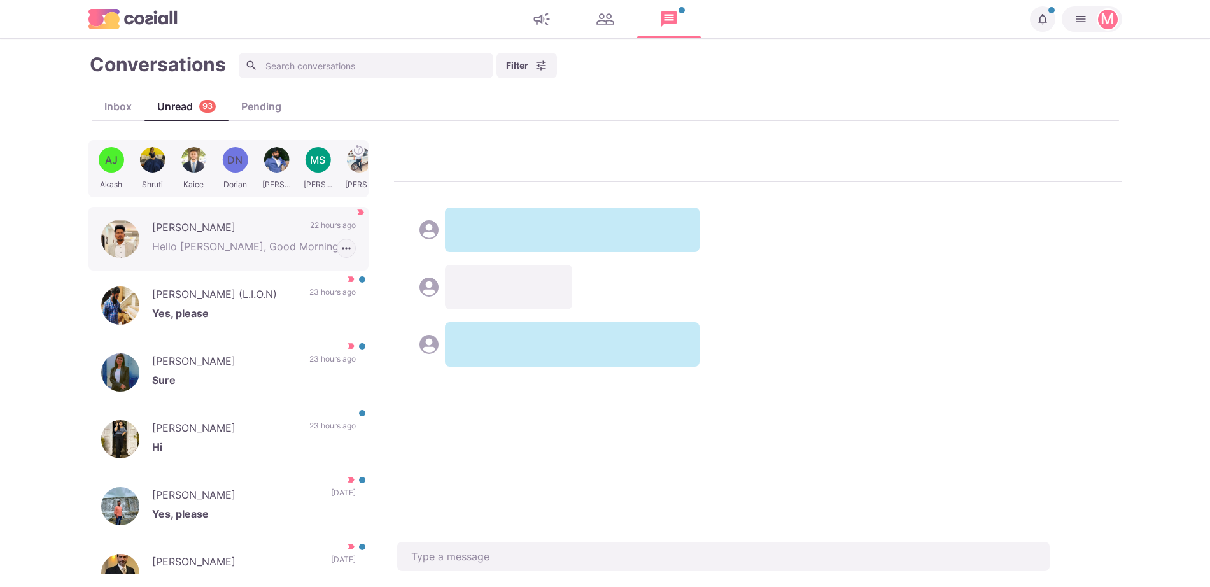
click at [340, 244] on icon "button" at bounding box center [346, 248] width 13 height 13
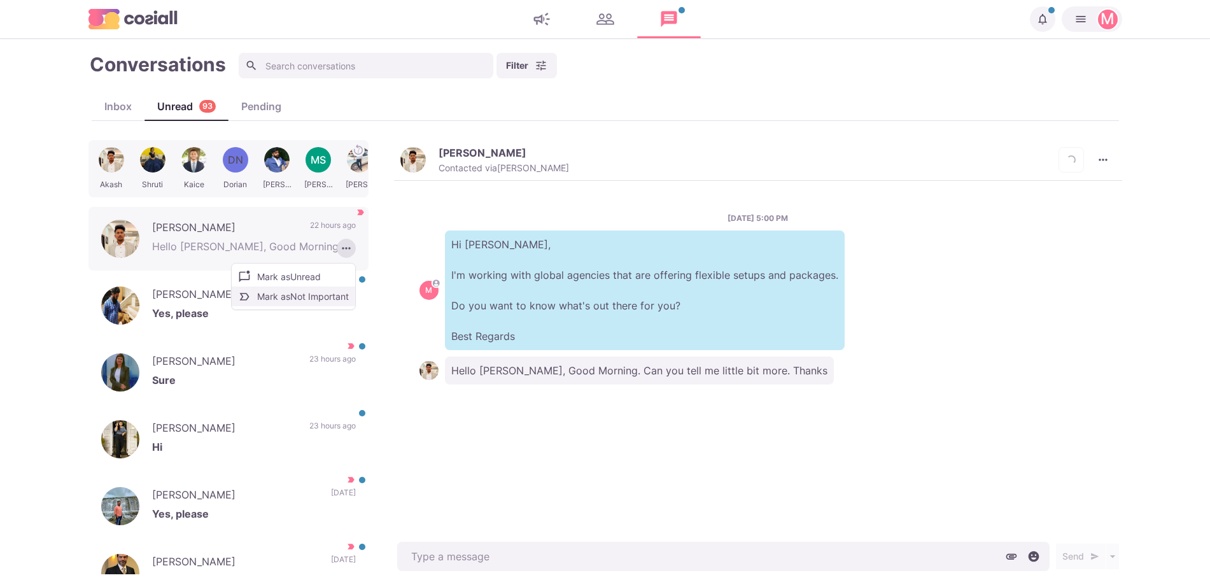
click at [291, 298] on button "Mark as Not Important" at bounding box center [293, 296] width 123 height 20
click at [415, 151] on img "button" at bounding box center [412, 159] width 25 height 25
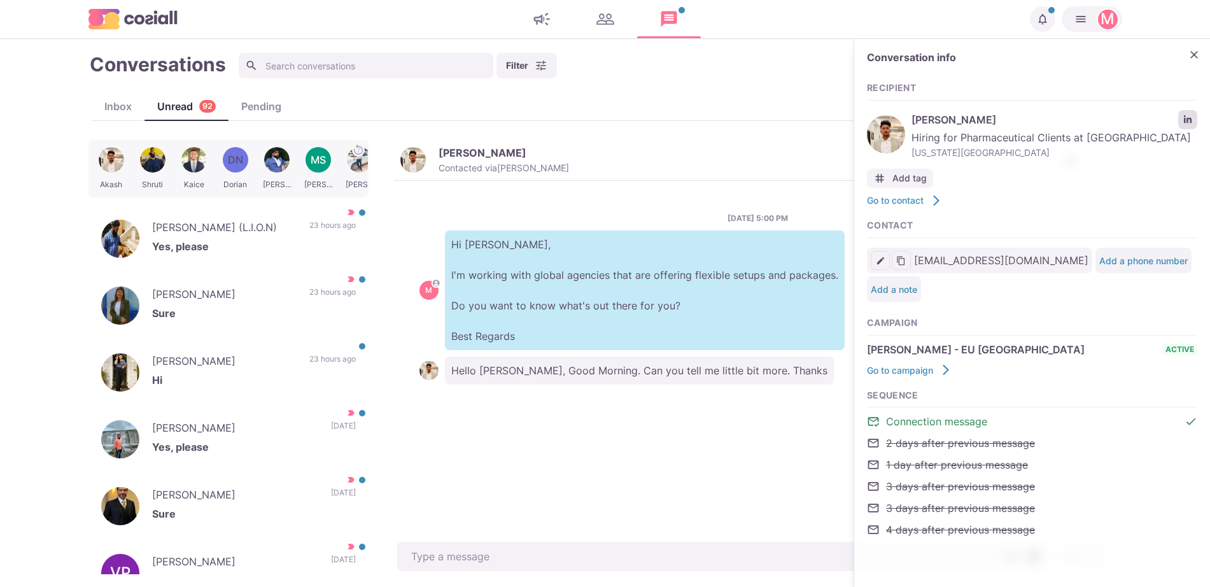
click at [1193, 118] on link "LinkedIn profile link" at bounding box center [1187, 119] width 19 height 19
click at [1200, 55] on icon "Close" at bounding box center [1194, 54] width 13 height 13
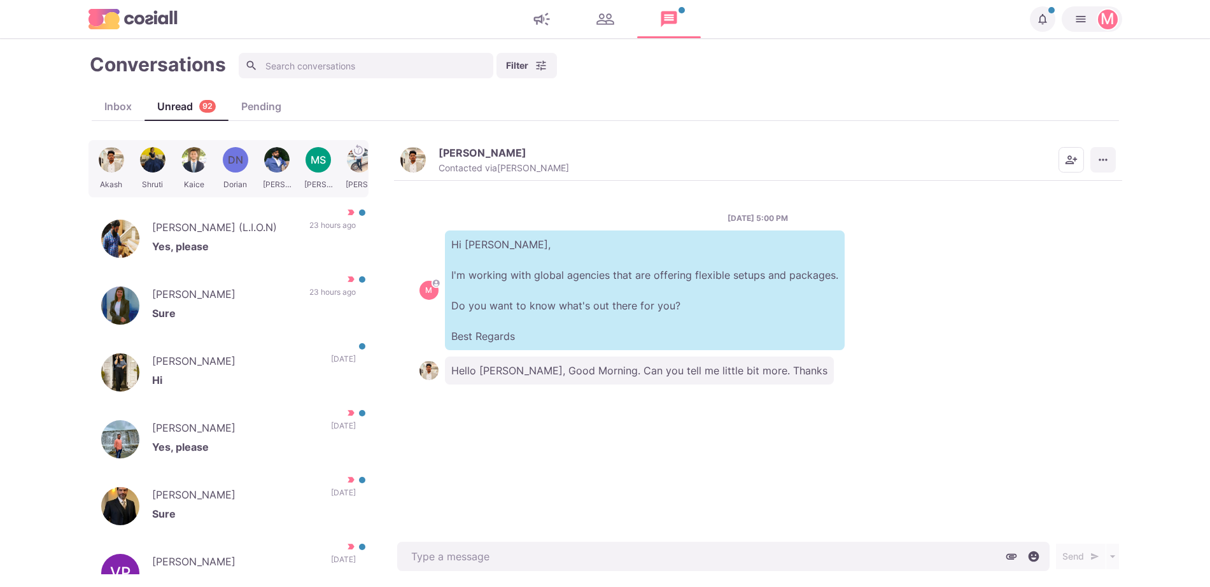
click at [1111, 152] on button "More menu" at bounding box center [1102, 159] width 25 height 25
click at [1069, 207] on button "Mark as Important" at bounding box center [1054, 211] width 121 height 20
drag, startPoint x: 1070, startPoint y: 207, endPoint x: 1074, endPoint y: 195, distance: 13.5
click at [1047, 218] on div "[PERSON_NAME] Contacted via [PERSON_NAME] [PERSON_NAME] as Unread Mark as Not I…" at bounding box center [758, 357] width 728 height 434
click at [1105, 163] on icon "More menu" at bounding box center [1103, 159] width 13 height 13
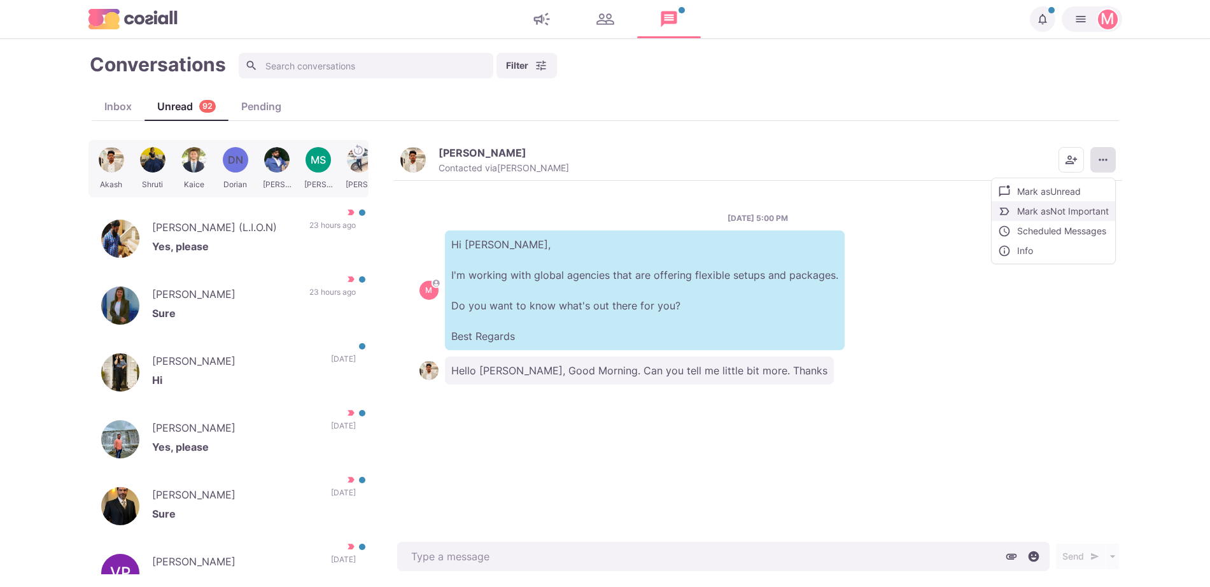
click at [1075, 207] on button "Mark as Not Important" at bounding box center [1053, 211] width 123 height 20
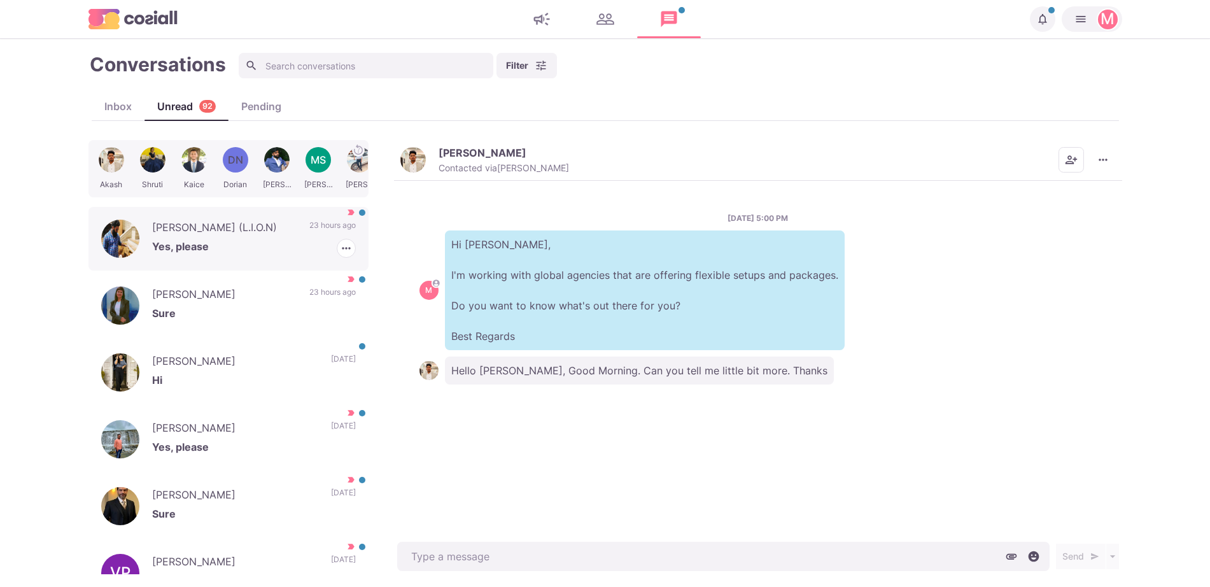
click at [214, 232] on p "[PERSON_NAME] (L.I.O.N)" at bounding box center [224, 229] width 144 height 19
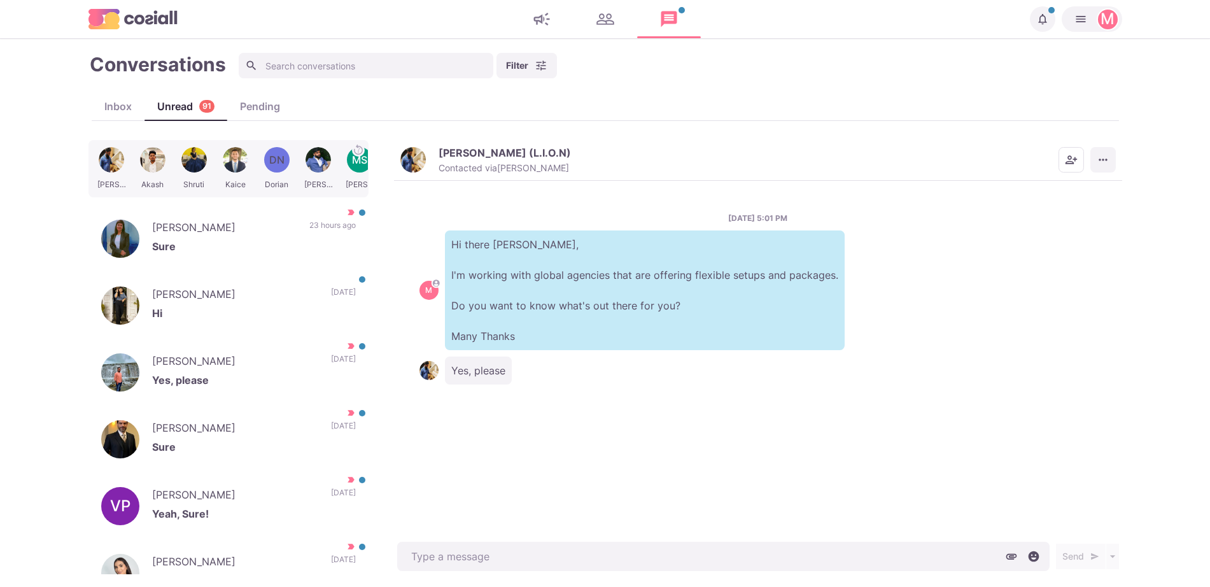
click at [1102, 162] on icon "More menu" at bounding box center [1103, 159] width 13 height 13
click at [1067, 206] on button "Mark as Not Important" at bounding box center [1053, 211] width 123 height 20
click at [235, 297] on p "[PERSON_NAME]" at bounding box center [235, 295] width 166 height 19
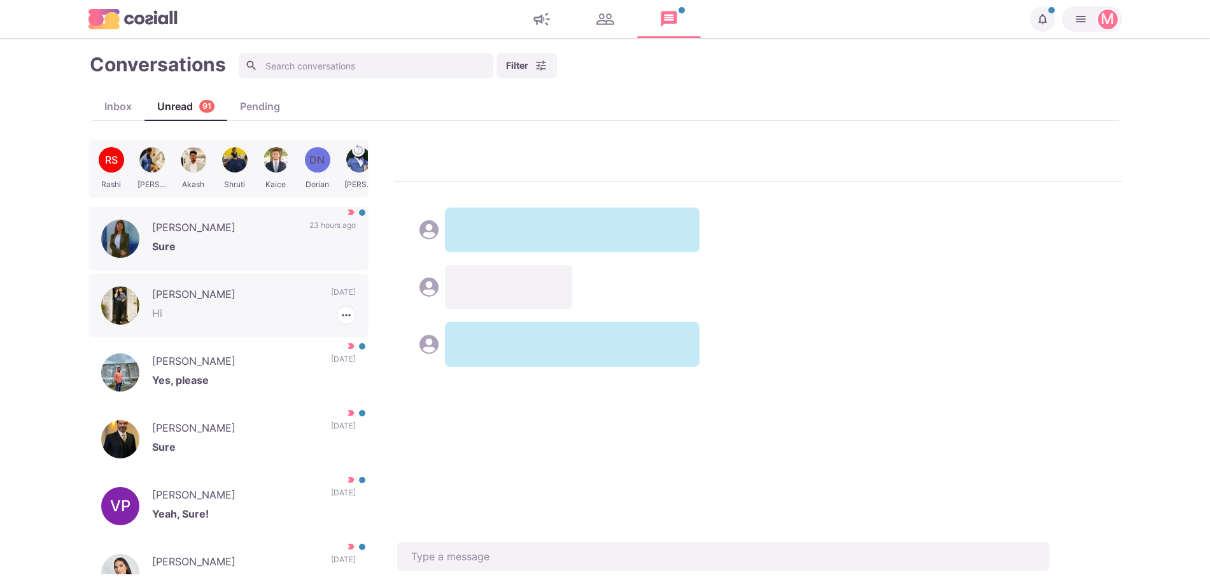
click at [286, 227] on div "[PERSON_NAME] Sure 23 hours ago" at bounding box center [228, 239] width 280 height 64
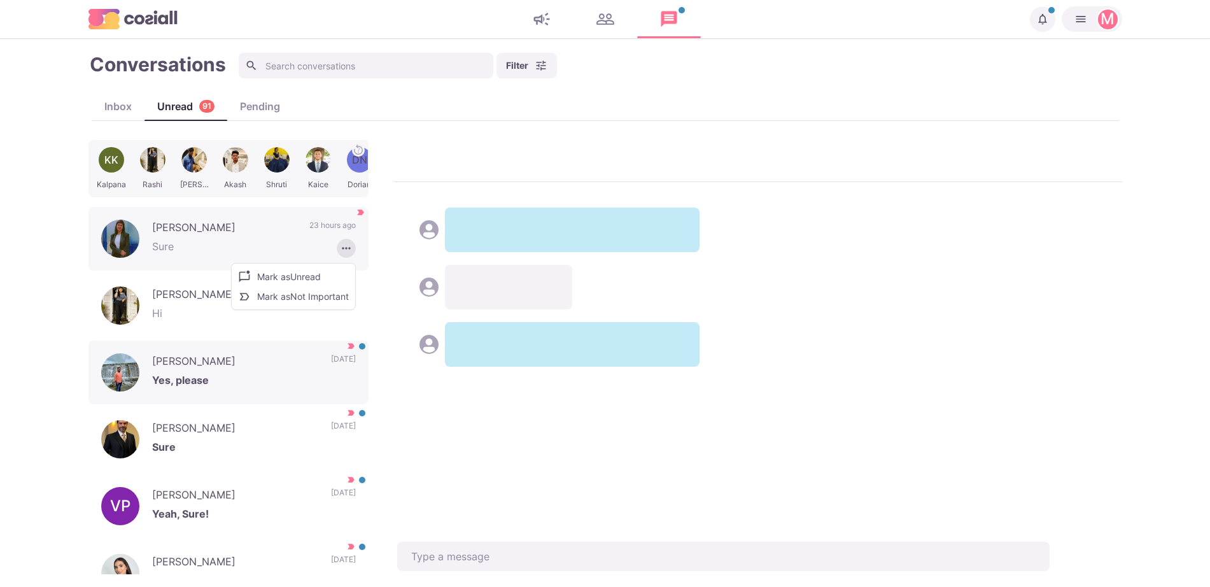
click at [323, 298] on button "Mark as Not Important" at bounding box center [293, 296] width 123 height 20
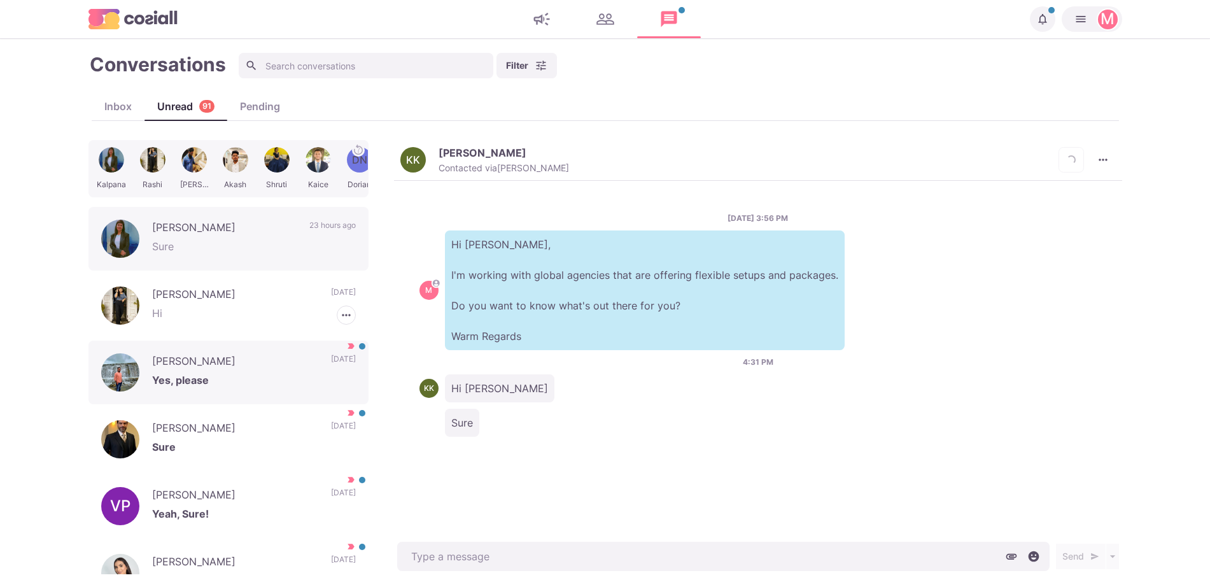
click at [261, 346] on div "[PERSON_NAME] Yes, please [DATE]" at bounding box center [228, 372] width 280 height 64
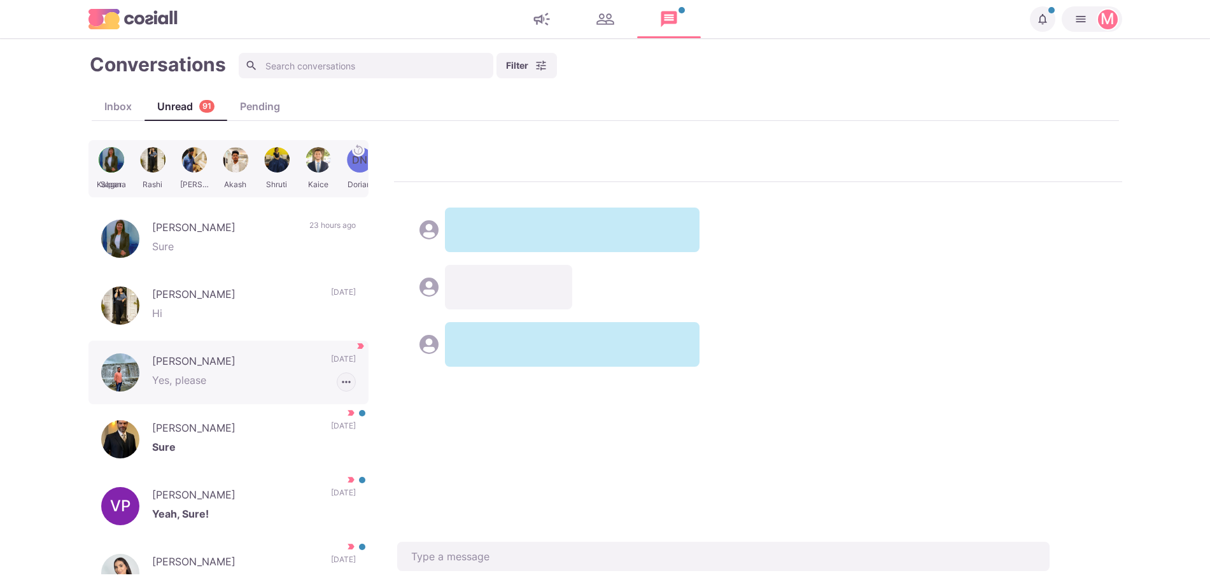
click at [340, 377] on icon "button" at bounding box center [346, 381] width 13 height 13
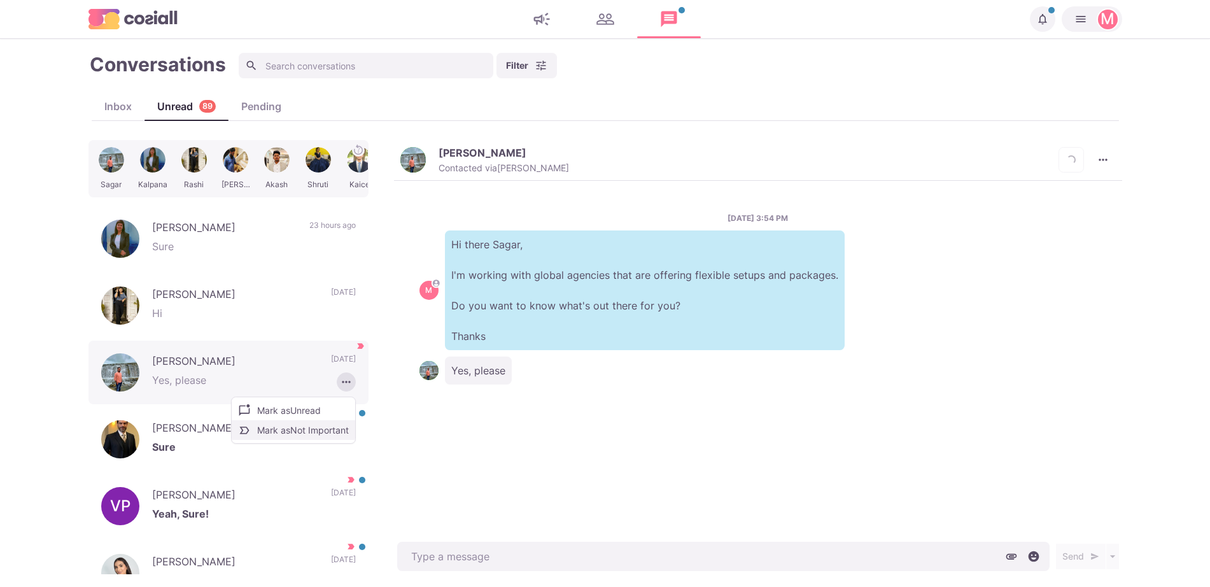
click at [318, 427] on button "Mark as Not Important" at bounding box center [293, 430] width 123 height 20
click at [253, 439] on p "Sure" at bounding box center [254, 448] width 204 height 19
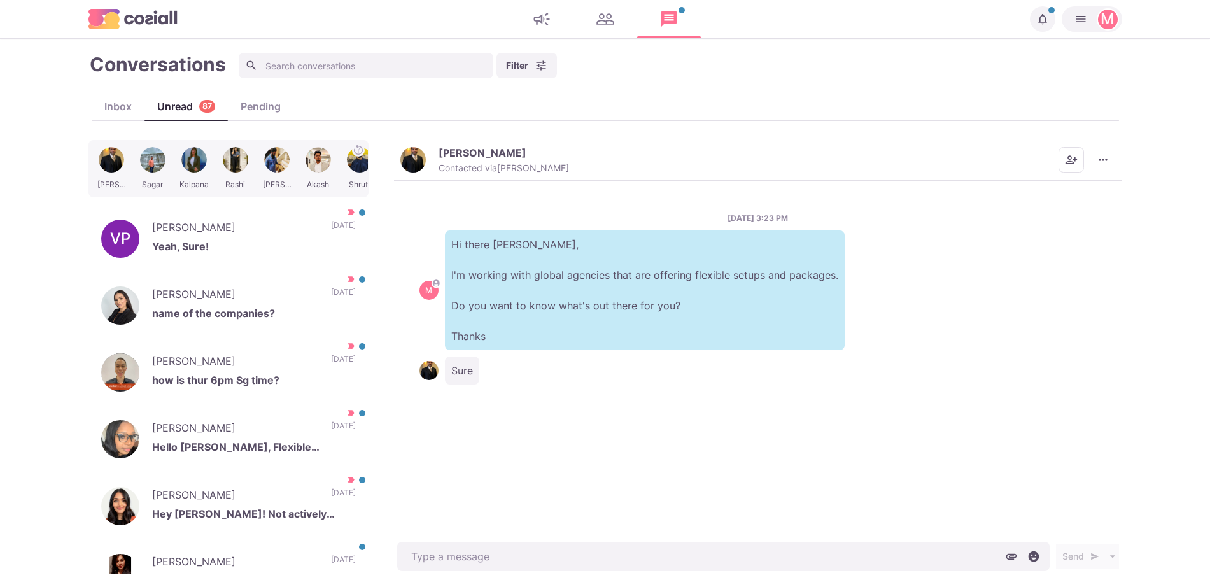
click at [414, 160] on img "button" at bounding box center [412, 159] width 25 height 25
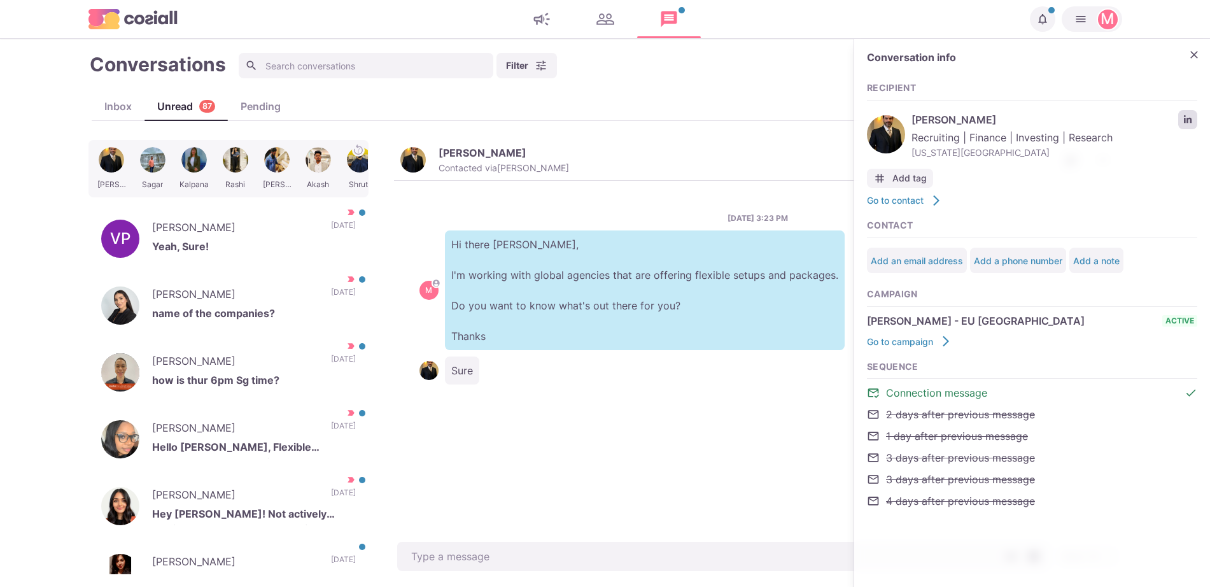
click at [1181, 119] on link "LinkedIn profile link" at bounding box center [1187, 119] width 19 height 19
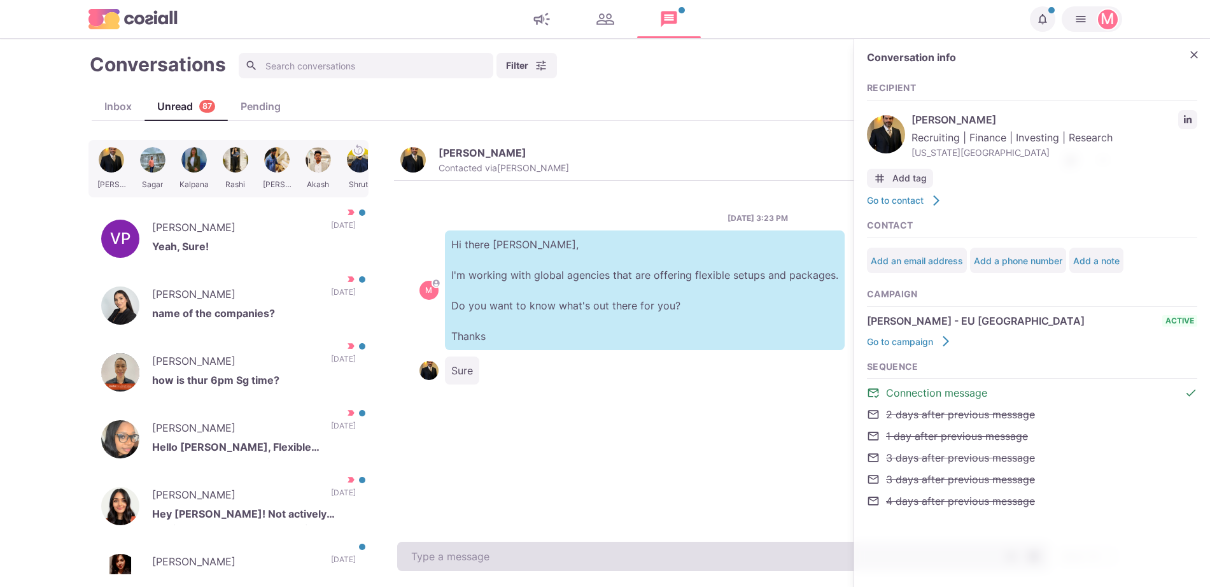
click at [526, 544] on textarea at bounding box center [723, 556] width 652 height 29
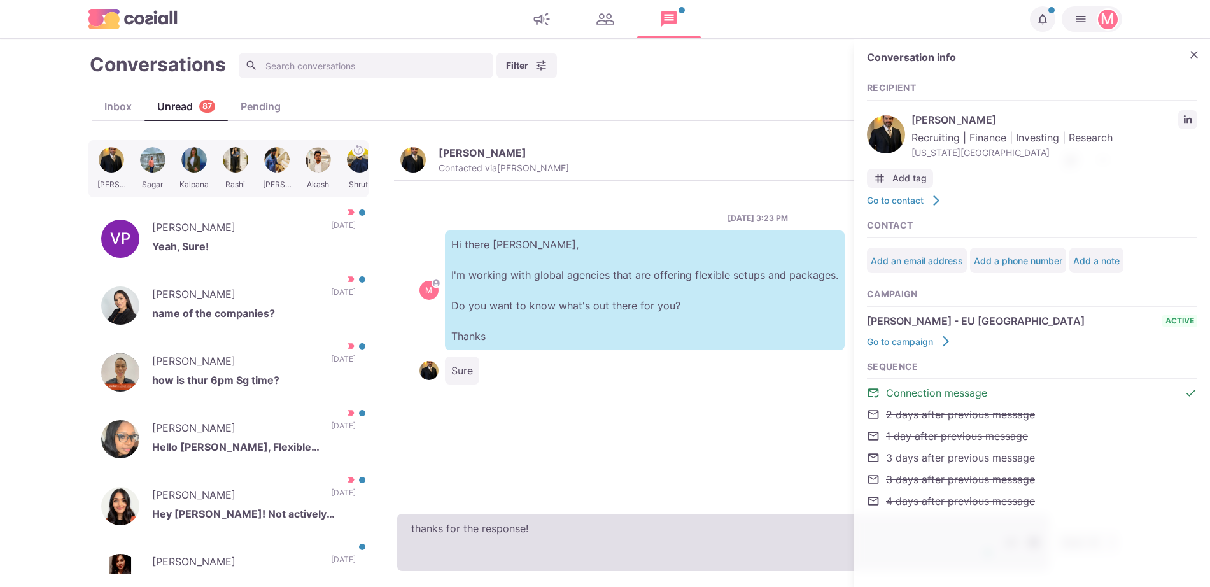
paste textarea "I work with around 500 agencies across the [GEOGRAPHIC_DATA], [GEOGRAPHIC_DATA]…"
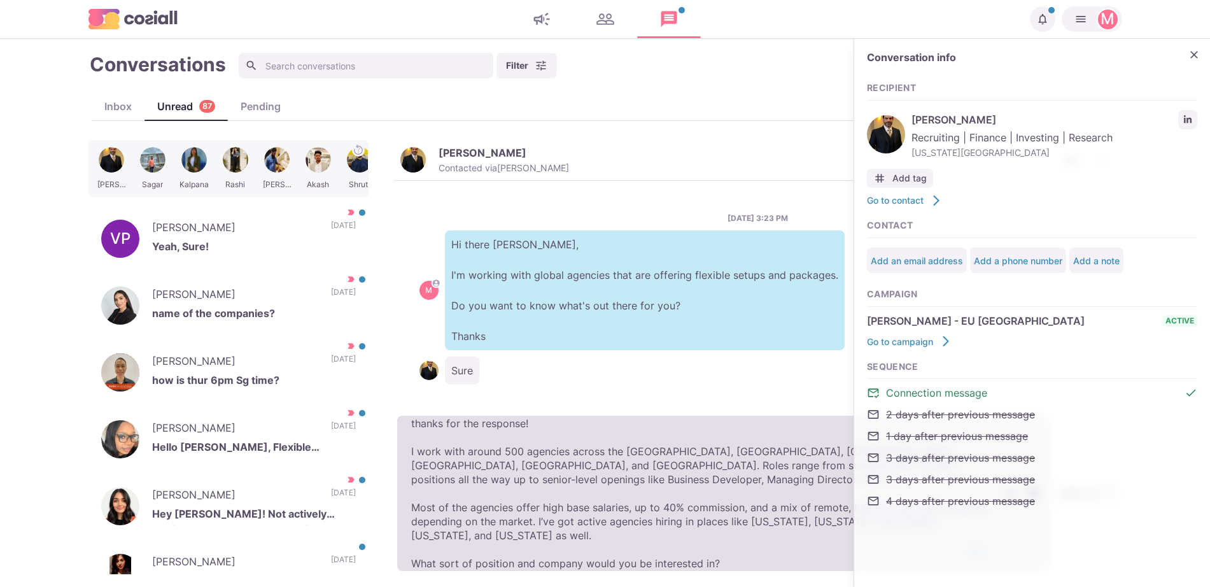
scroll to position [7, 0]
click at [416, 424] on textarea "thanks for the response! I work with around 500 agencies across the [GEOGRAPHIC…" at bounding box center [723, 493] width 652 height 155
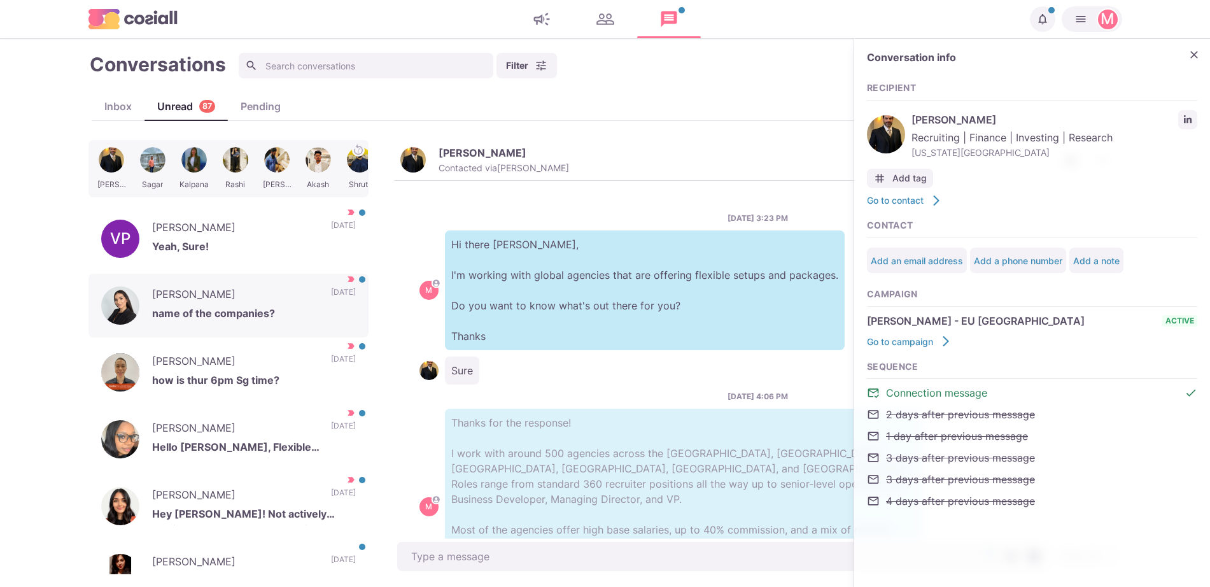
scroll to position [82, 0]
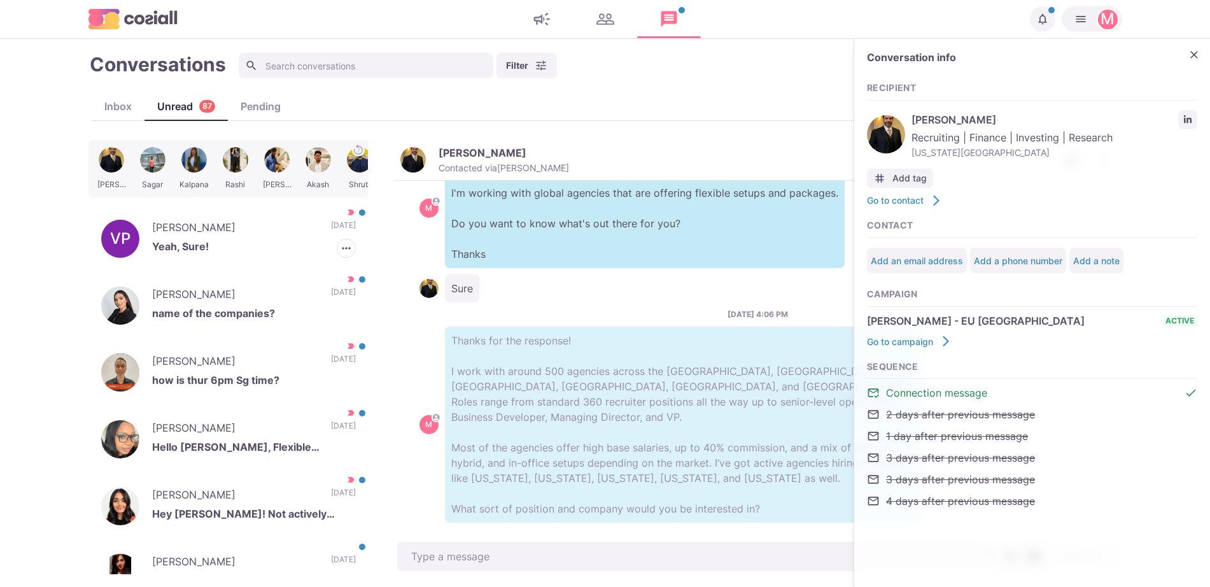
click at [259, 218] on div "VP [PERSON_NAME] Yeah, Sure! [DATE] [PERSON_NAME] as Read [PERSON_NAME] as Not …" at bounding box center [228, 239] width 280 height 64
click at [340, 245] on icon "button" at bounding box center [346, 248] width 13 height 13
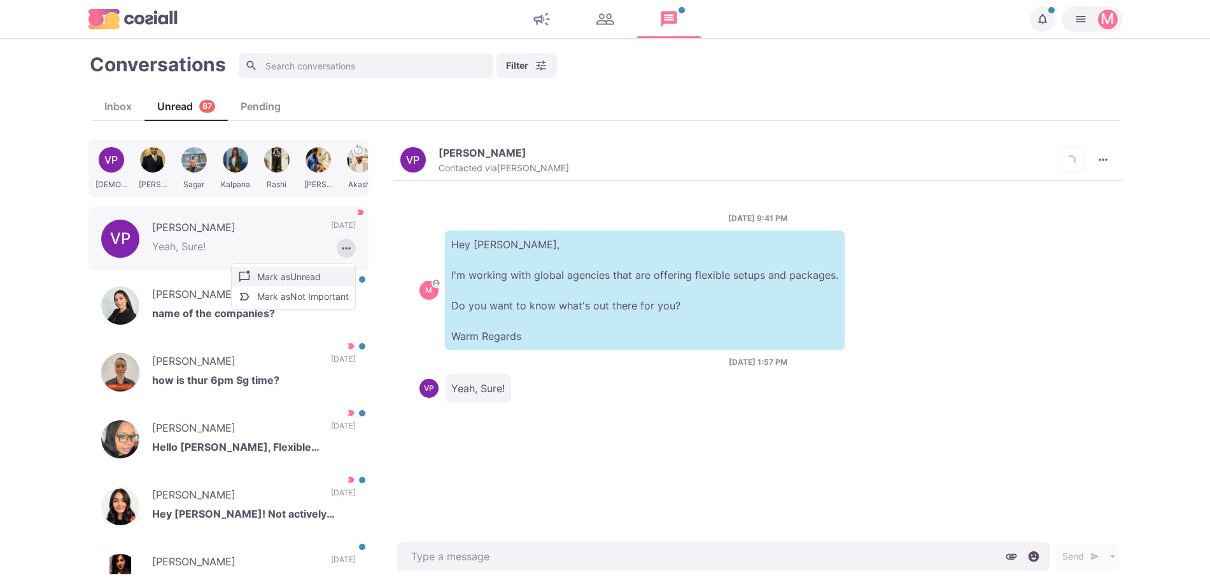
click at [274, 284] on button "Mark as Unread" at bounding box center [293, 277] width 123 height 20
click at [287, 295] on p "[PERSON_NAME]" at bounding box center [235, 295] width 166 height 19
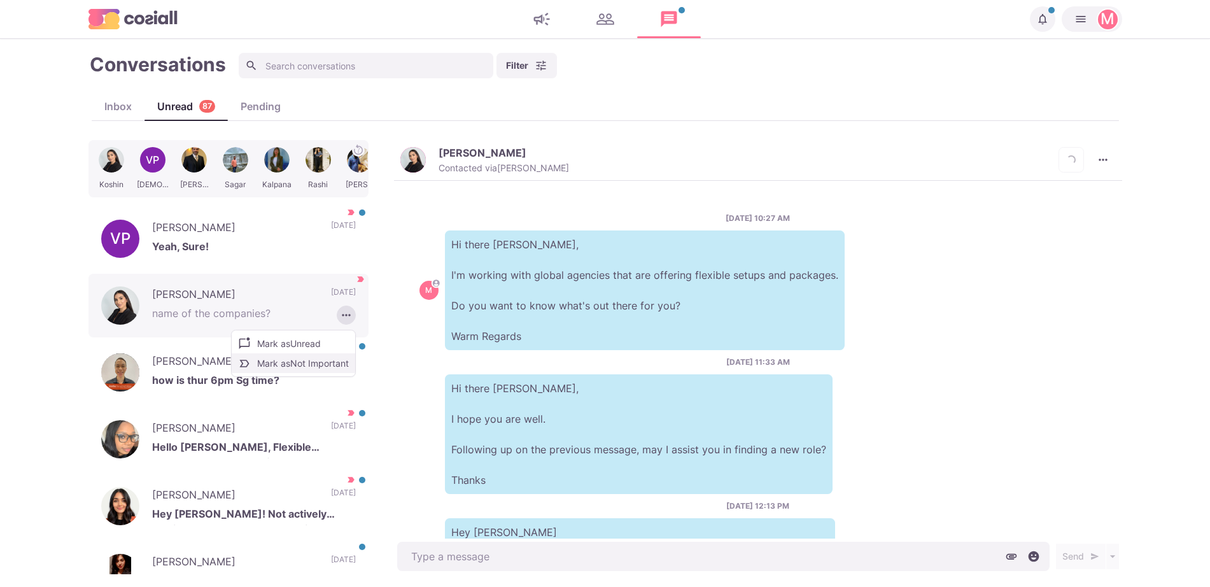
scroll to position [293, 0]
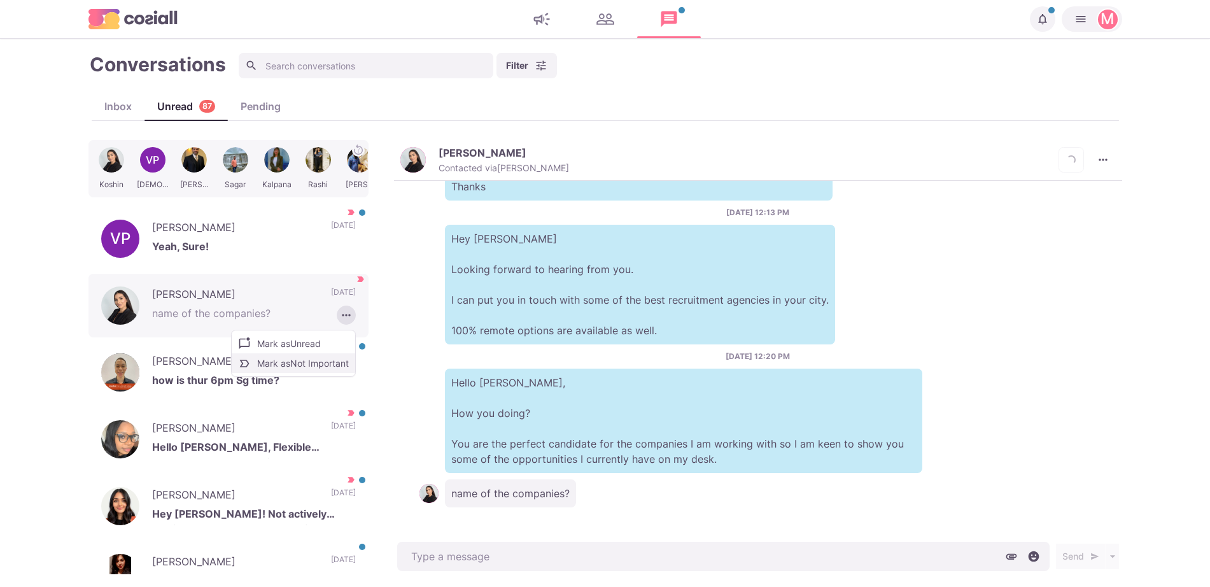
click at [307, 361] on button "Mark as Not Important" at bounding box center [293, 363] width 123 height 20
click at [281, 380] on p "how is thur 6pm Sg time?" at bounding box center [254, 381] width 204 height 19
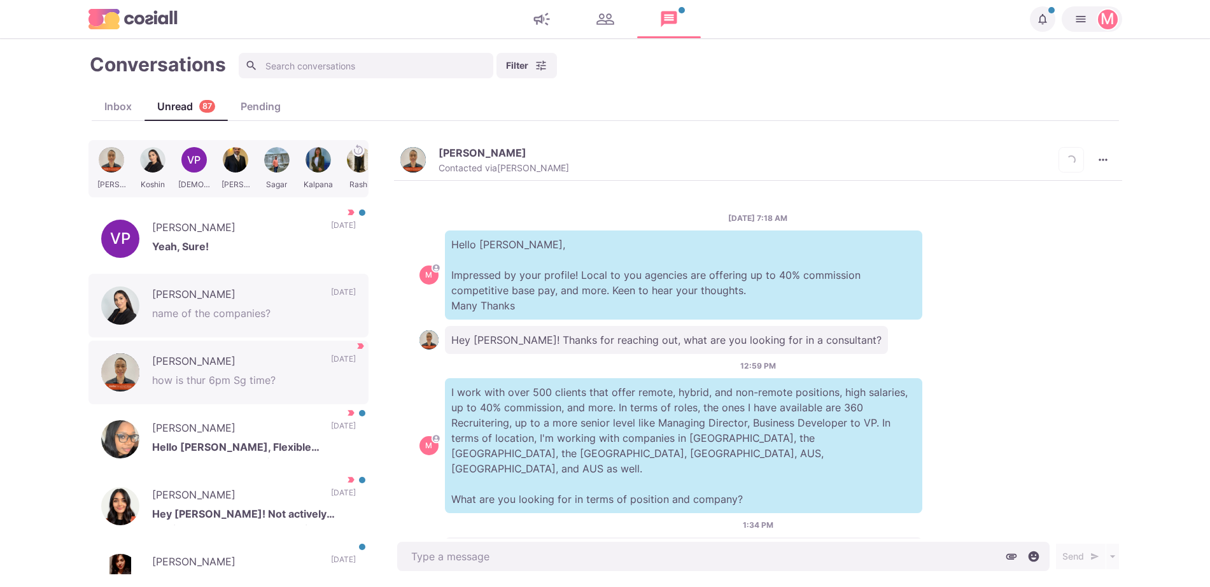
scroll to position [405, 0]
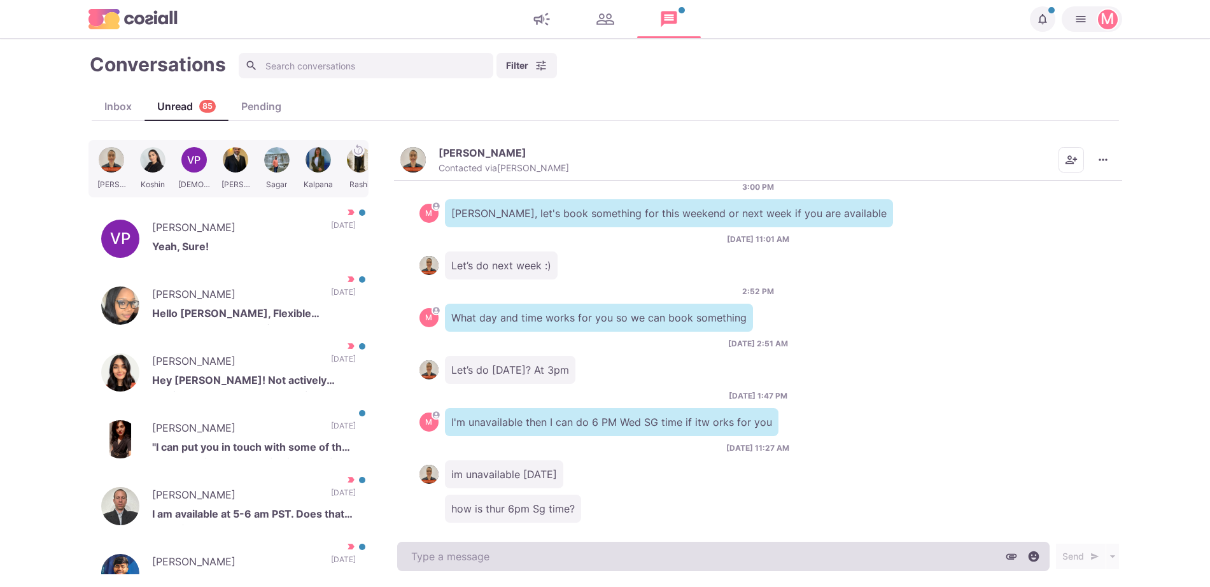
click at [515, 563] on textarea at bounding box center [723, 556] width 652 height 29
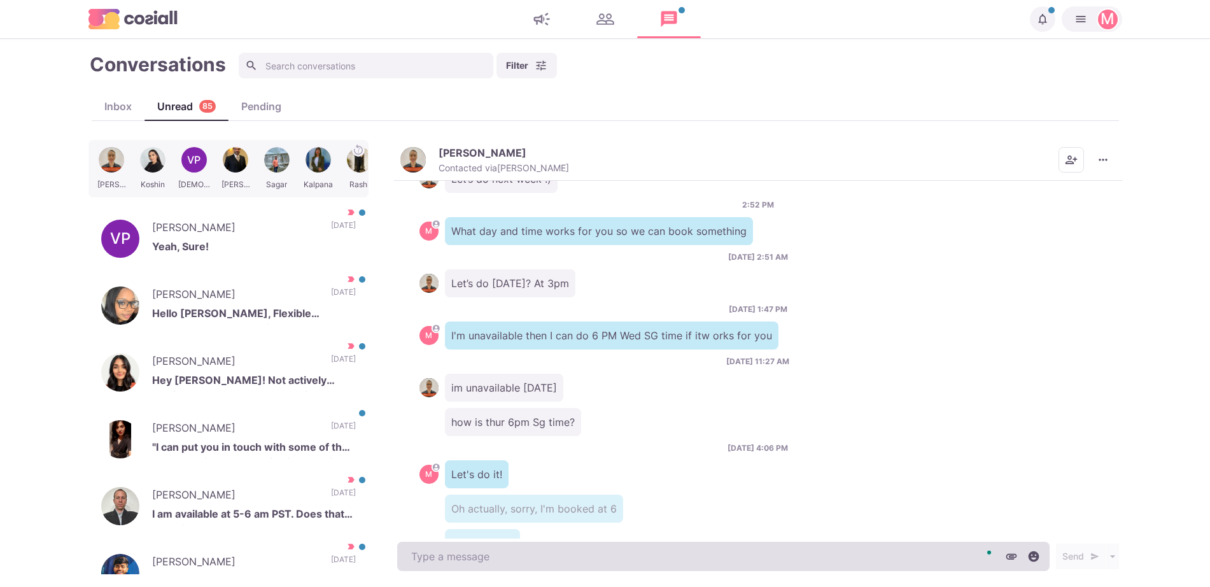
scroll to position [526, 0]
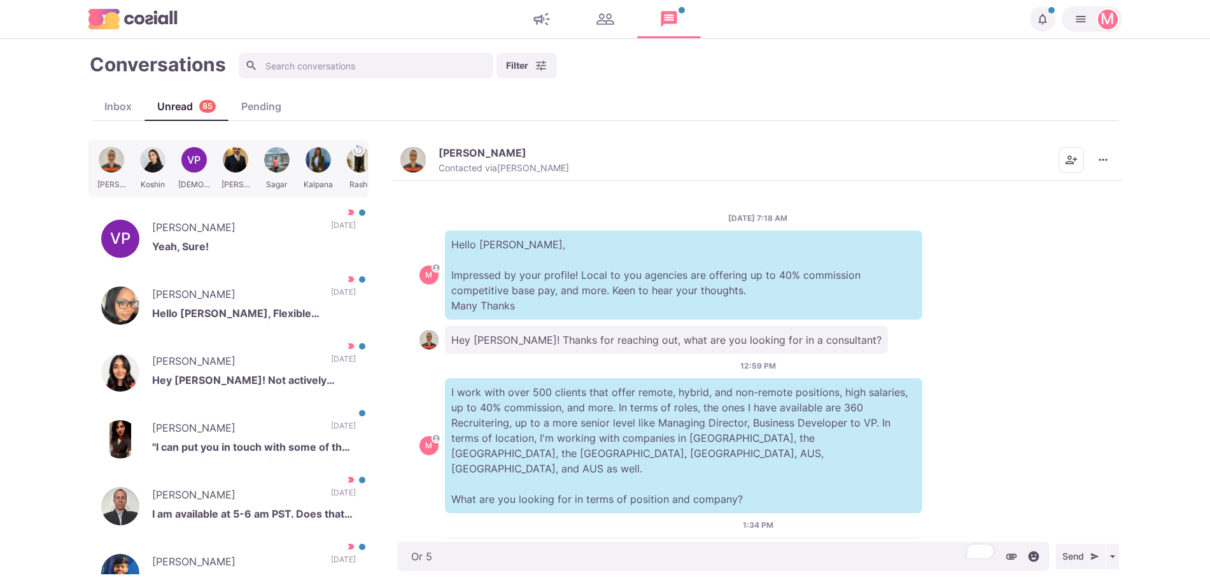
type textarea "x"
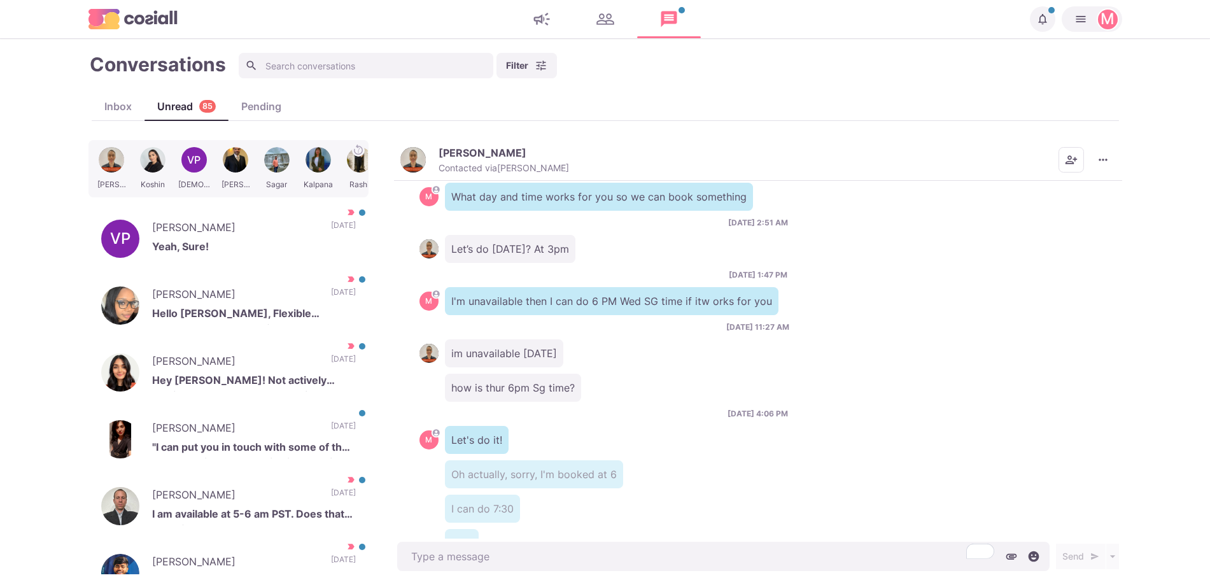
scroll to position [561, 0]
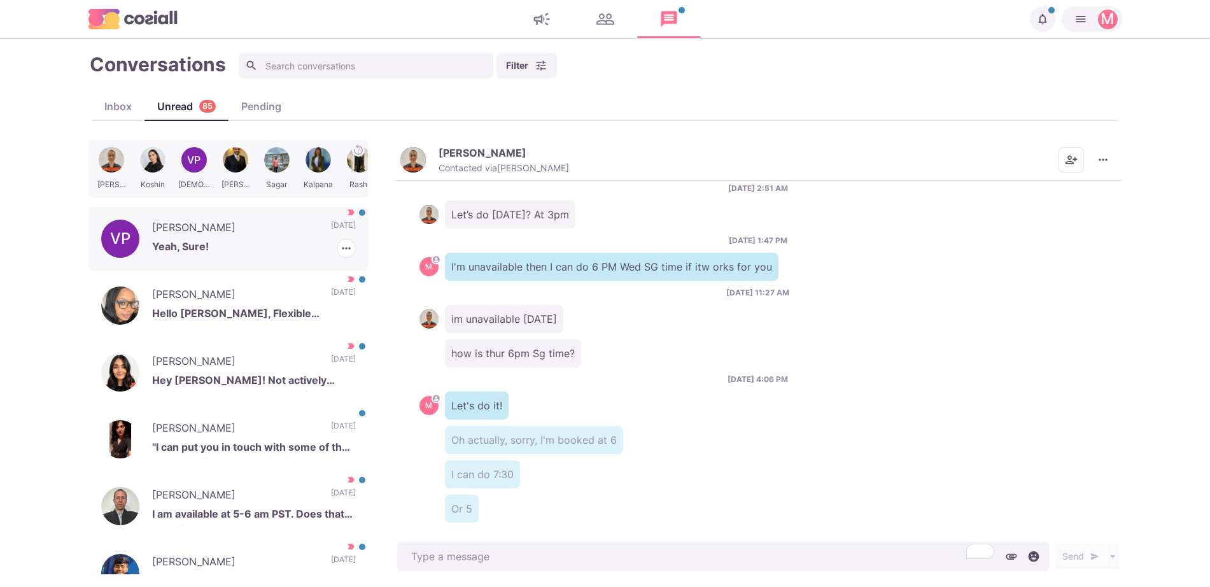
click at [284, 249] on p "Yeah, Sure!" at bounding box center [254, 248] width 204 height 19
click at [340, 244] on icon "button" at bounding box center [346, 248] width 13 height 13
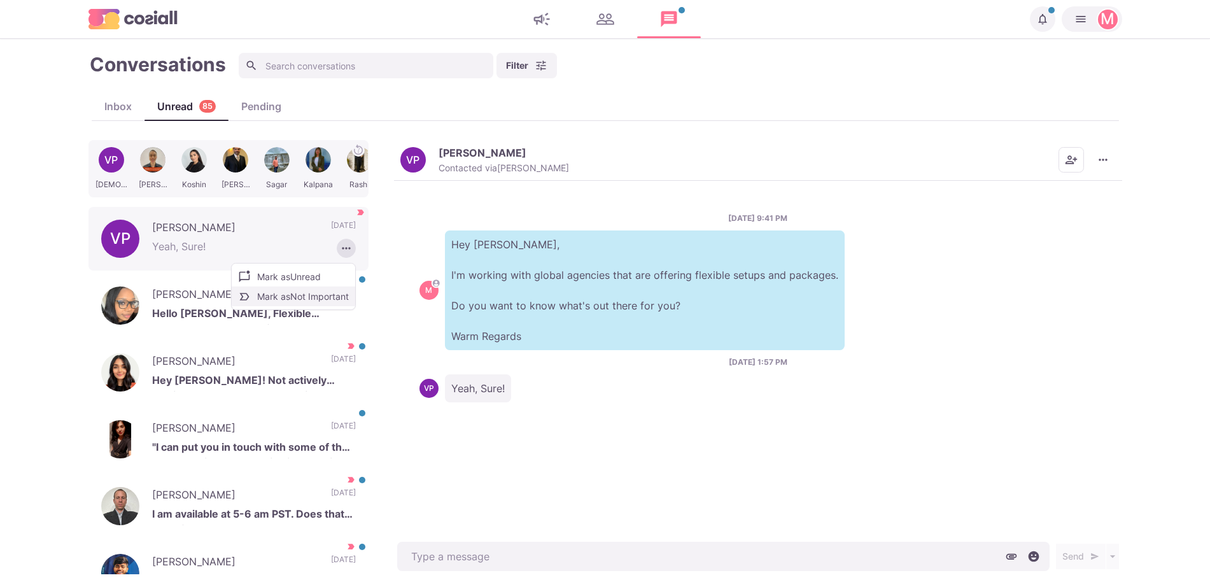
click at [304, 297] on button "Mark as Not Important" at bounding box center [293, 296] width 123 height 20
click at [304, 297] on div "Tiffany Heflin Hello Jacob, Flexible packages, and set ups for what? 1 day ago" at bounding box center [228, 306] width 280 height 64
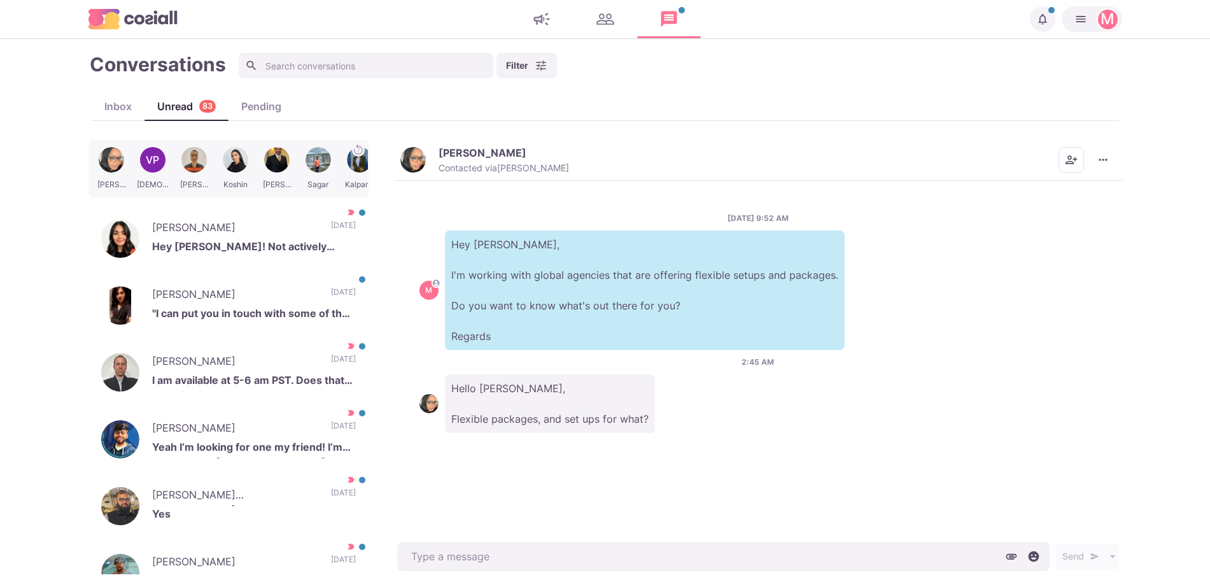
click at [425, 148] on button "Tiffany Heflin Contacted via Jacob Moss" at bounding box center [484, 159] width 169 height 27
click at [414, 157] on img "button" at bounding box center [412, 159] width 25 height 25
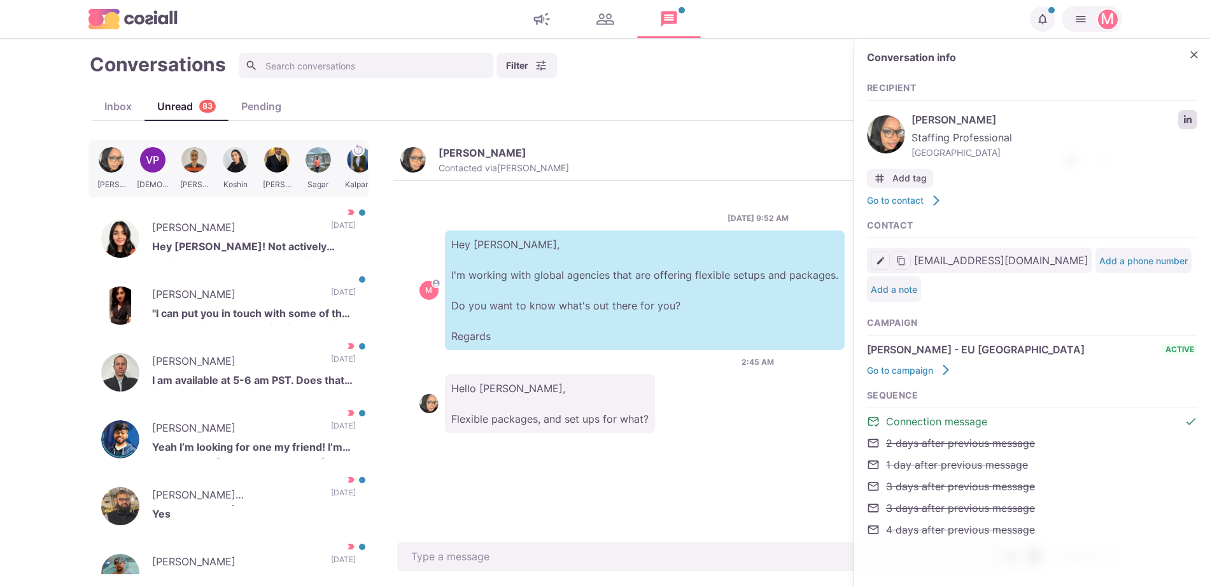
click at [1196, 115] on link "LinkedIn profile link" at bounding box center [1187, 119] width 19 height 19
click at [1186, 115] on icon "LinkedIn profile link" at bounding box center [1187, 119] width 9 height 9
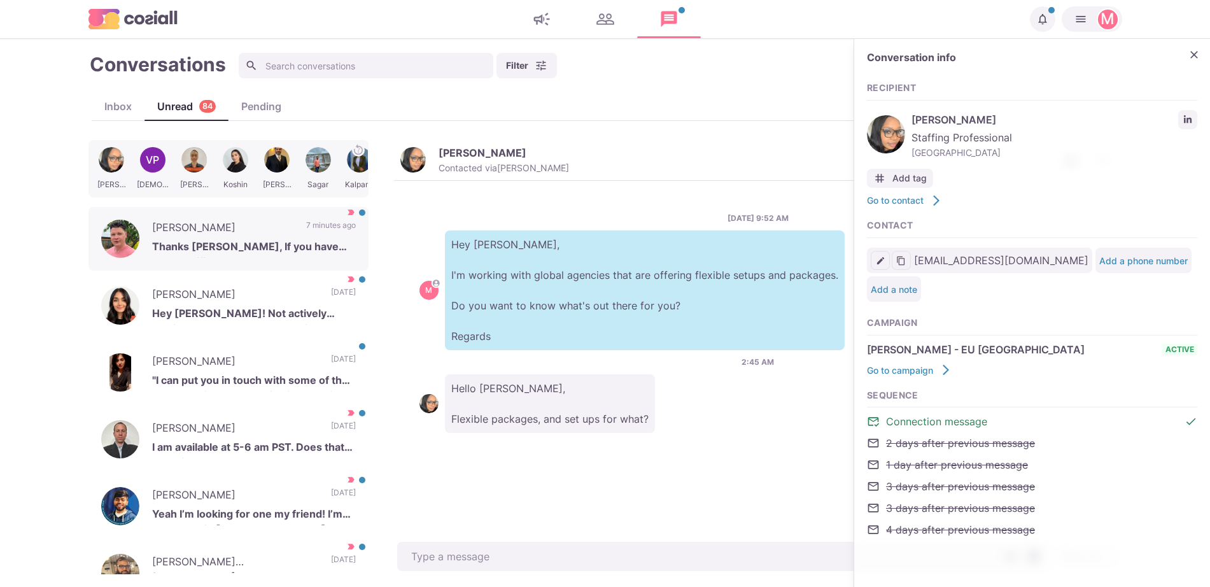
click at [503, 242] on p "Hey Tiffany, I'm working with global agencies that are offering flexible setups…" at bounding box center [645, 290] width 400 height 120
click at [328, 218] on div "Adam Smith Thanks Sam, If you have any specific you want to make me aware of th…" at bounding box center [228, 239] width 280 height 64
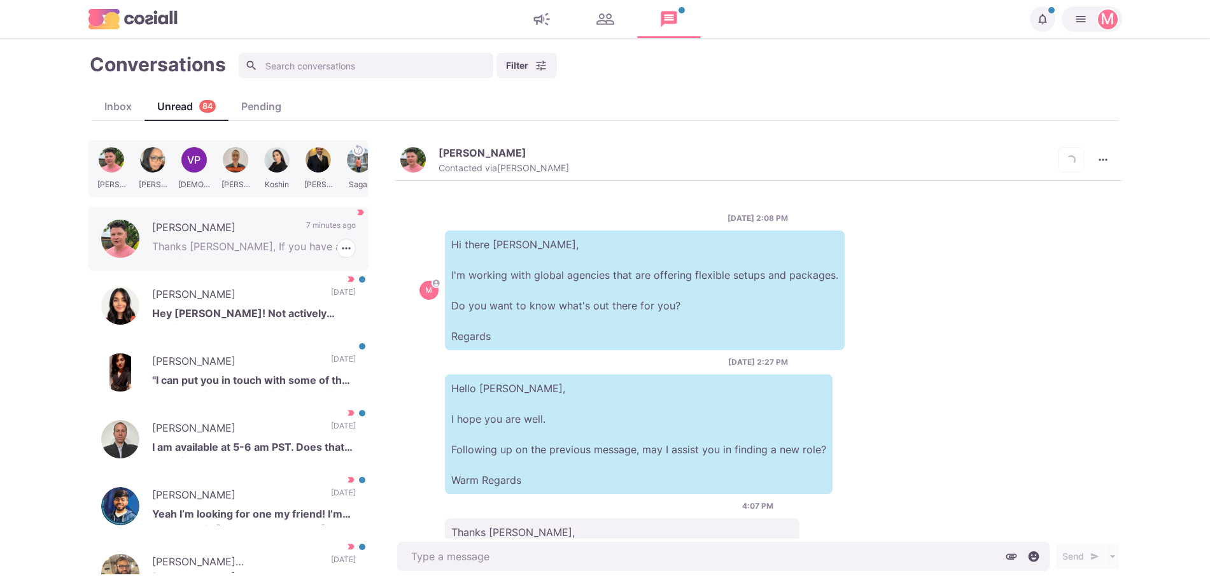
scroll to position [100, 0]
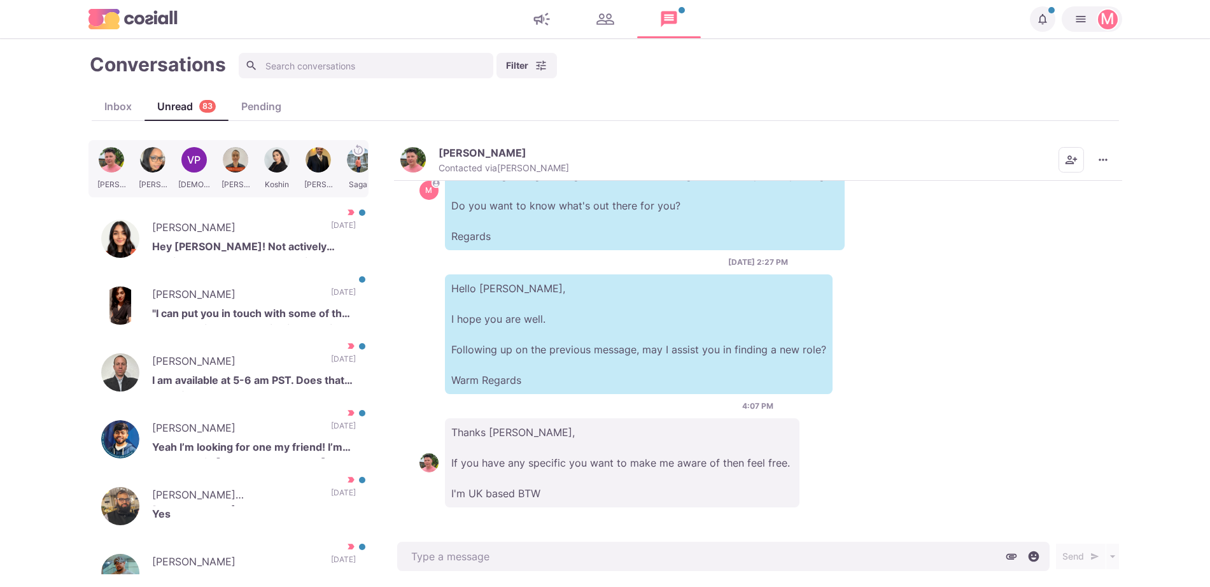
click at [451, 148] on p "Adam Smith" at bounding box center [483, 152] width 88 height 13
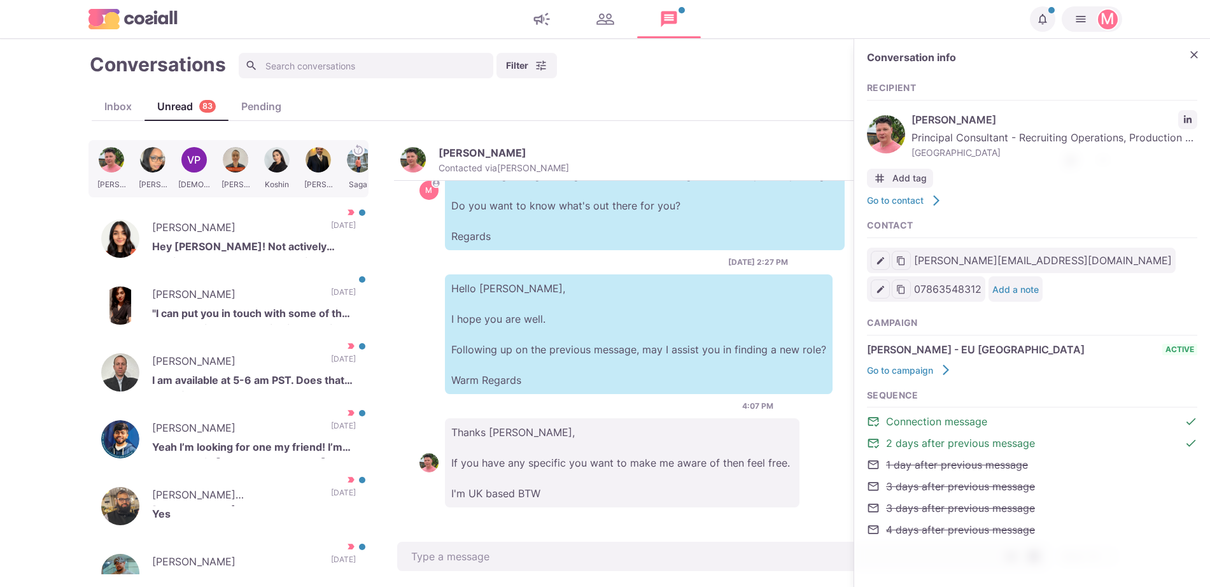
click at [1202, 116] on div "Conversation info Recipient Adam Smith Principal Consultant - Recruiting Operat…" at bounding box center [1032, 301] width 356 height 524
click at [1193, 116] on link "LinkedIn profile link" at bounding box center [1187, 119] width 19 height 19
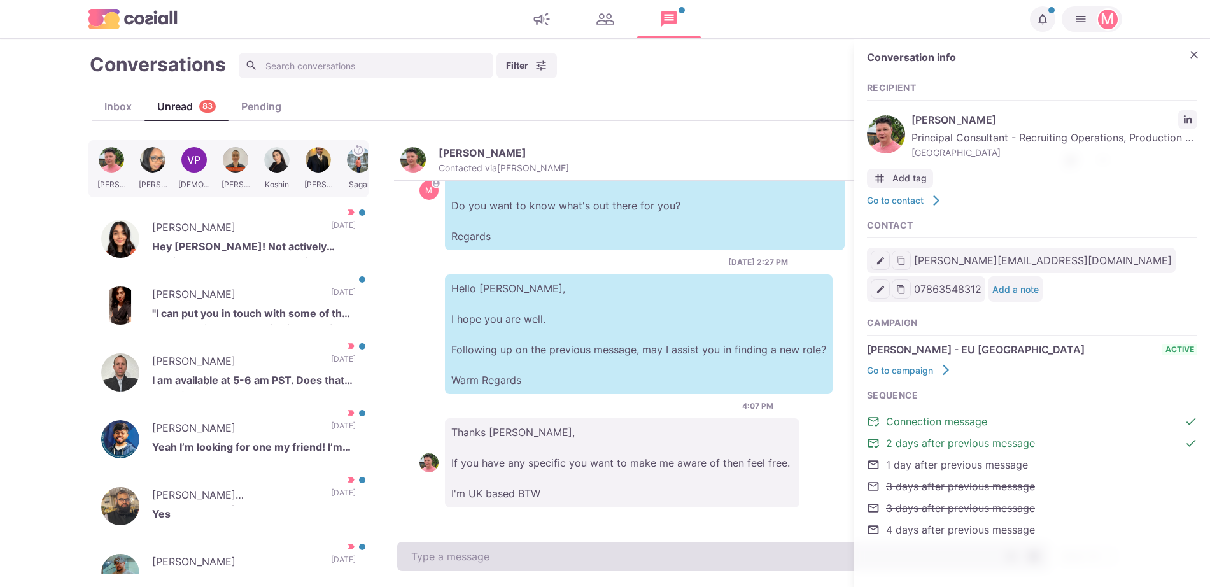
click at [588, 545] on textarea at bounding box center [723, 556] width 652 height 29
type textarea "x"
type textarea "Thanks"
type textarea "x"
type textarea "Thanks for c"
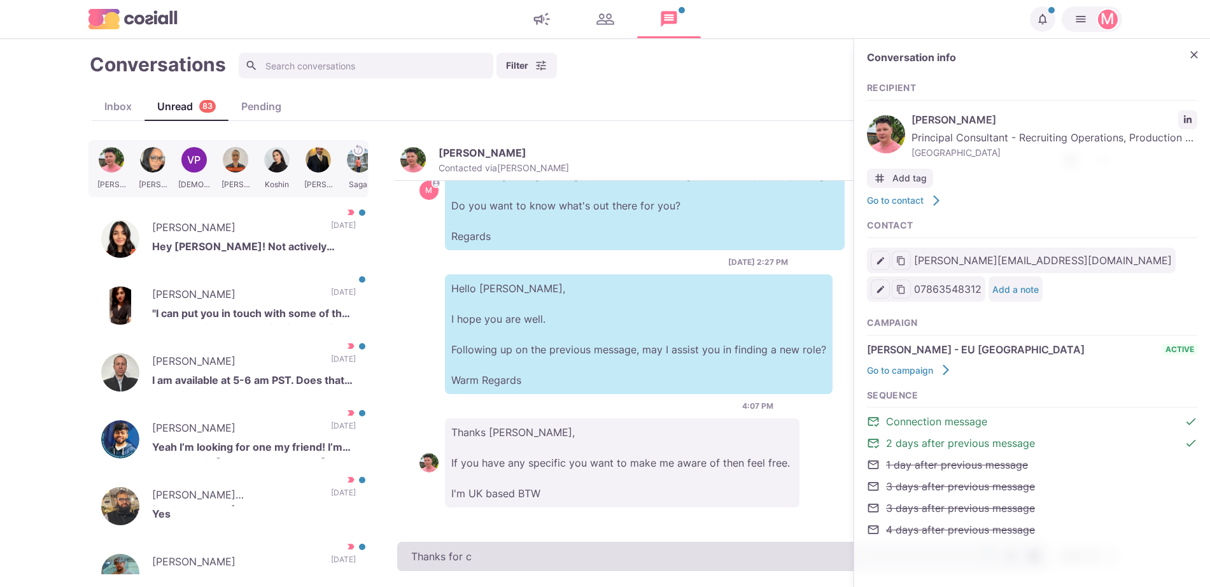
type textarea "x"
type textarea "Thanks for co"
type textarea "x"
type textarea "Thanks for com"
type textarea "x"
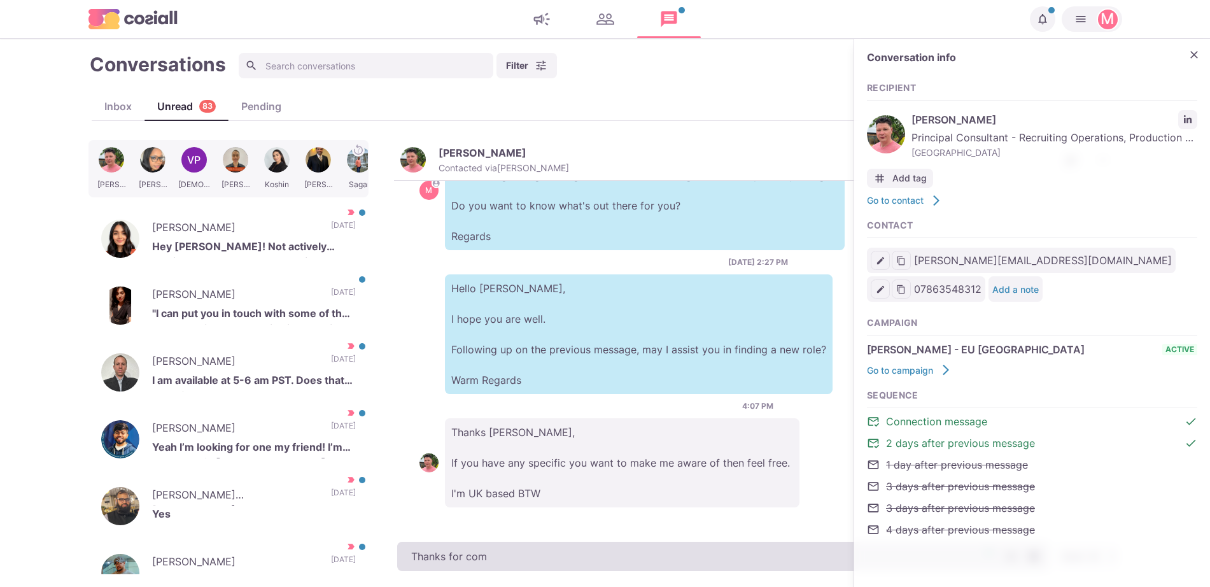
type textarea "Thanks for comi"
type textarea "x"
type textarea "Thanks for comin"
type textarea "x"
type textarea "Thanks for coming"
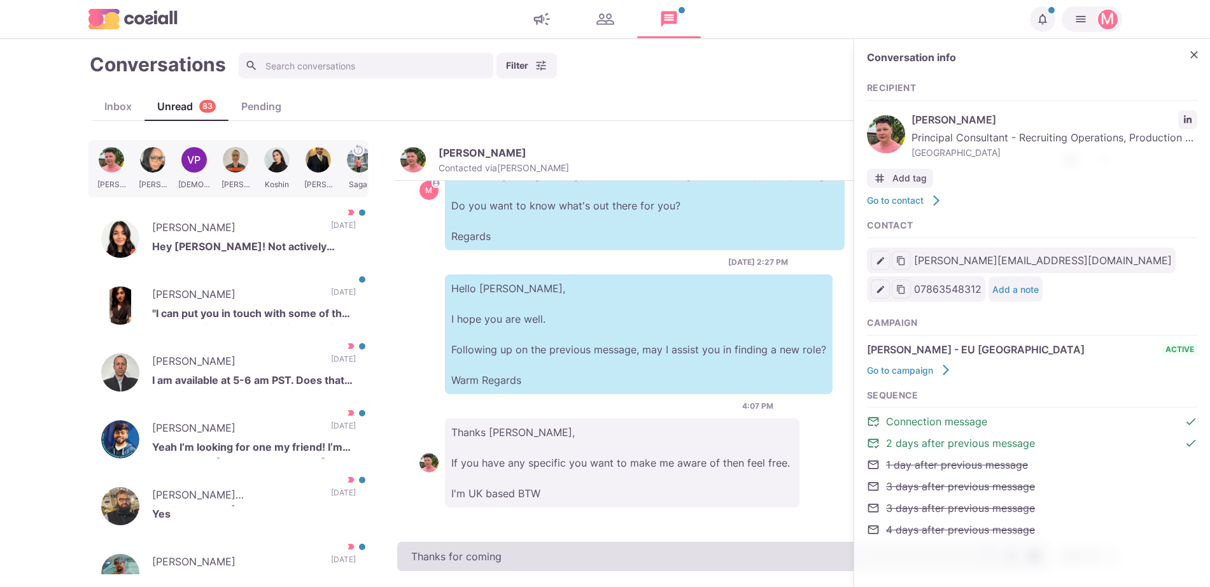
type textarea "x"
type textarea "Thanks for coming b"
type textarea "x"
type textarea "Thanks for coming ba"
type textarea "x"
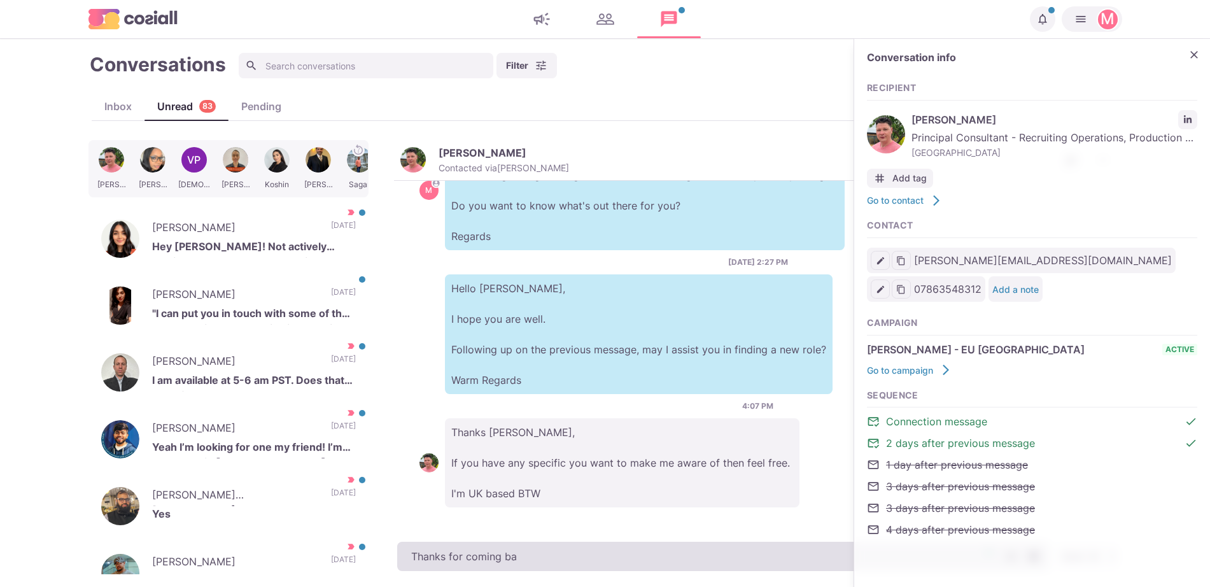
type textarea "Thanks for coming bac"
type textarea "x"
type textarea "Thanks for coming back"
type textarea "x"
type textarea "Thanks for coming back t"
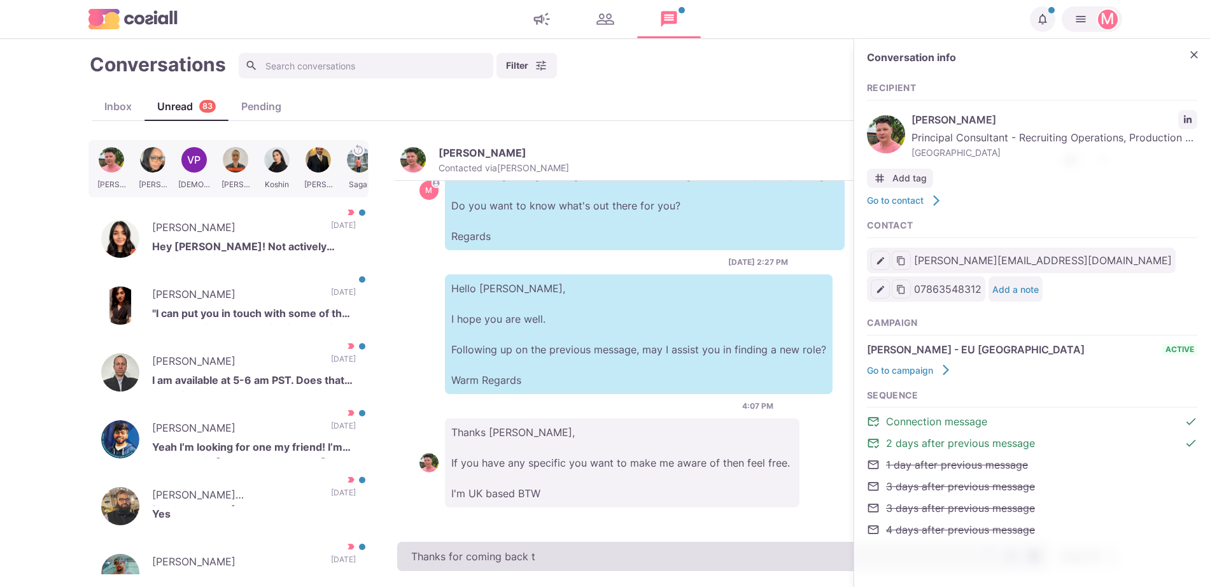
type textarea "x"
type textarea "Thanks for coming back to me"
type textarea "x"
type textarea "Thanks for coming back to me Ad"
type textarea "x"
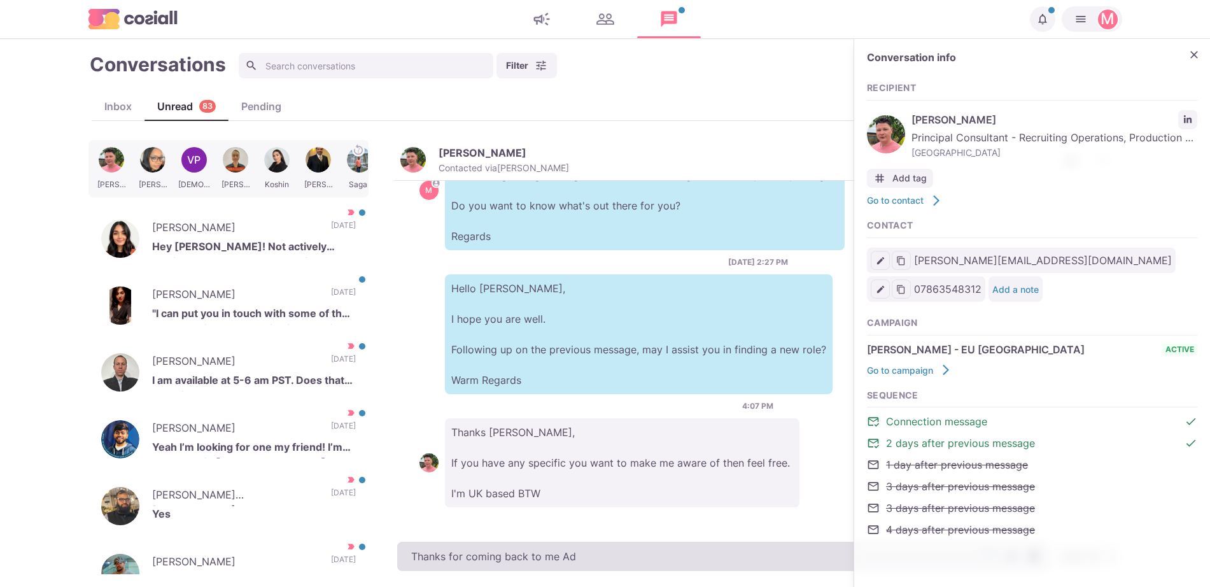
type textarea "Thanks for coming back to me Ada"
type textarea "x"
type textarea "Thanks for coming back to me Adam"
type textarea "x"
type textarea "Thanks for coming back to me Adam!"
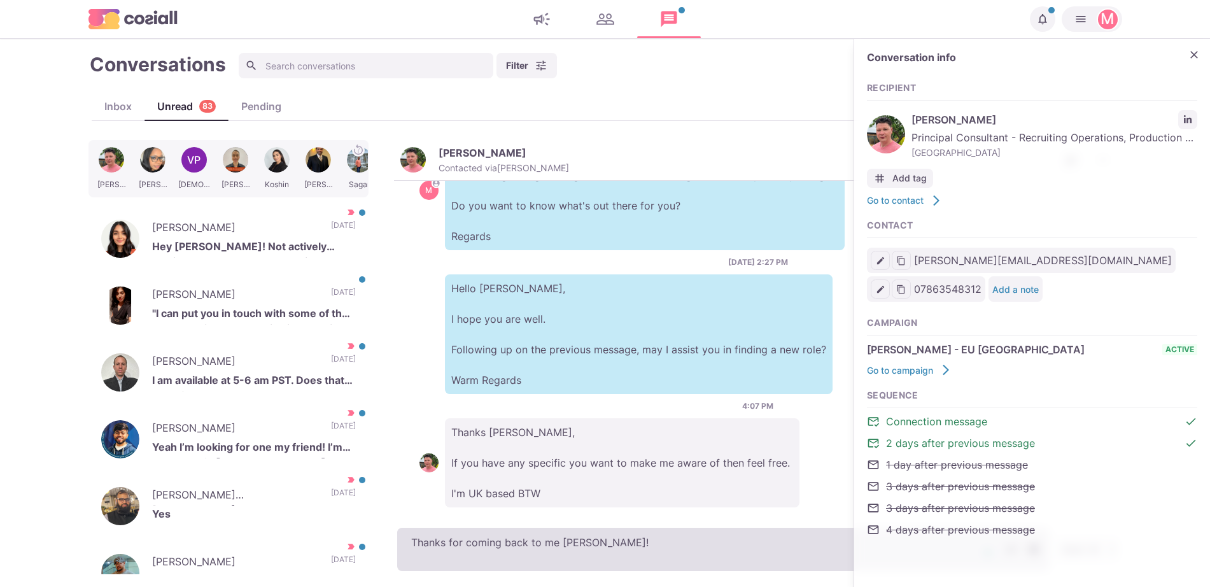
type textarea "x"
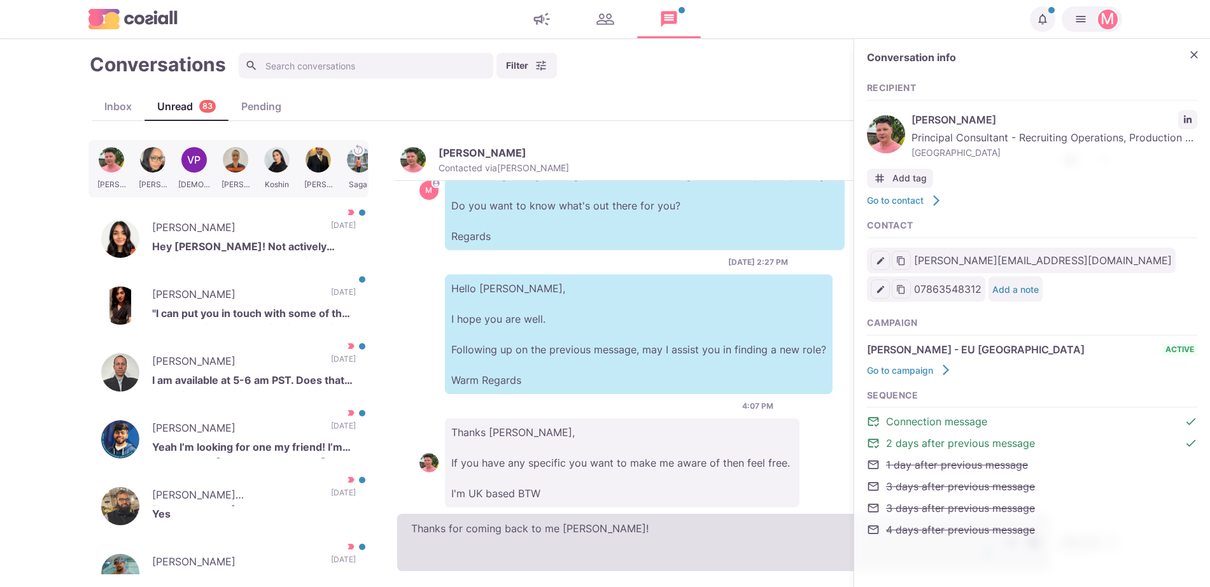
type textarea "Thanks for coming back to me Adam!"
click at [452, 565] on textarea "Thanks for coming back to me Adam!" at bounding box center [723, 542] width 652 height 57
paste textarea "I work with over 500 clients that offer remote, hybrid, and non-remote position…"
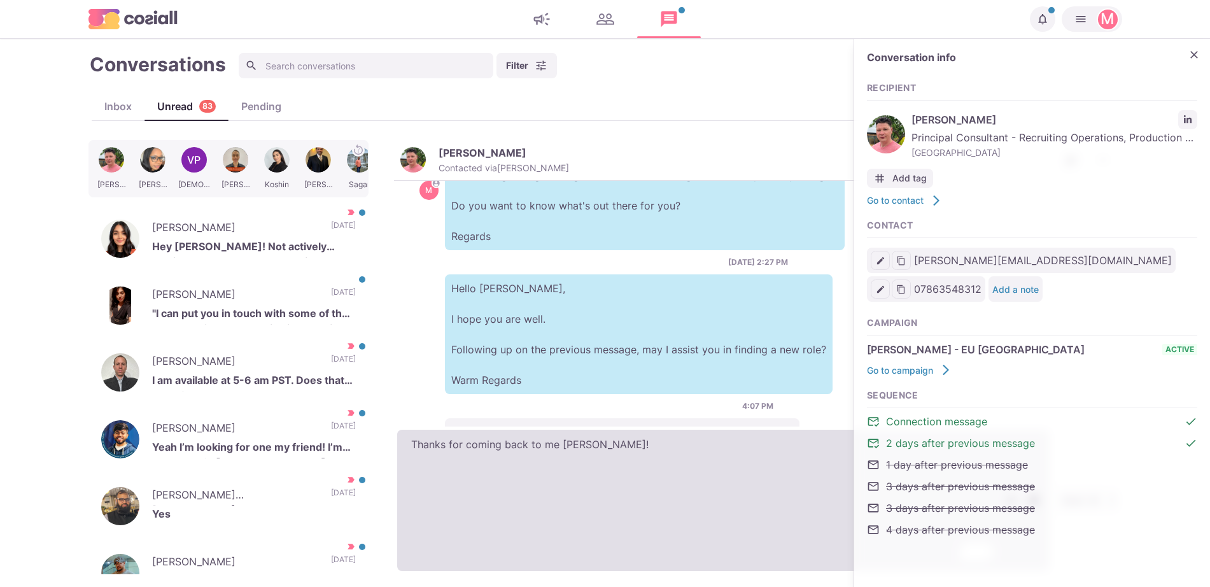
type textarea "x"
type textarea "Thanks for coming back to me Adam! I work with over 500 clients that offer remo…"
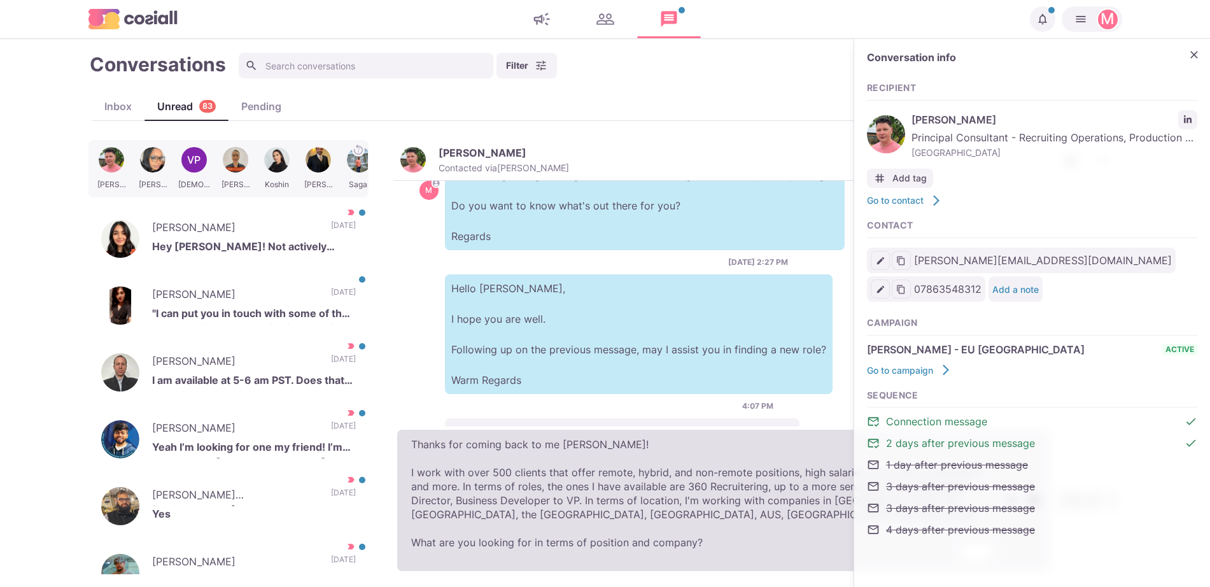
click at [689, 523] on textarea "Thanks for coming back to me Adam! I work with over 500 clients that offer remo…" at bounding box center [723, 500] width 652 height 141
click at [656, 521] on textarea "Thanks for coming back to me Adam! I work with over 500 clients that offer remo…" at bounding box center [723, 500] width 652 height 141
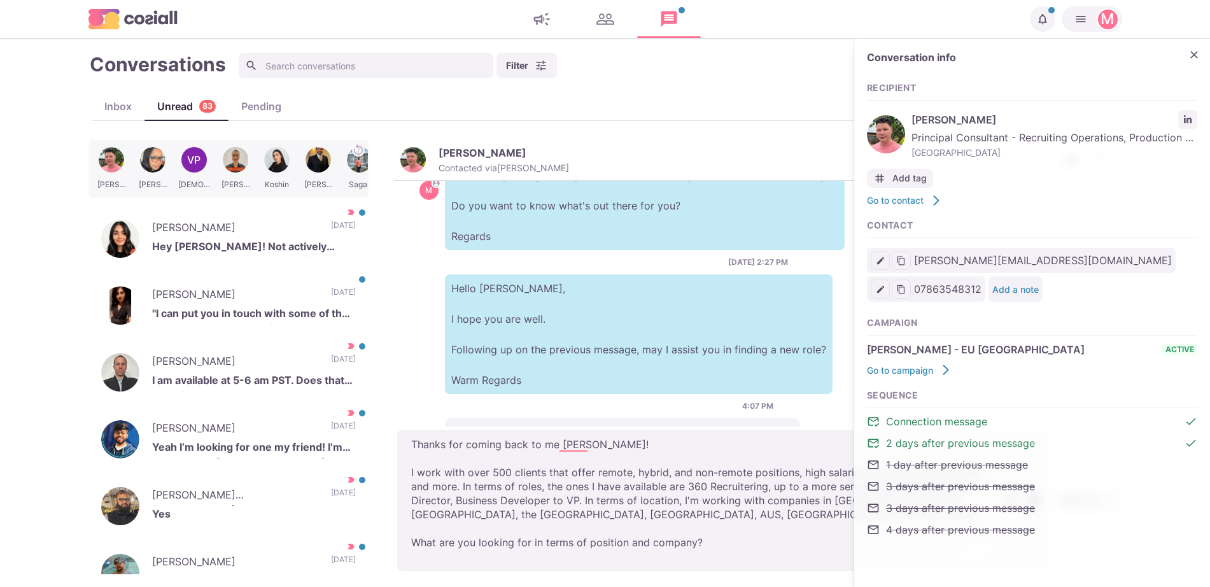
type textarea "x"
type textarea "Thanks for coming back to me Adam! I work with over 500 clients that offer remo…"
click at [1200, 50] on button "Close" at bounding box center [1193, 54] width 19 height 19
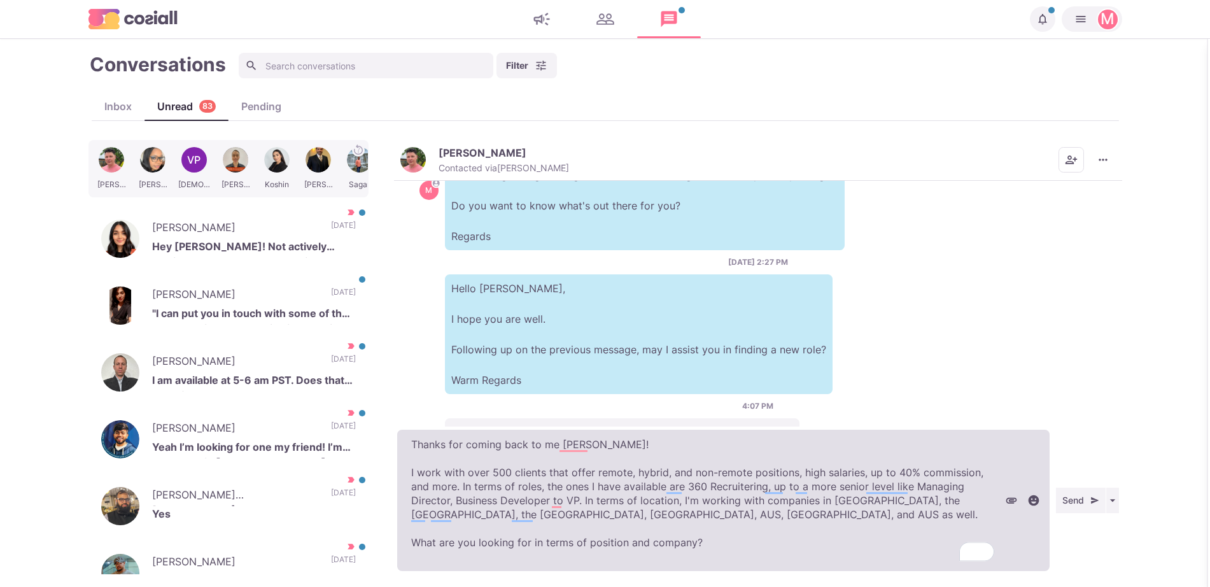
click at [801, 528] on textarea "Thanks for coming back to me Adam! I work with over 500 clients that offer remo…" at bounding box center [723, 500] width 652 height 141
type textarea "x"
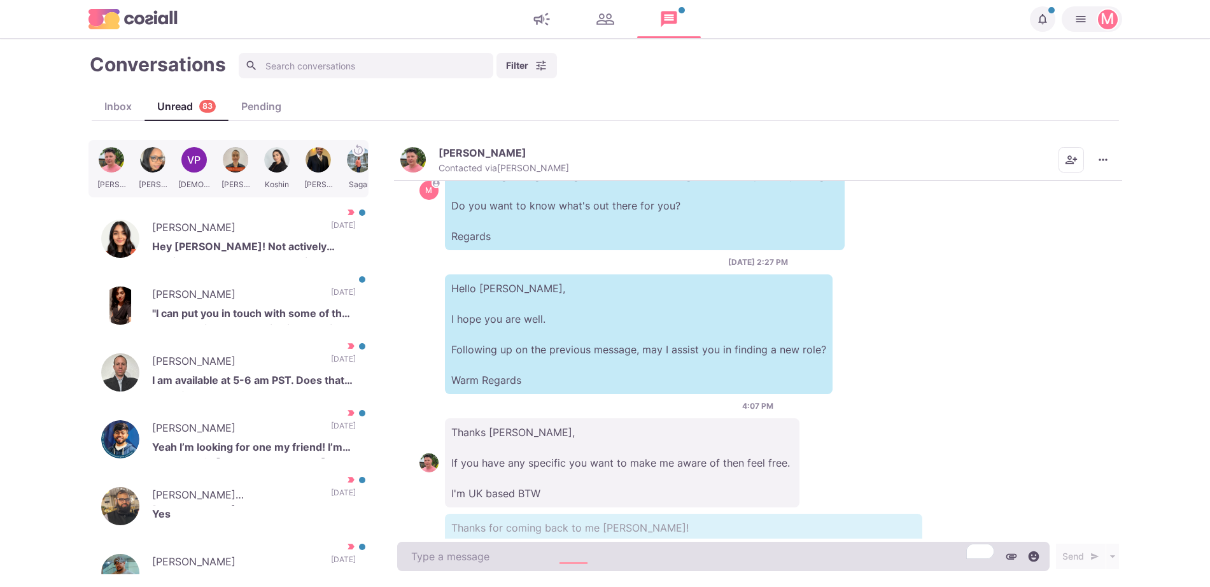
scroll to position [256, 0]
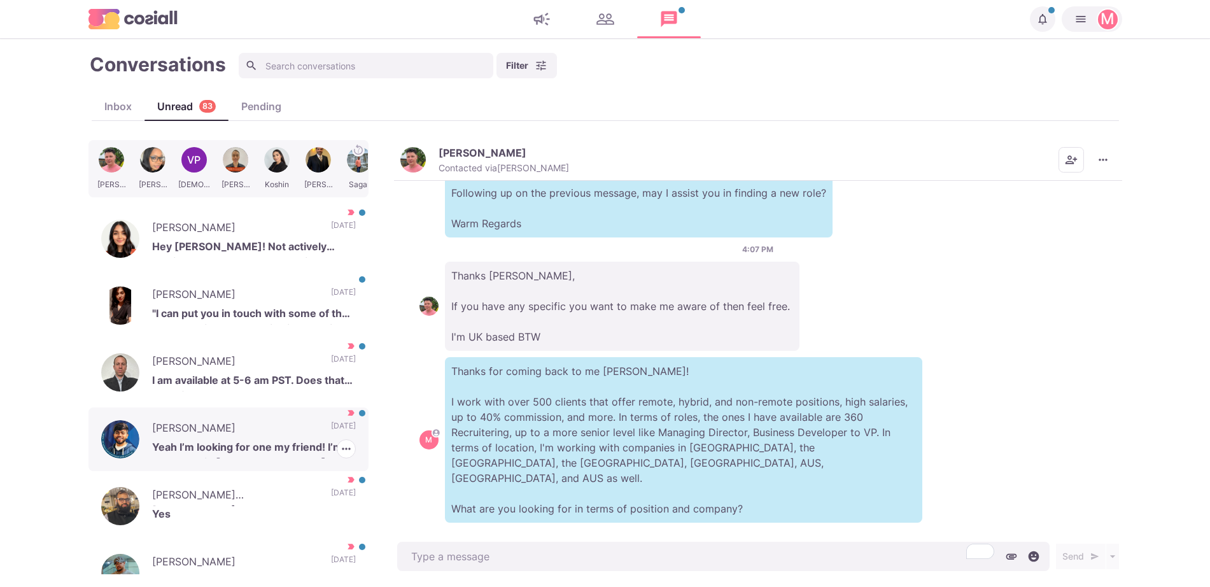
click at [295, 435] on div "Krish Sharma Yeah I’m looking for one my friend! I’m based out in India so look…" at bounding box center [228, 439] width 280 height 64
click at [342, 448] on button "button" at bounding box center [346, 448] width 19 height 19
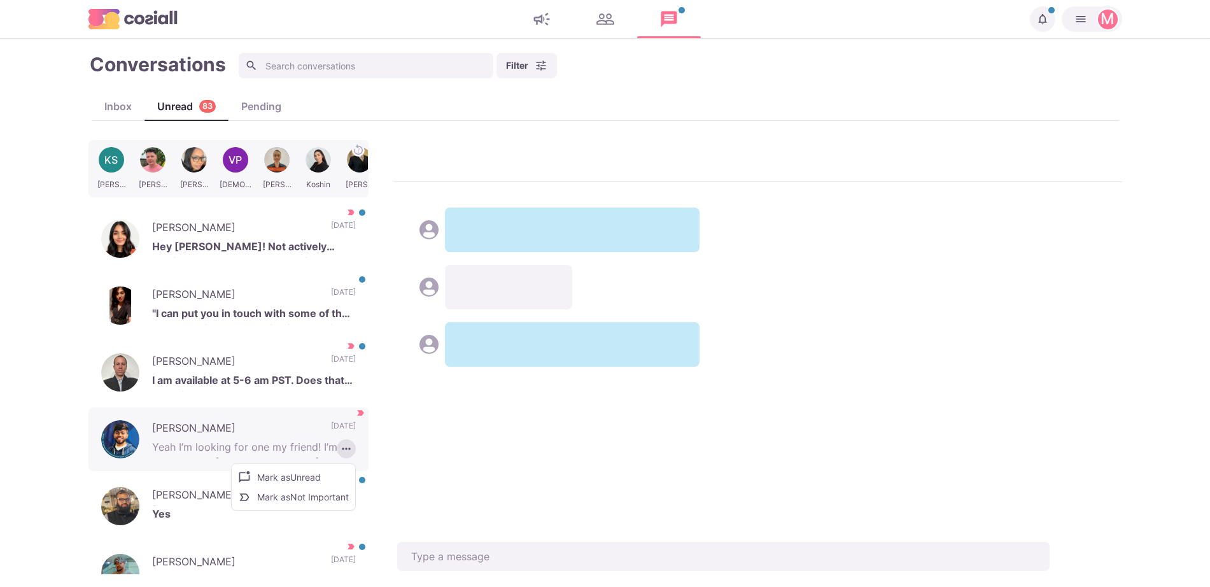
click at [301, 499] on button "Mark as Not Important" at bounding box center [293, 497] width 123 height 20
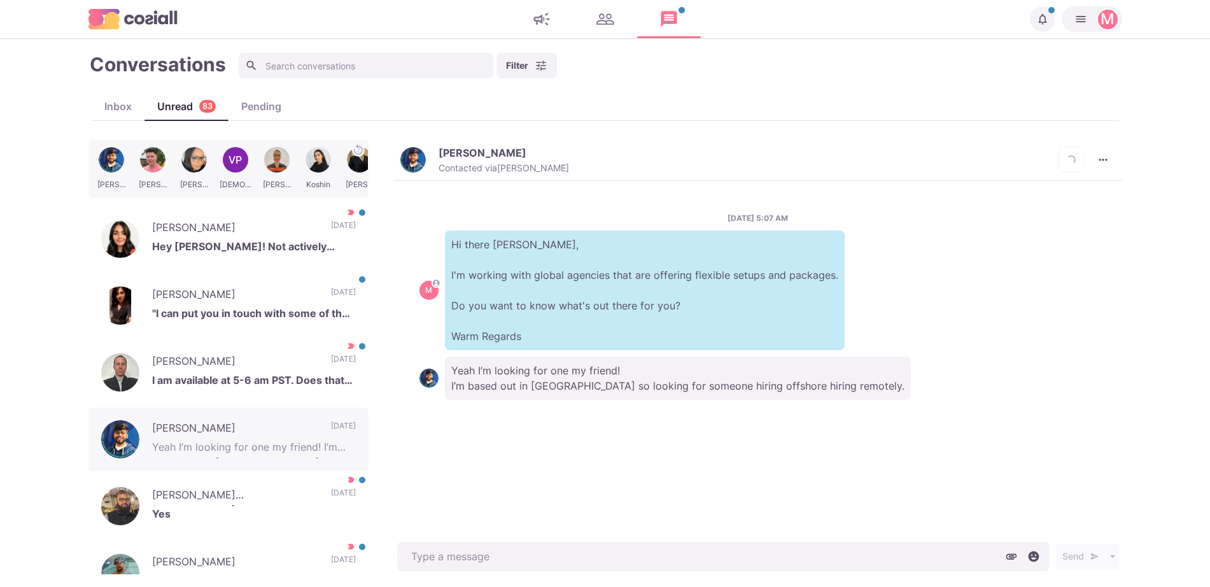
click at [559, 363] on p "Yeah I’m looking for one my friend! I’m based out in [GEOGRAPHIC_DATA] so looki…" at bounding box center [678, 377] width 466 height 43
click at [331, 225] on p "[DATE]" at bounding box center [343, 229] width 25 height 19
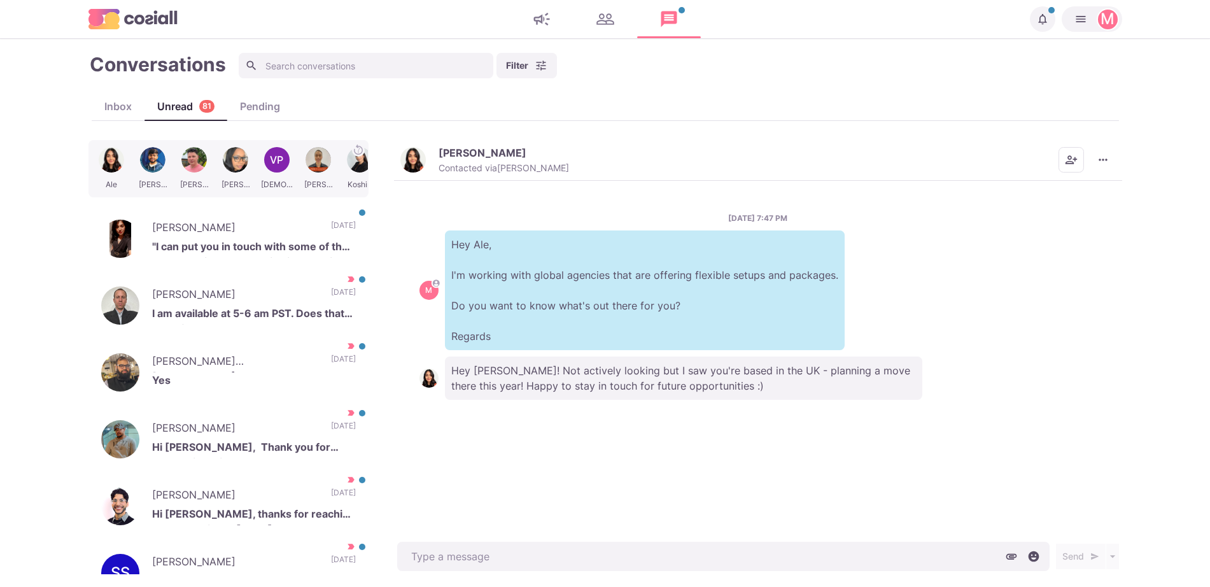
click at [751, 577] on main "Conversations Filter Status Campaign Contact Mark conversations as important wh…" at bounding box center [605, 313] width 1210 height 548
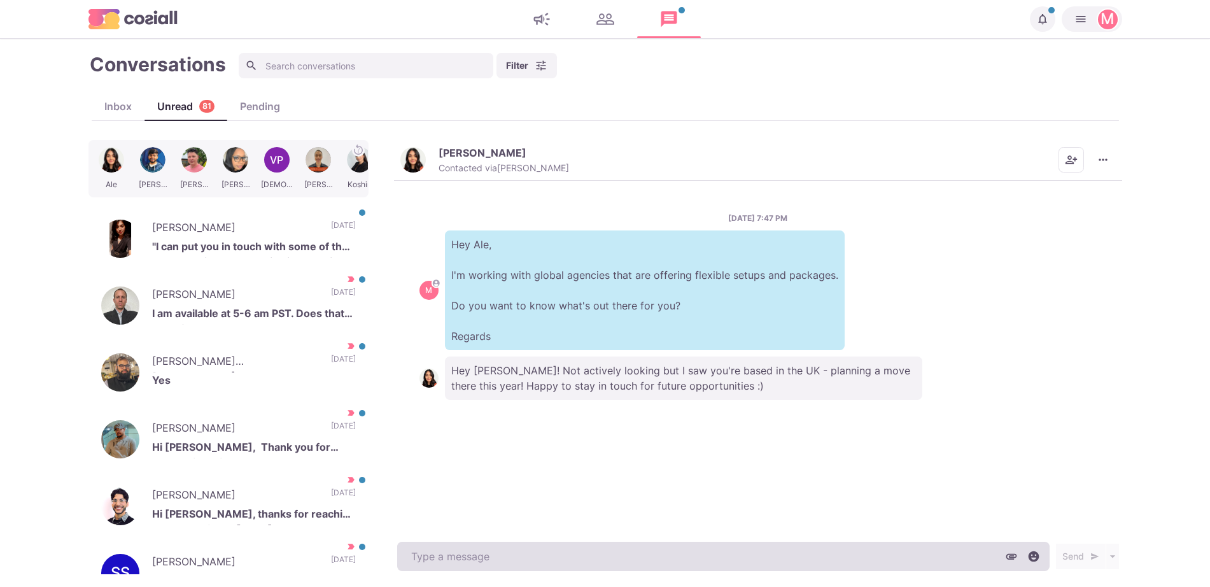
click at [549, 545] on textarea at bounding box center [723, 556] width 652 height 29
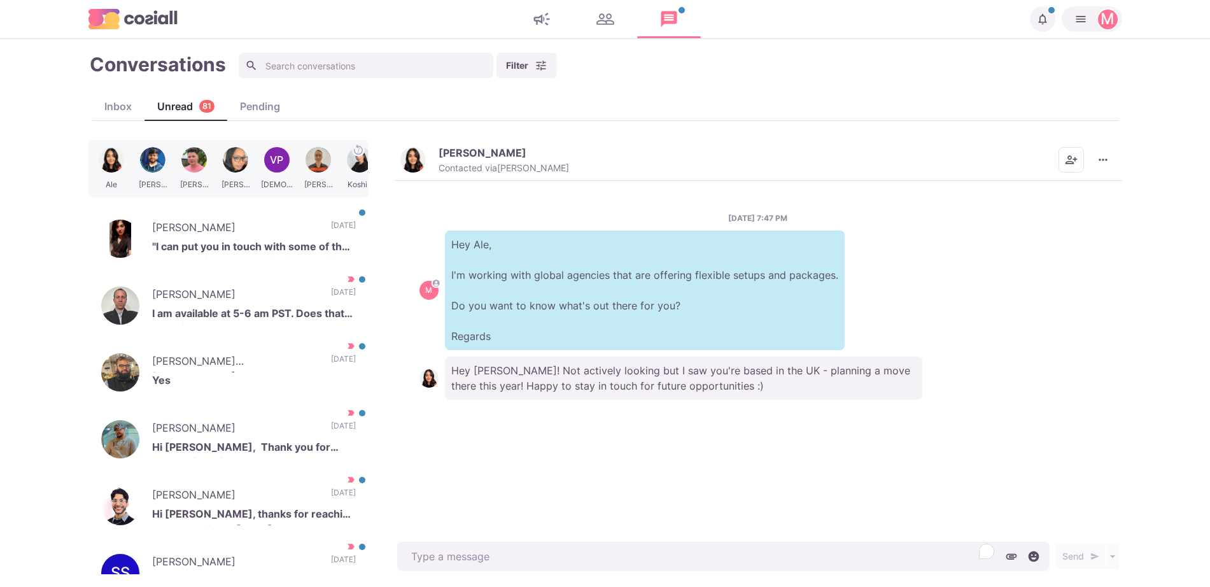
click at [412, 157] on img "button" at bounding box center [412, 159] width 25 height 25
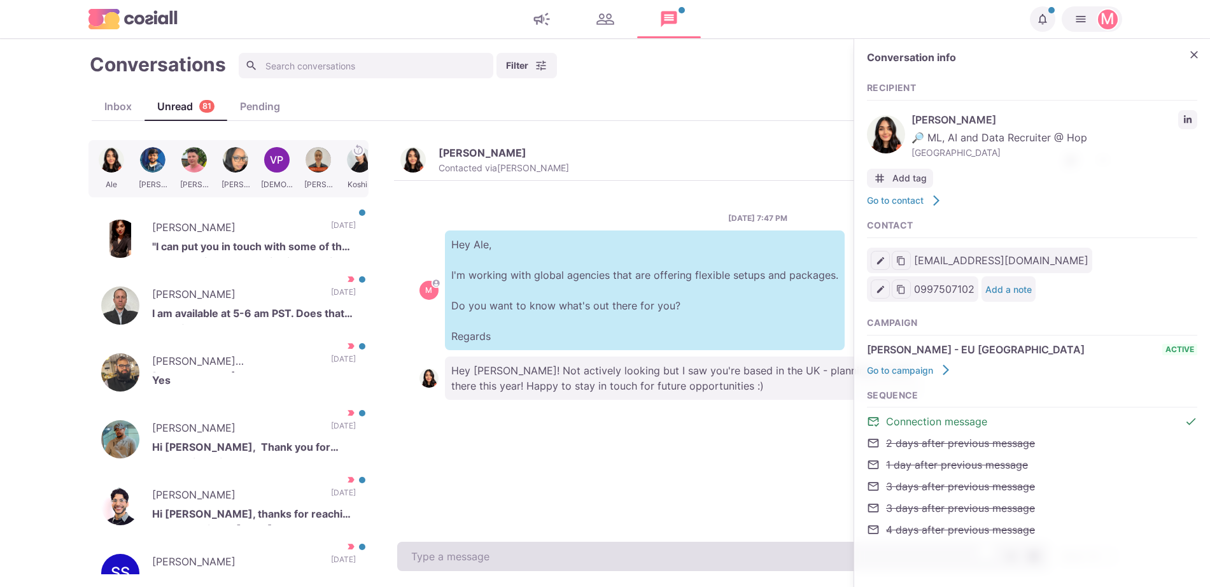
type textarea "x"
click at [477, 555] on textarea "To enrich screen reader interactions, please activate Accessibility in Grammarl…" at bounding box center [723, 556] width 652 height 29
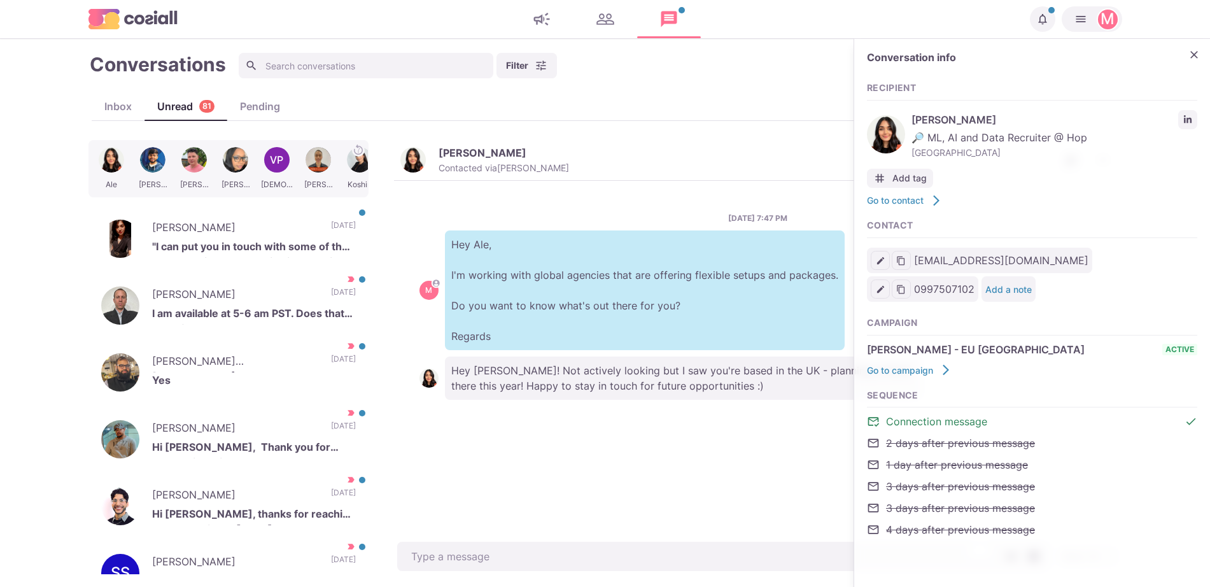
drag, startPoint x: 477, startPoint y: 555, endPoint x: 519, endPoint y: 535, distance: 46.4
click at [519, 535] on div "Ale Cañizares Contacted via Sam Richardson Mark as Unread Mark as Not Important…" at bounding box center [758, 357] width 728 height 434
type textarea "Yeah"
type textarea "x"
type textarea "Yeah, s"
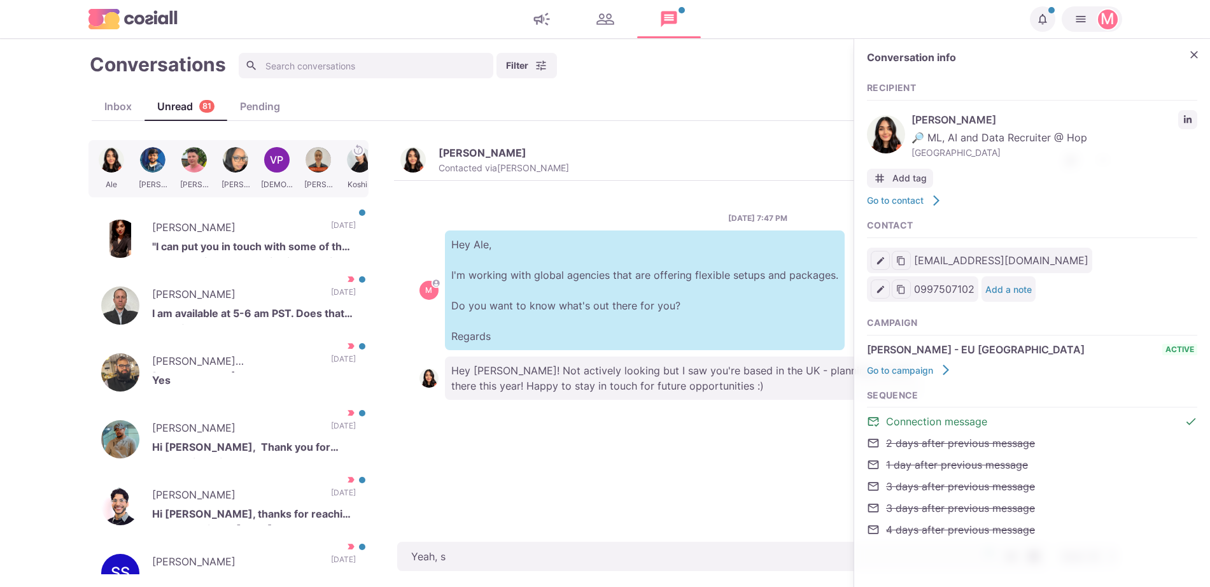
type textarea "x"
type textarea "Yeah, sav"
type textarea "x"
type textarea "Yeah, save"
type textarea "x"
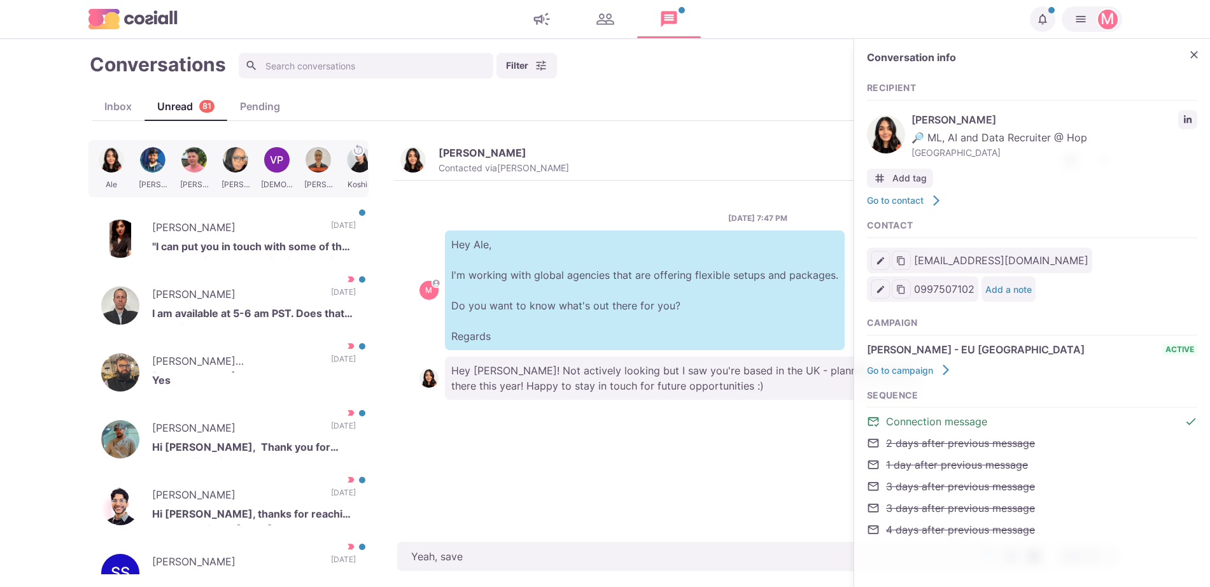
type textarea "Yeah, save"
type textarea "x"
type textarea "Yeah, save my"
type textarea "x"
type textarea "Yeah, save my"
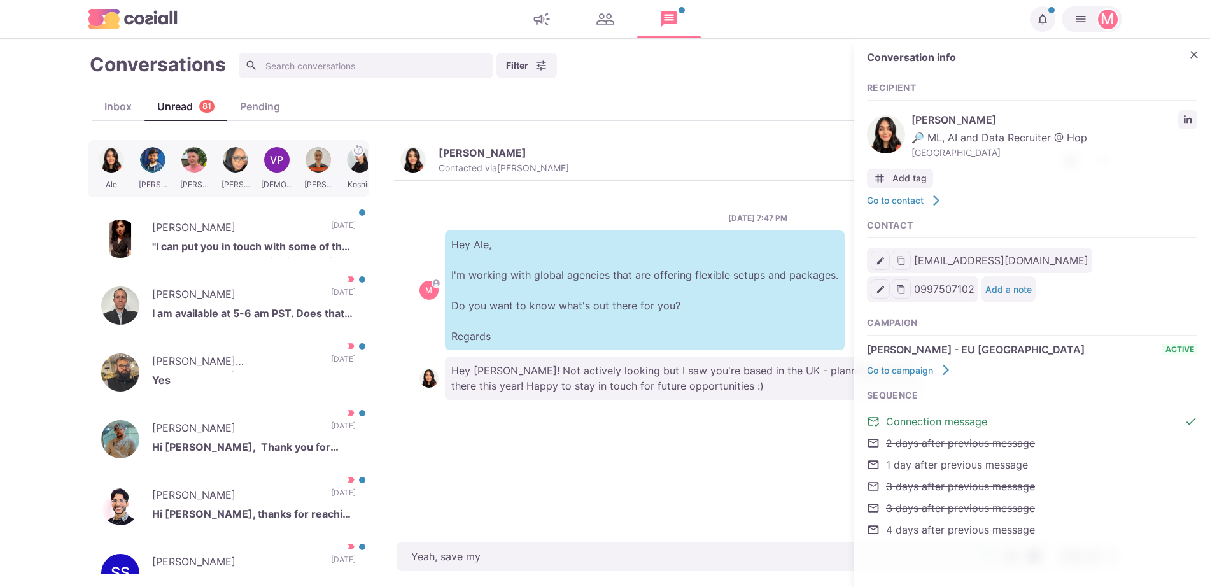
type textarea "x"
type textarea "Yeah, save my detai"
type textarea "x"
type textarea "Yeah, save my details"
type textarea "x"
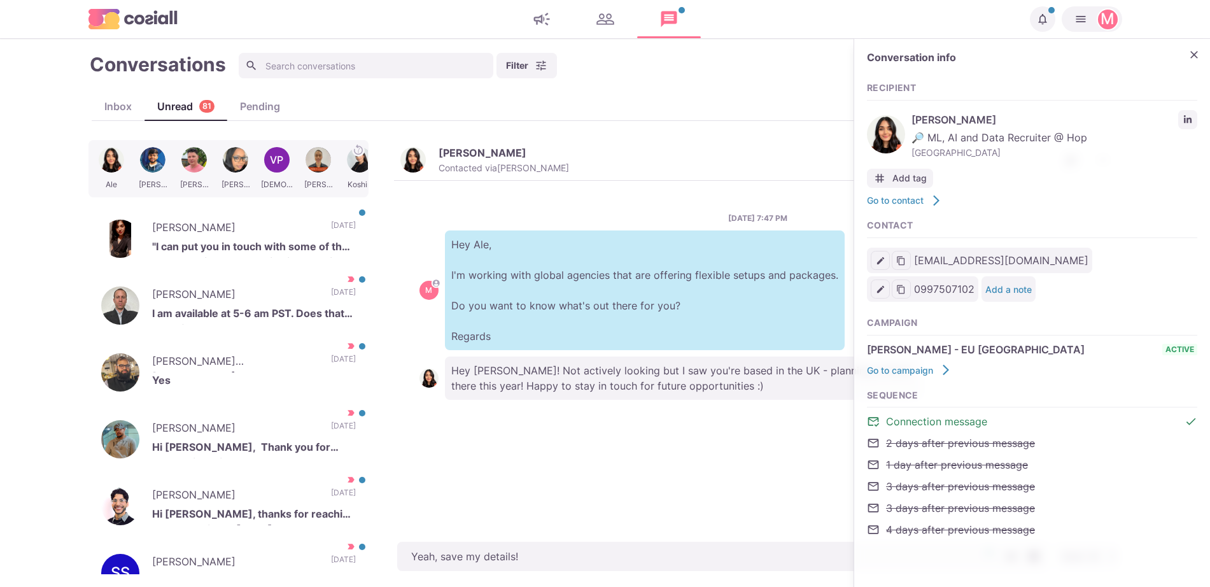
type textarea "Yeah, save my details!"
type textarea "x"
type textarea "Yeah, save my details! Hap"
type textarea "x"
type textarea "Yeah, save my details! Happ"
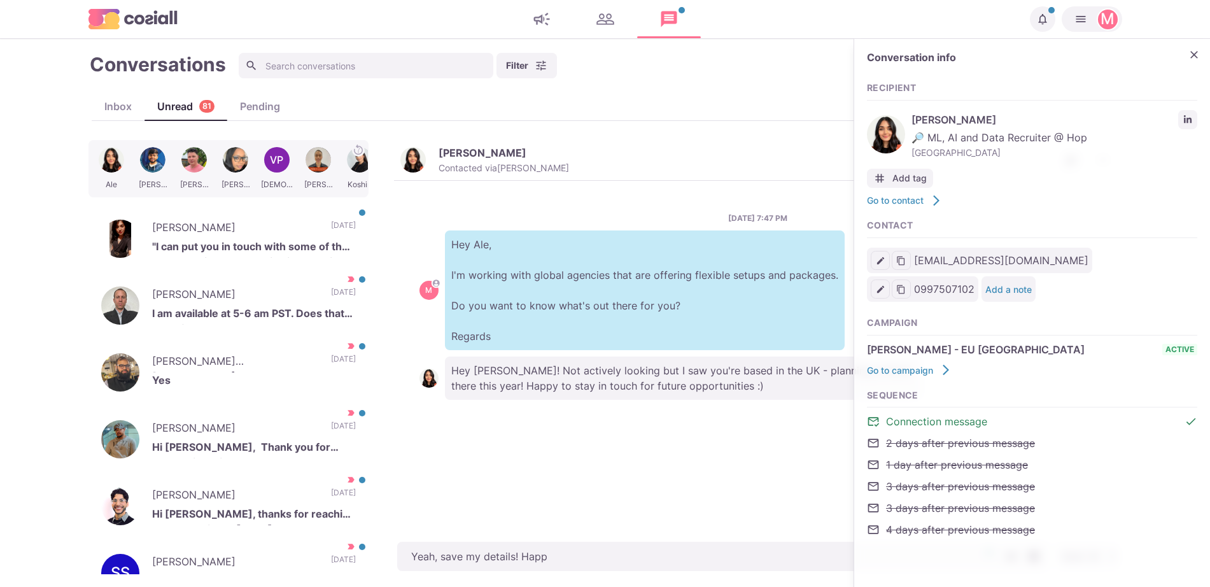
type textarea "x"
type textarea "Yeah, save my details! Happy"
type textarea "x"
type textarea "Yeah, save my details! Happy to"
type textarea "x"
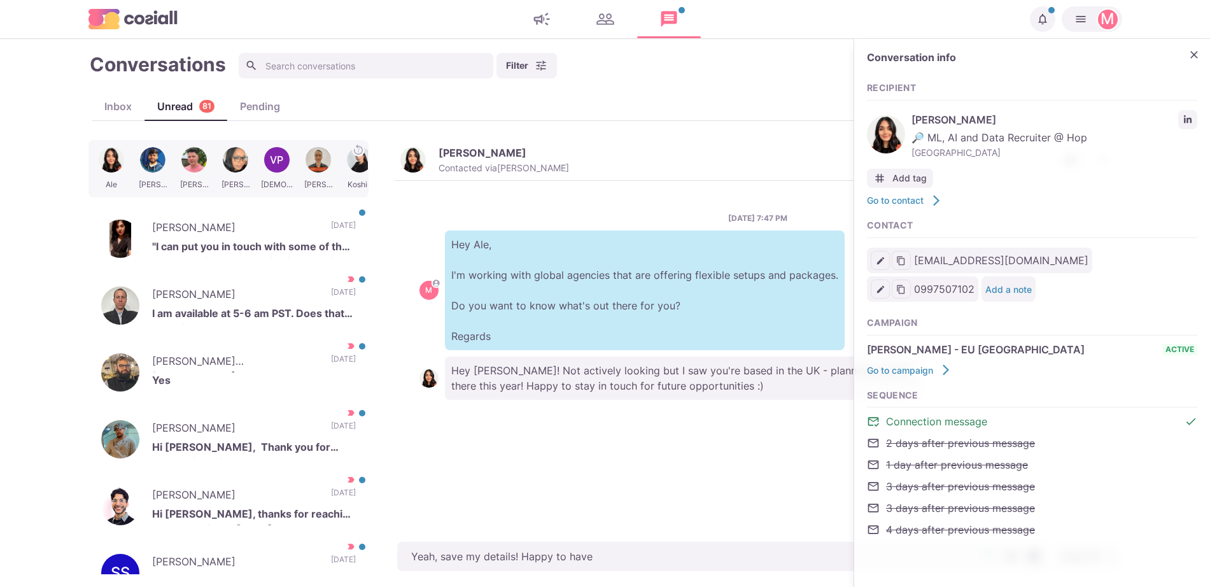
type textarea "Yeah, save my details! Happy to have"
type textarea "x"
type textarea "Yeah, save my details! Happy to have a c"
type textarea "x"
type textarea "Yeah, save my details! Happy to have a ch"
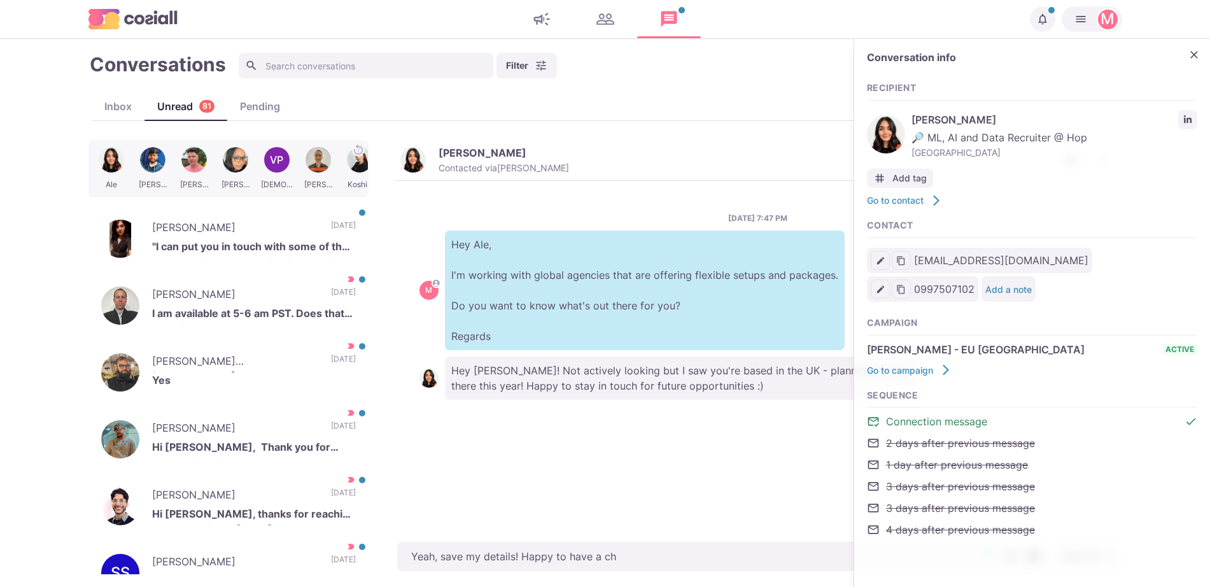
type textarea "x"
type textarea "Yeah, save my details! Happy to have a cha"
type textarea "x"
type textarea "Yeah, save my details! Happy to have a chat"
type textarea "x"
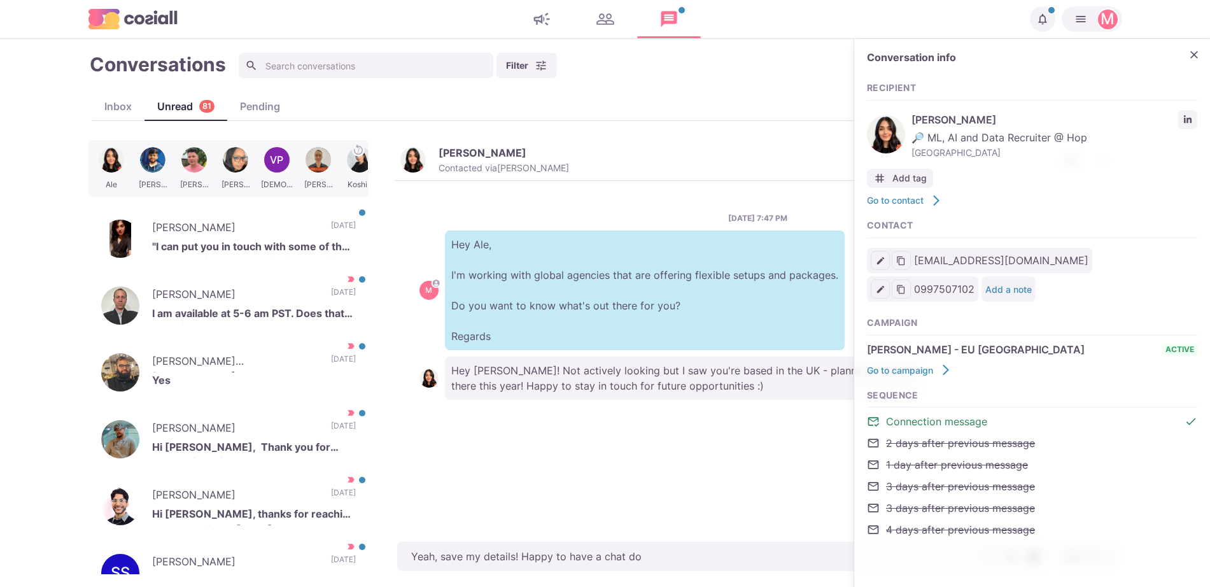
type textarea "Yeah, save my details! Happy to have a chat dow"
type textarea "x"
type textarea "Yeah, save my details! Happy to have a chat down"
type textarea "x"
type textarea "Yeah, save my details! Happy to have a chat down th"
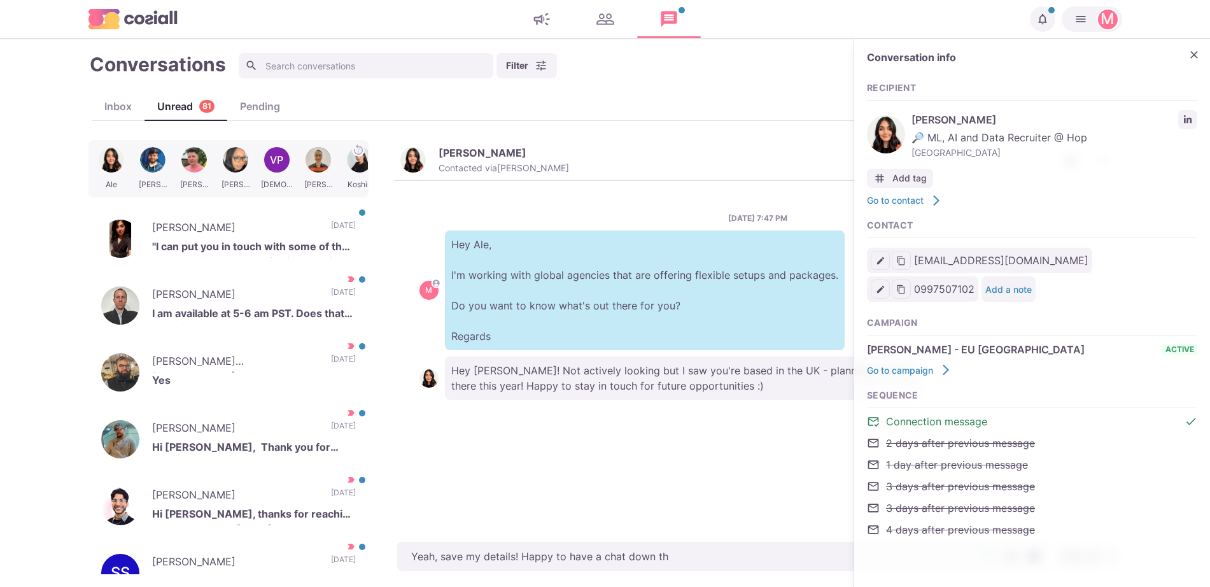
type textarea "x"
type textarea "Yeah, save my details! Happy to have a chat down the li"
type textarea "x"
type textarea "Yeah, save my details! Happy to have a chat down the lin"
type textarea "x"
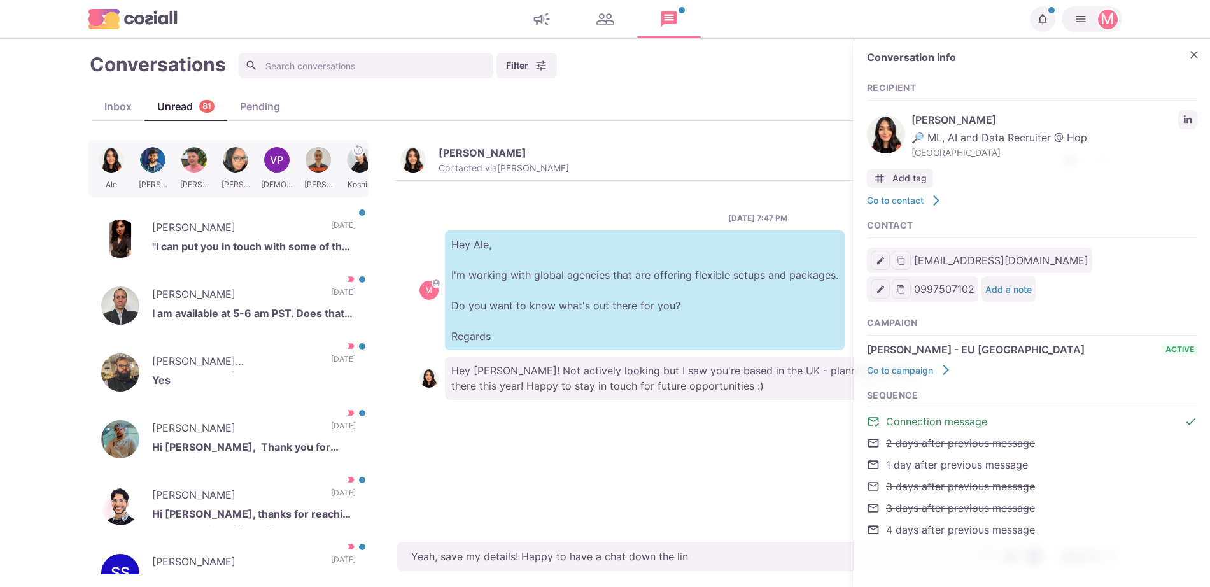
type textarea "Yeah, save my details! Happy to have a chat down the line"
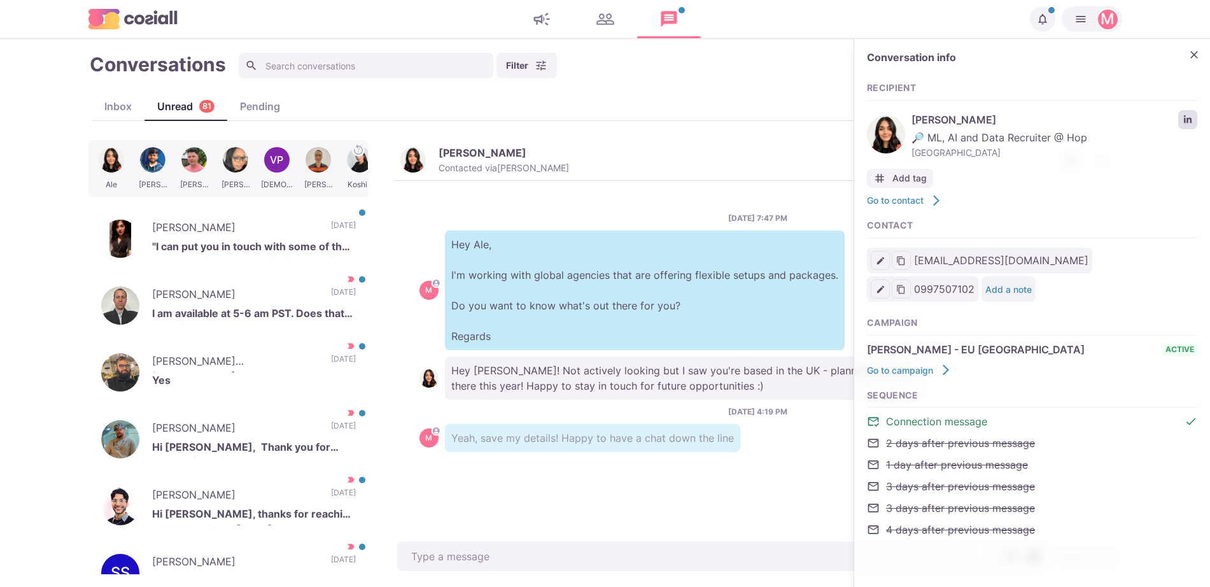
click at [1182, 115] on link "LinkedIn profile link" at bounding box center [1187, 119] width 19 height 19
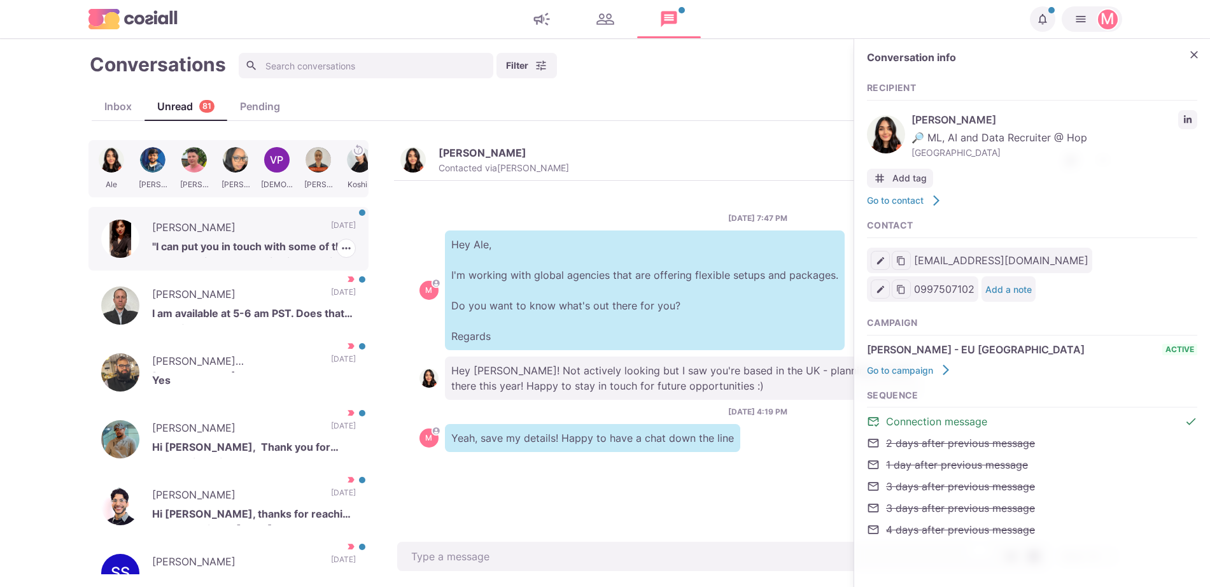
click at [258, 248] on p ""I can put you in touch with some of the best recruitment agencies in your city…" at bounding box center [254, 248] width 204 height 19
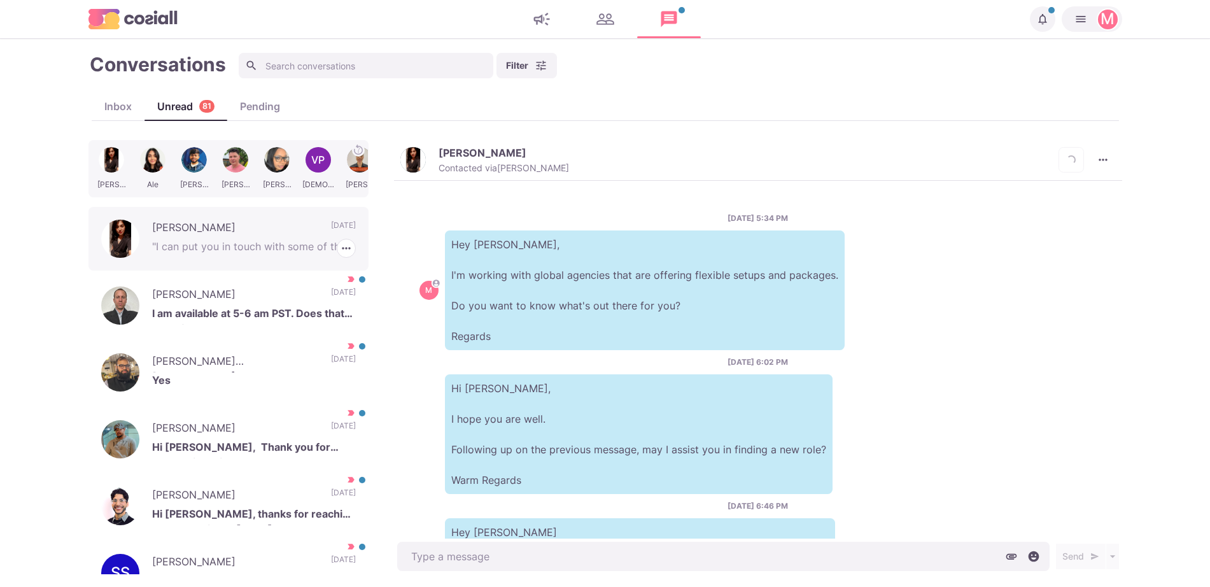
scroll to position [198, 0]
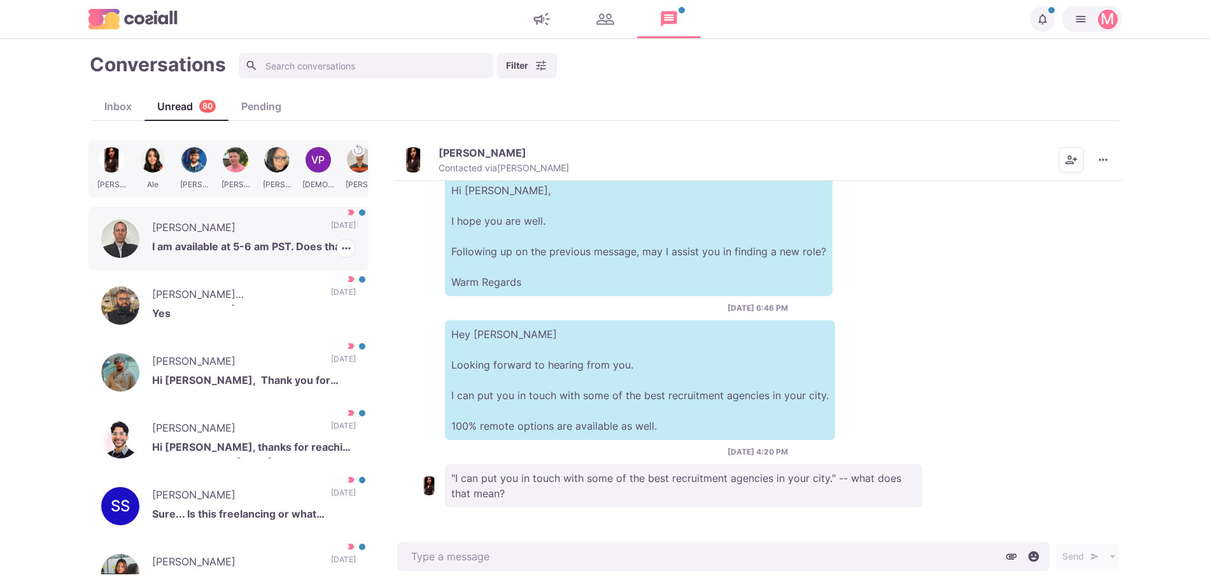
click at [286, 213] on div "Ryan Golod I am available at 5-6 am PST. Does that work for you? 2 days ago Mar…" at bounding box center [228, 239] width 280 height 64
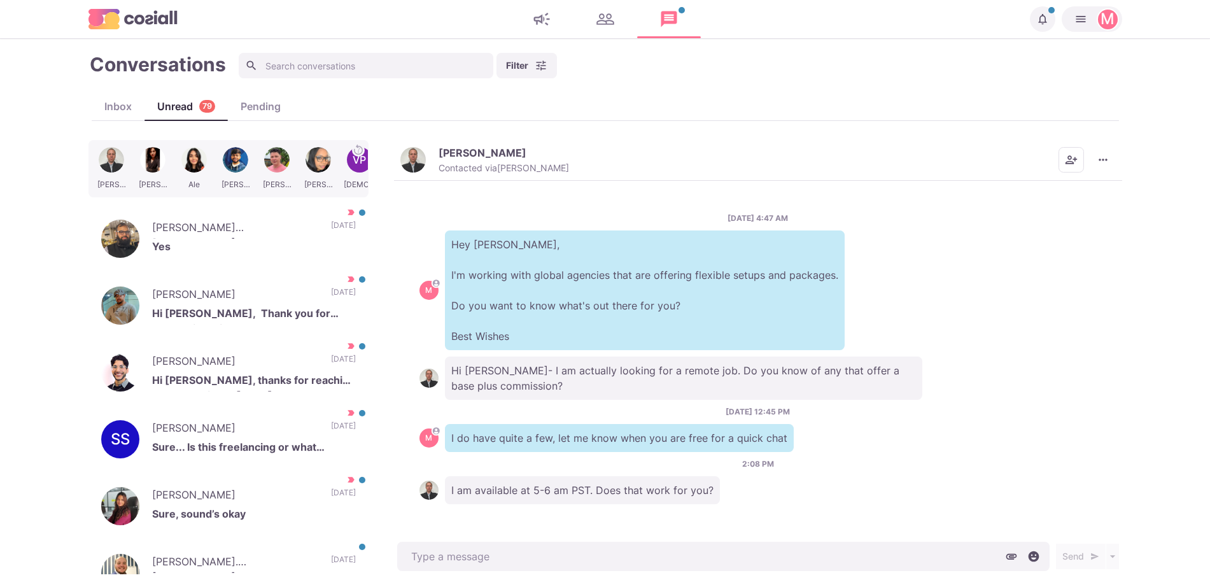
click at [411, 169] on img "button" at bounding box center [412, 159] width 25 height 25
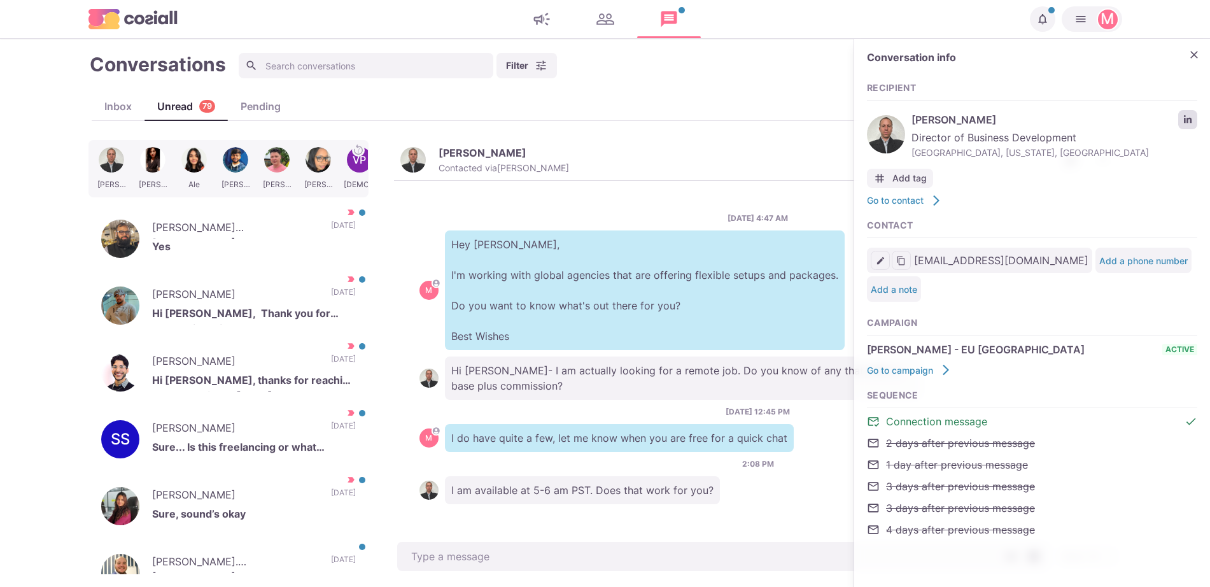
click at [1187, 118] on icon "LinkedIn profile link" at bounding box center [1188, 119] width 8 height 8
click at [1196, 57] on icon "Close" at bounding box center [1194, 54] width 13 height 13
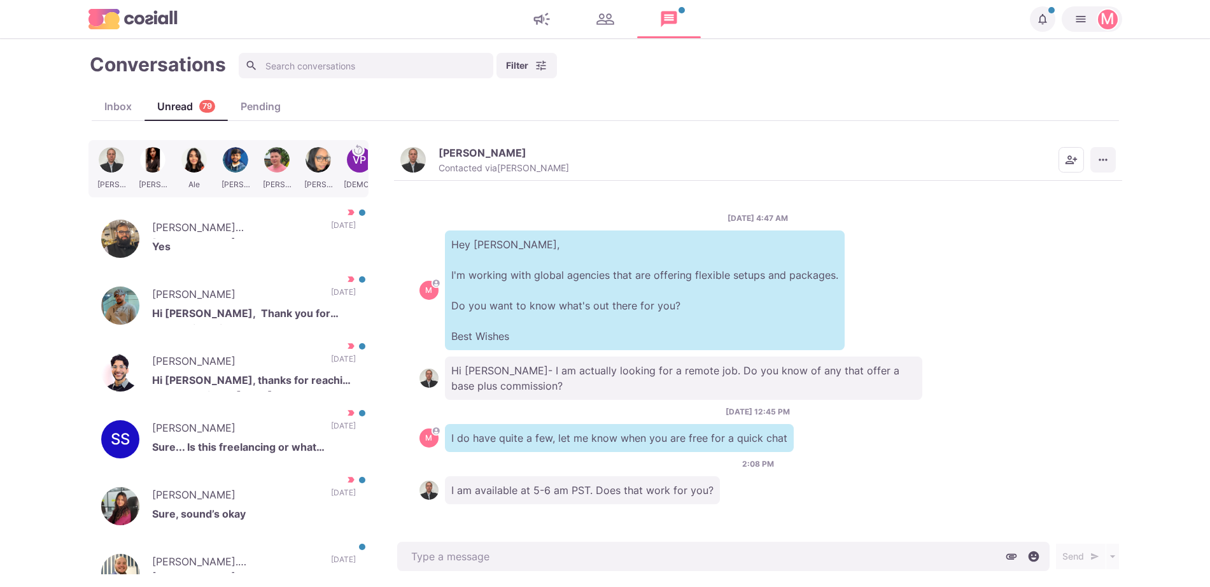
click at [1107, 165] on button "More menu" at bounding box center [1102, 159] width 25 height 25
click at [1037, 198] on button "Mark as Unread" at bounding box center [1053, 191] width 123 height 20
click at [331, 220] on p "[DATE]" at bounding box center [343, 229] width 25 height 19
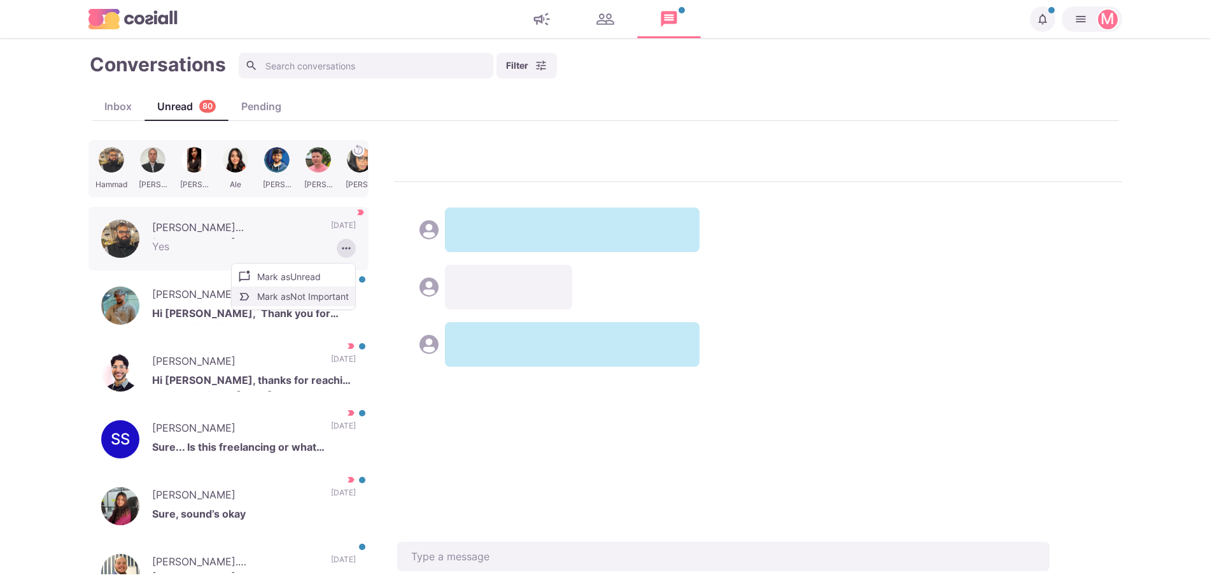
click at [315, 297] on button "Mark as Not Important" at bounding box center [293, 296] width 123 height 20
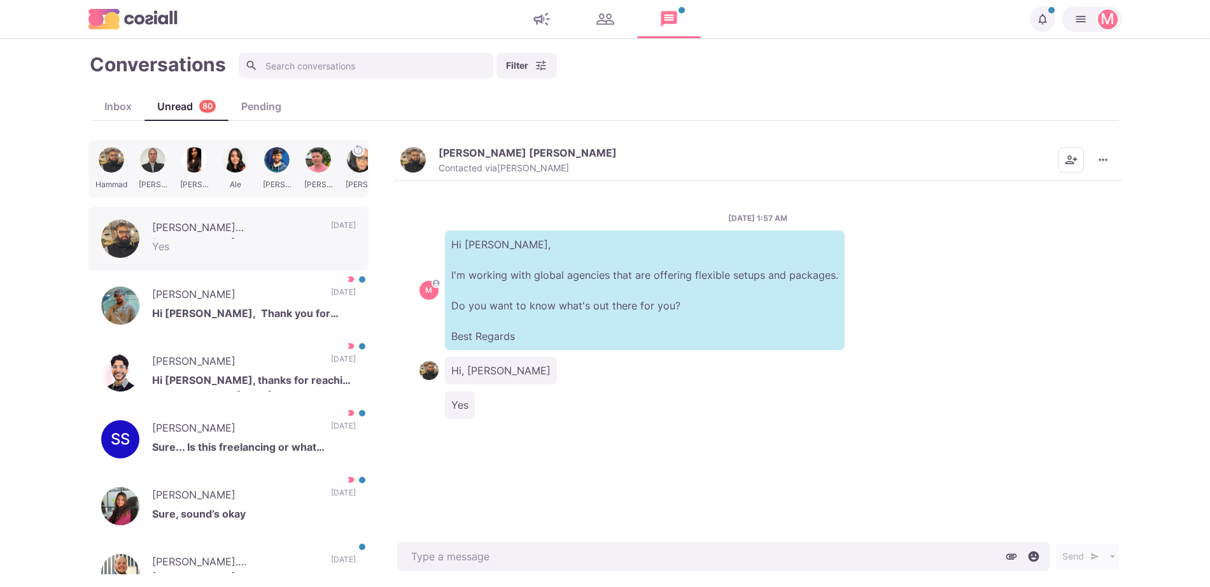
click at [411, 160] on img "button" at bounding box center [412, 159] width 25 height 25
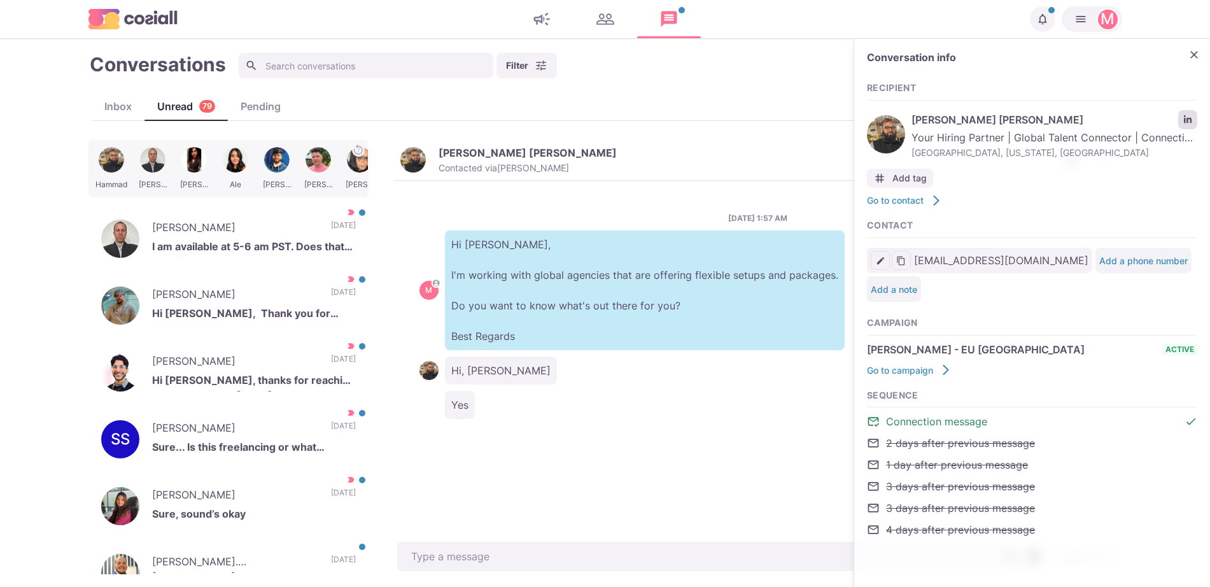
click at [1188, 119] on icon "LinkedIn profile link" at bounding box center [1188, 119] width 8 height 8
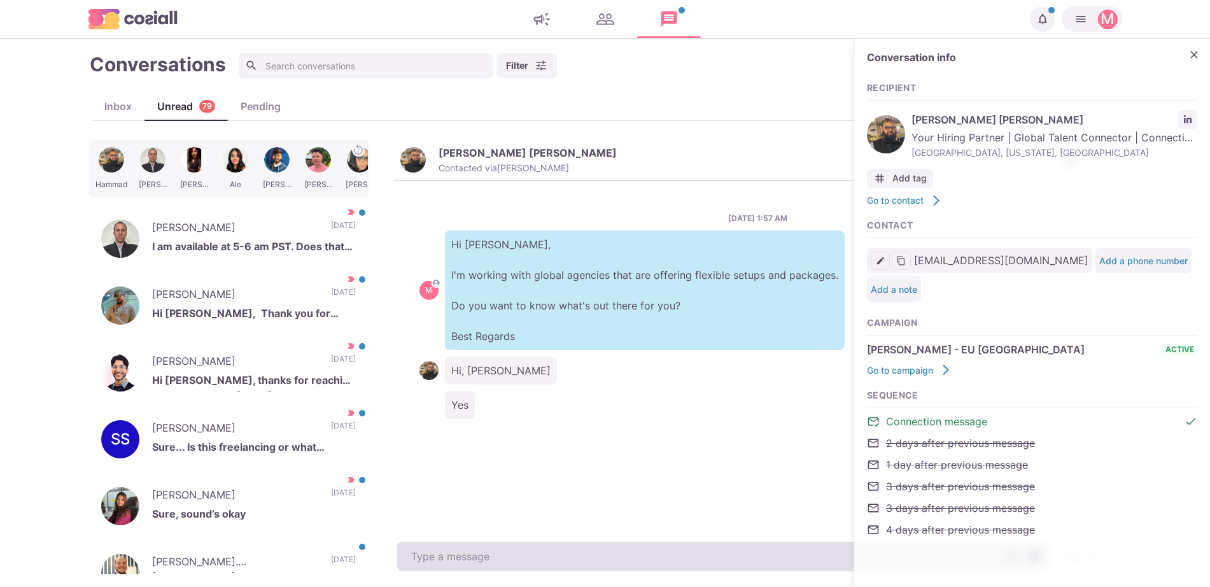
type textarea "x"
click at [513, 551] on textarea at bounding box center [723, 556] width 652 height 29
type textarea "G"
type textarea "x"
type textarea "Gre"
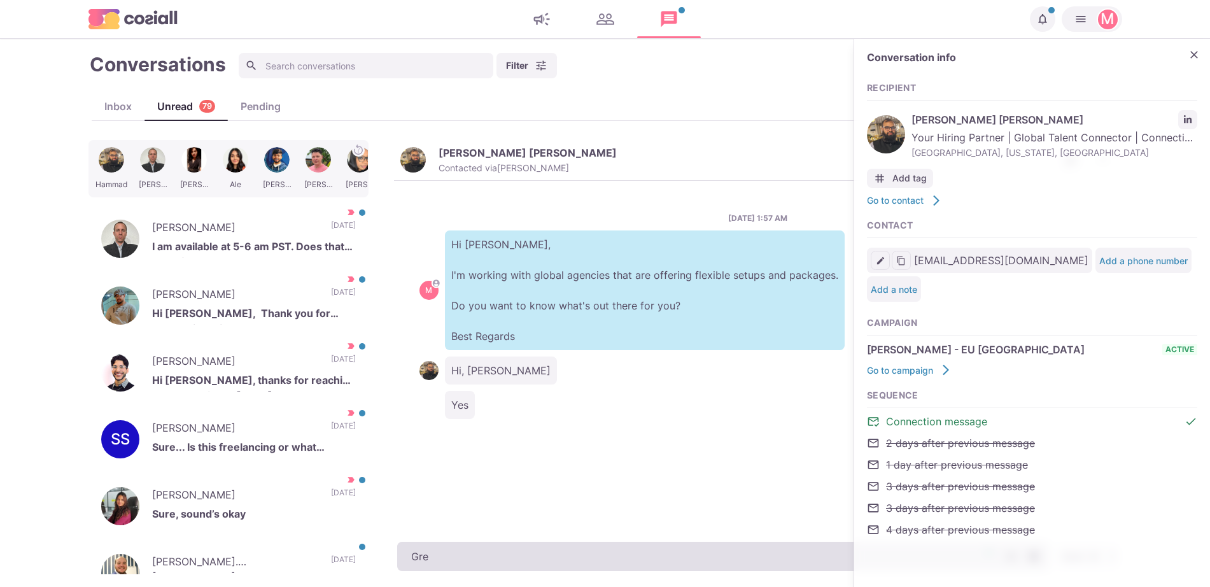
type textarea "x"
type textarea "Great,"
type textarea "x"
type textarea "Great, w"
type textarea "x"
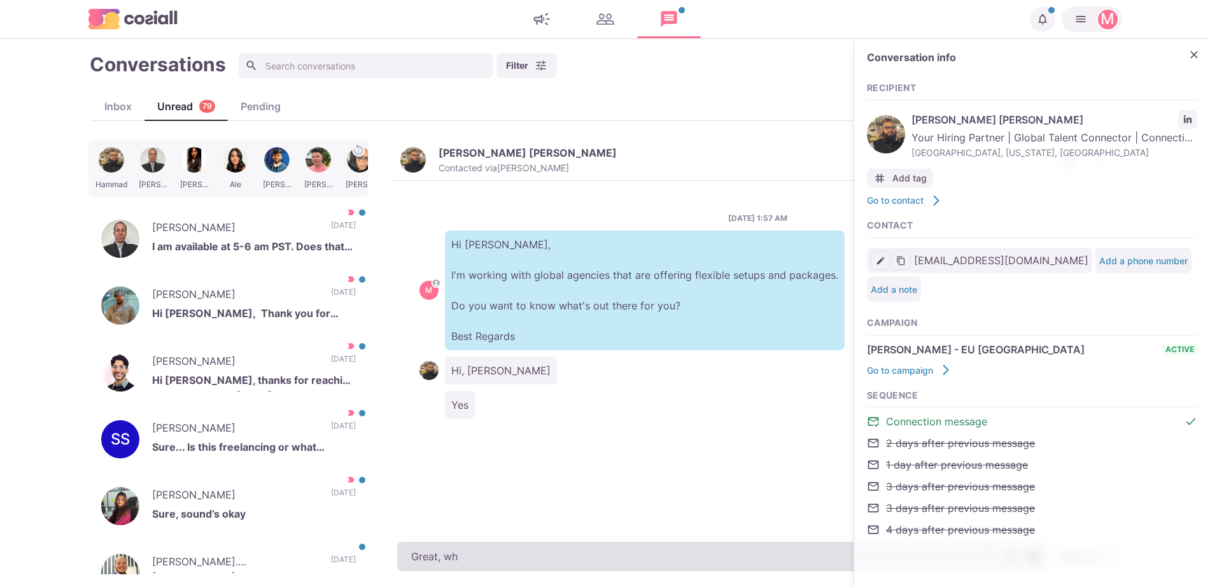
type textarea "Great, whe"
type textarea "x"
type textarea "Great, where"
type textarea "x"
type textarea "Great, where"
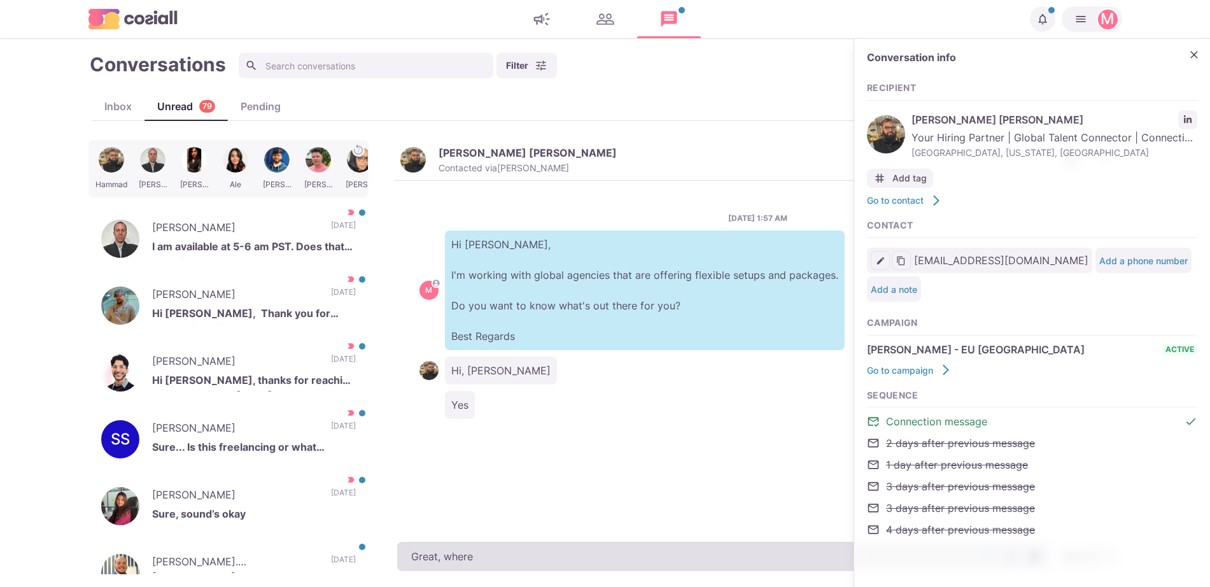
type textarea "x"
type textarea "Great, where a"
type textarea "x"
type textarea "Great, where ar"
type textarea "x"
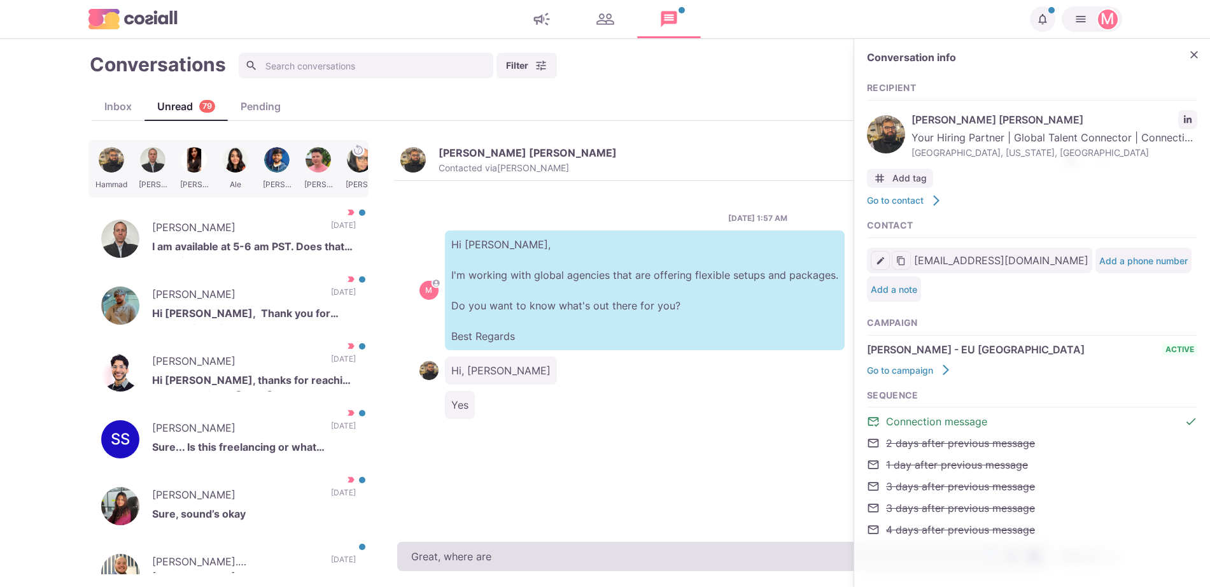
type textarea "Great, where are"
type textarea "x"
type textarea "Great, where are y"
type textarea "x"
type textarea "Great, where are yo"
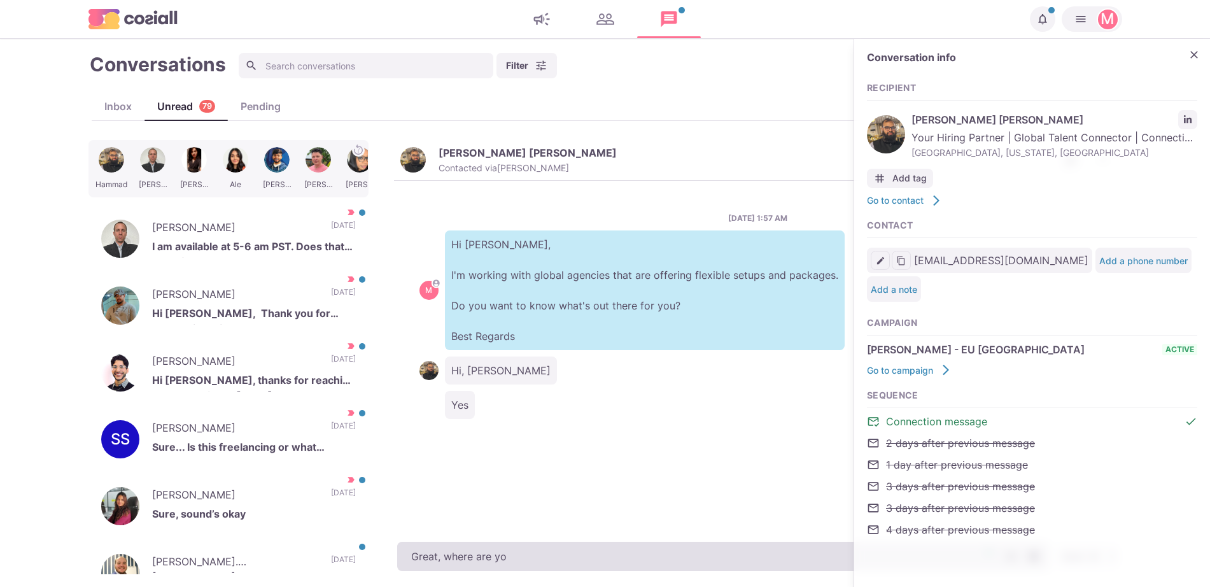
type textarea "x"
type textarea "Great, where are you"
type textarea "x"
type textarea "Great, where are you b"
type textarea "x"
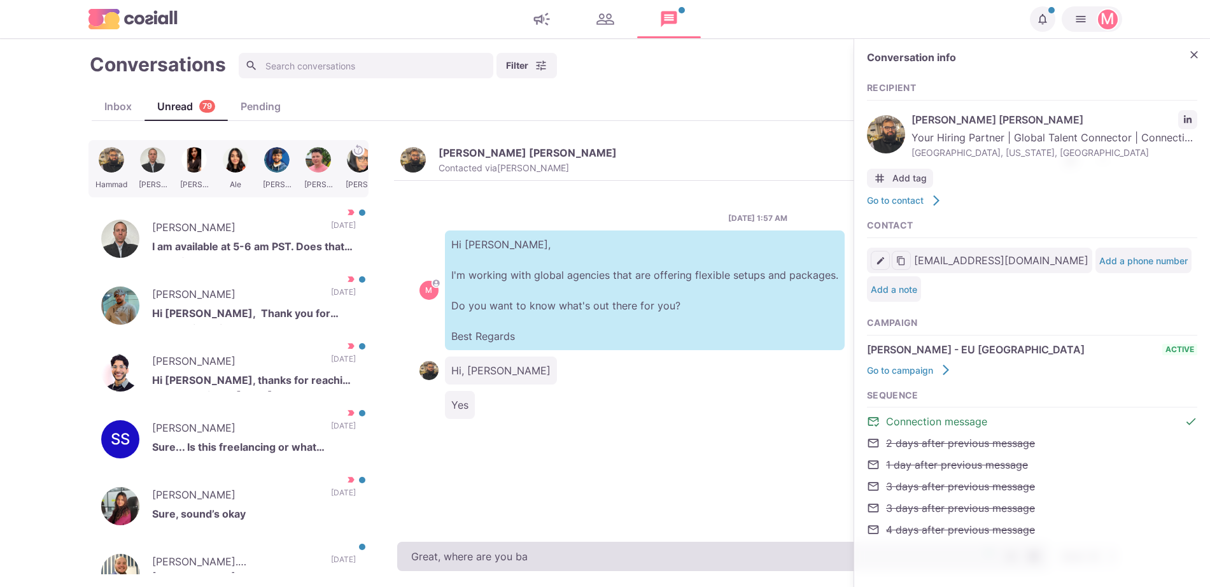
type textarea "Great, where are you bas"
type textarea "x"
type textarea "Great, where are you based?"
type textarea "x"
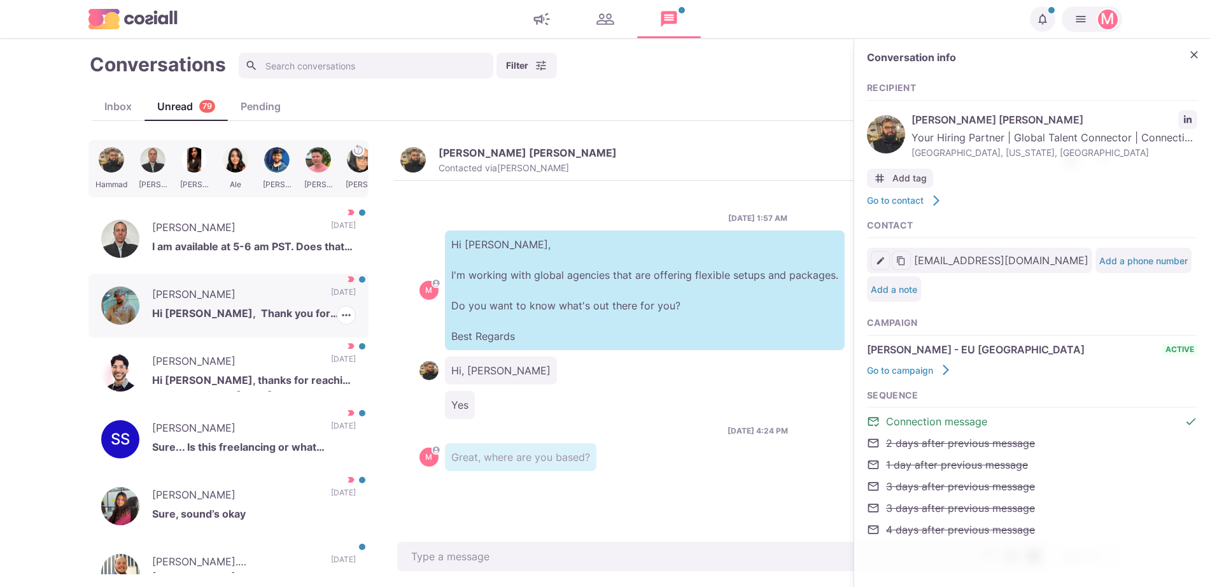
click at [286, 294] on p "[PERSON_NAME]" at bounding box center [235, 295] width 166 height 19
click at [340, 309] on icon "button" at bounding box center [346, 315] width 13 height 13
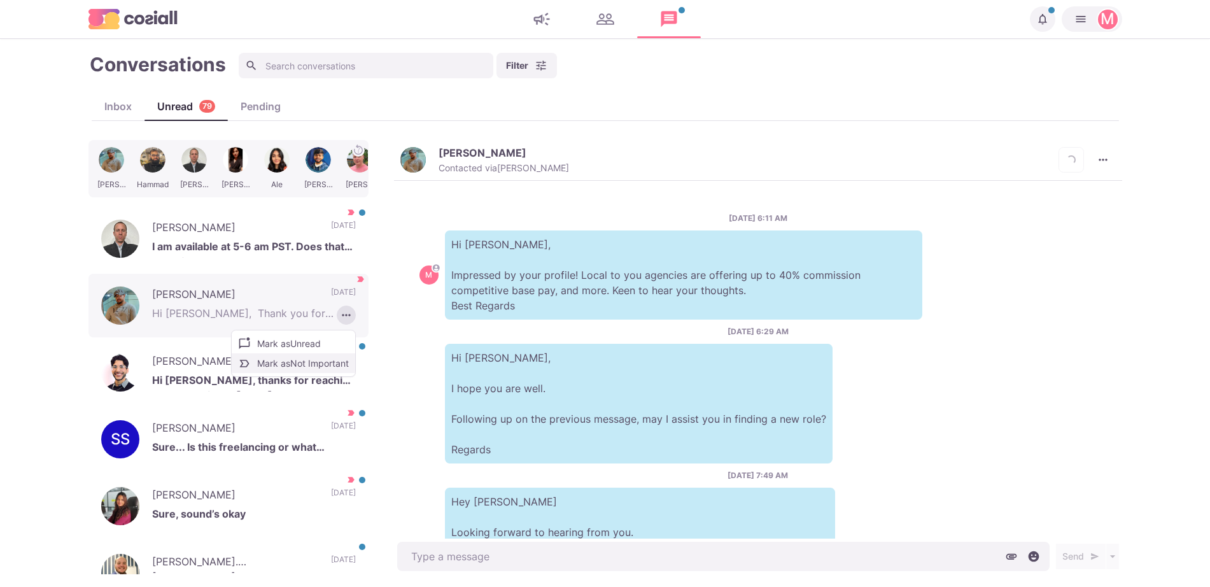
scroll to position [213, 0]
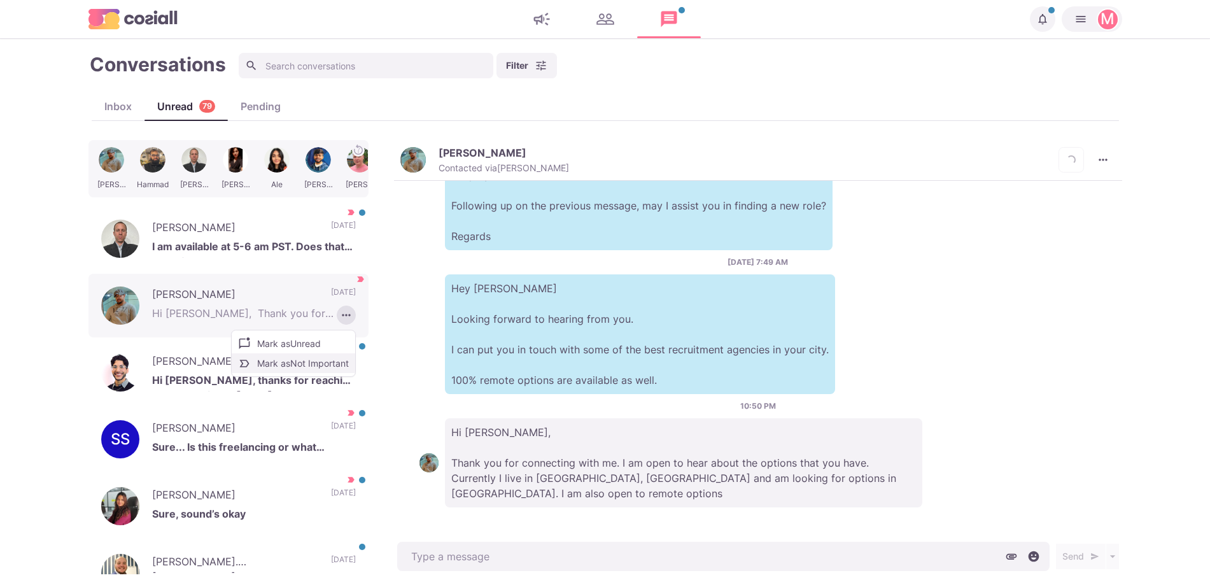
click at [274, 368] on button "Mark as Not Important" at bounding box center [293, 363] width 123 height 20
click at [267, 363] on p "[PERSON_NAME]" at bounding box center [235, 362] width 166 height 19
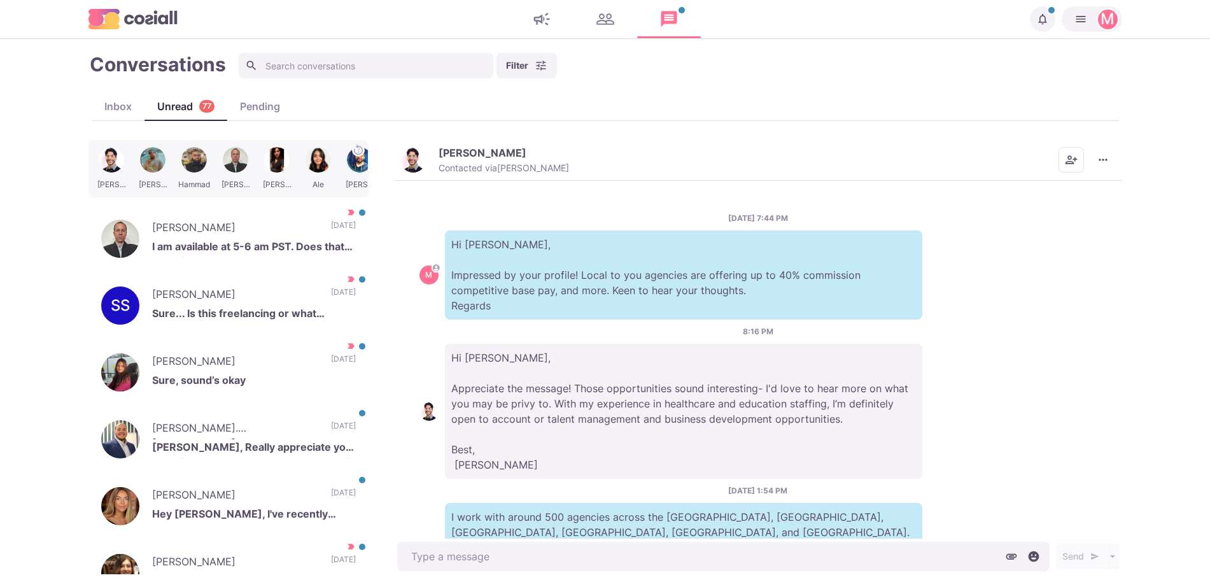
scroll to position [348, 0]
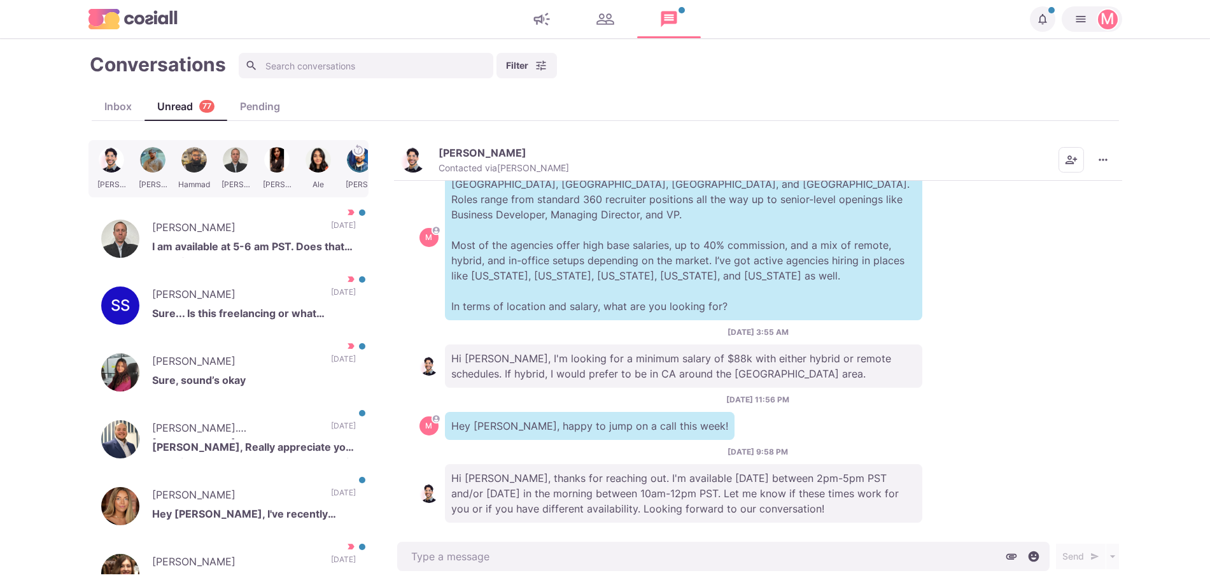
click at [428, 150] on button "Bryan Melendez Fuentes Contacted via Sam Richardson" at bounding box center [484, 159] width 169 height 27
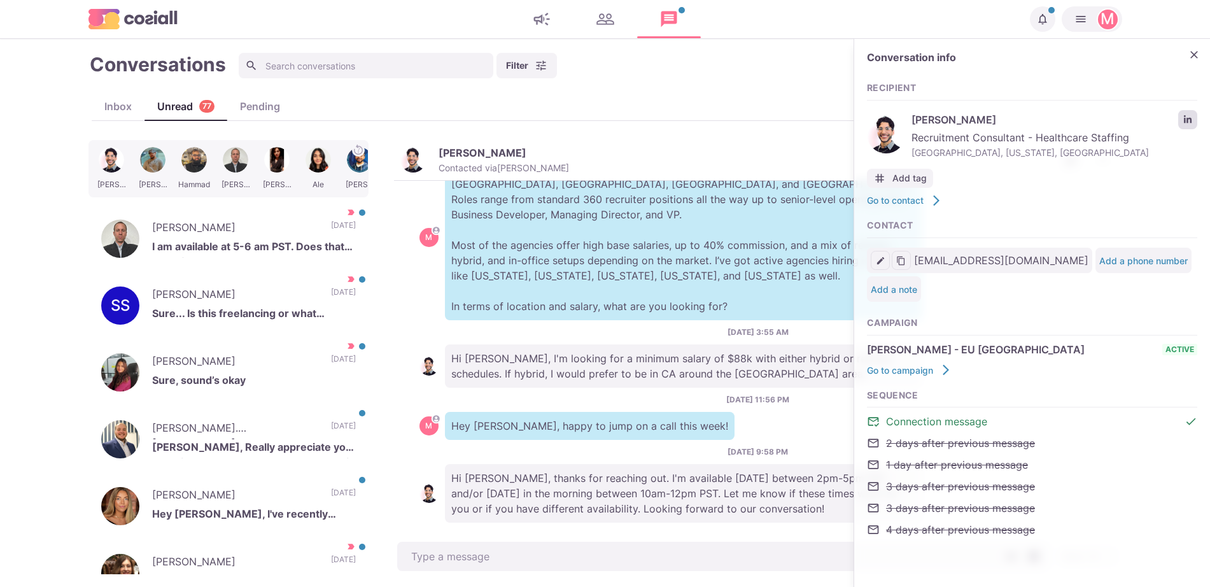
click at [1191, 118] on icon "LinkedIn profile link" at bounding box center [1187, 119] width 9 height 9
type textarea "x"
